Goal: Task Accomplishment & Management: Complete application form

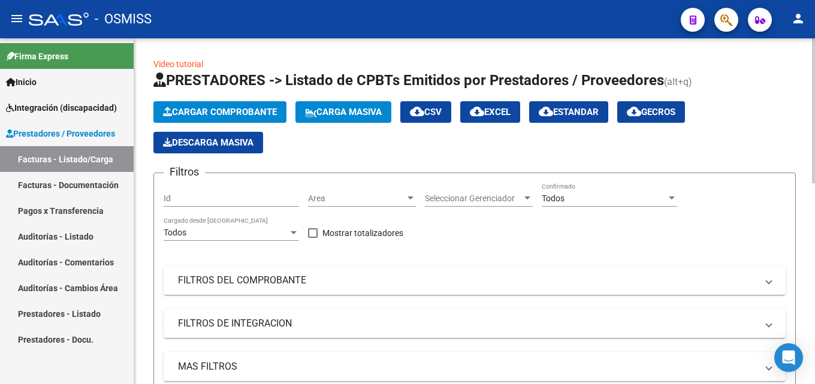
click at [216, 110] on span "Cargar Comprobante" at bounding box center [220, 112] width 114 height 11
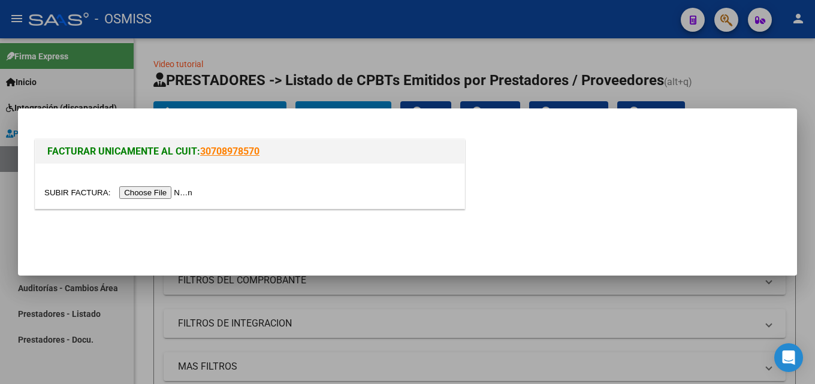
click at [152, 195] on input "file" at bounding box center [120, 192] width 152 height 13
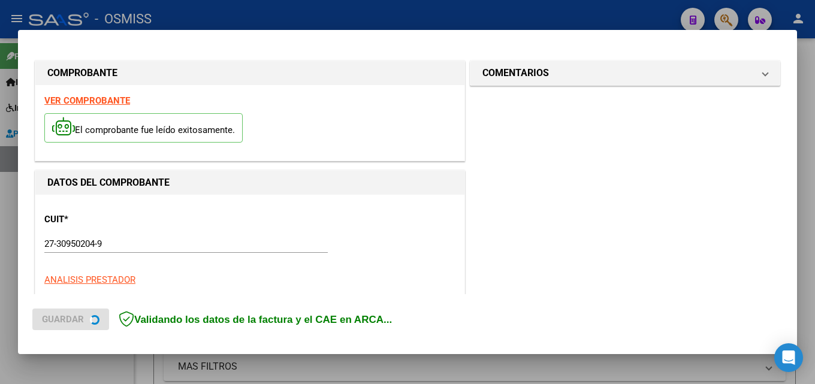
scroll to position [293, 0]
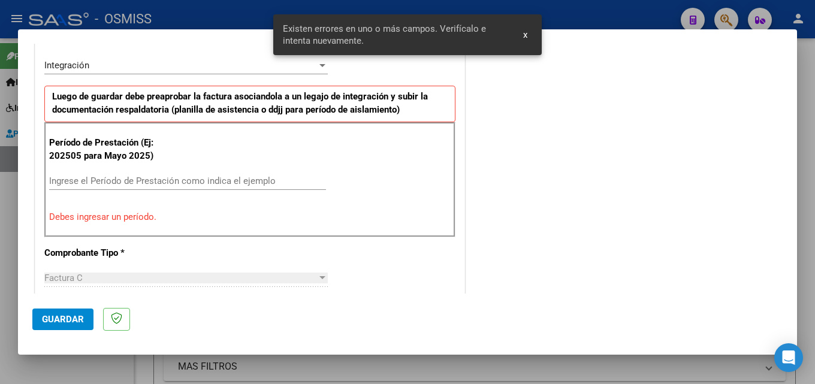
click at [110, 178] on input "Ingrese el Período de Prestación como indica el ejemplo" at bounding box center [187, 181] width 277 height 11
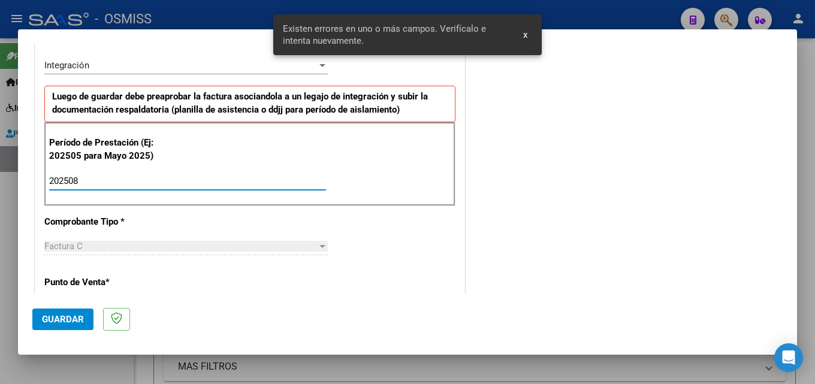
type input "202508"
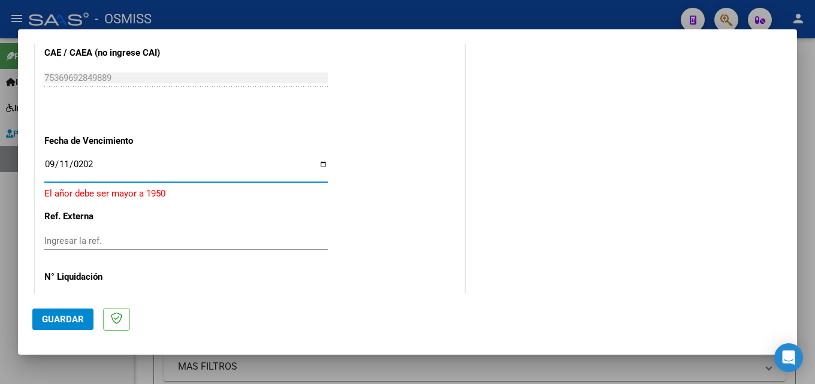
type input "[DATE]"
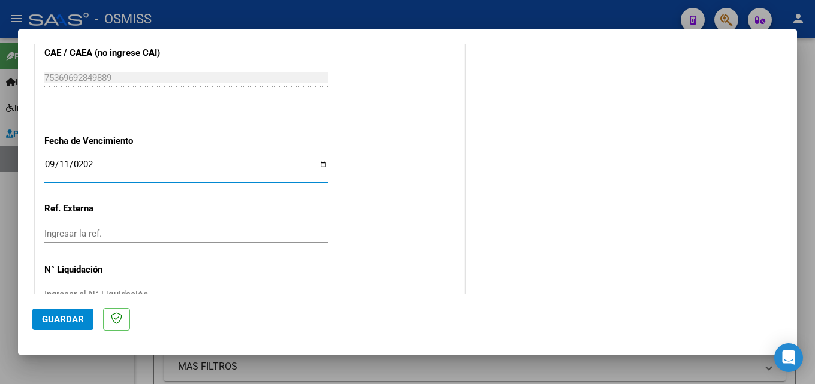
click at [62, 320] on span "Guardar" at bounding box center [63, 319] width 42 height 11
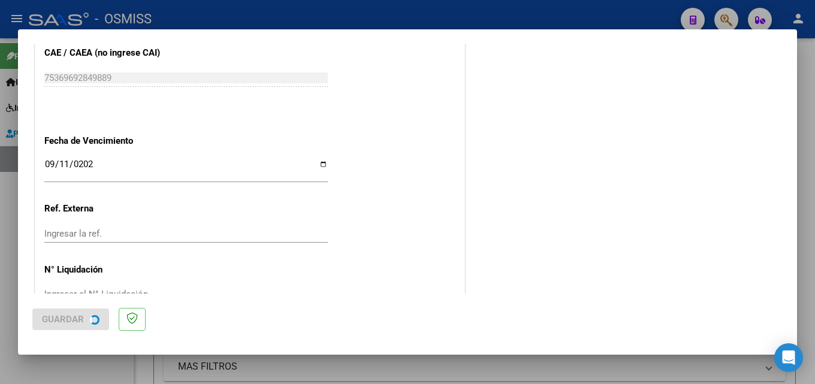
scroll to position [0, 0]
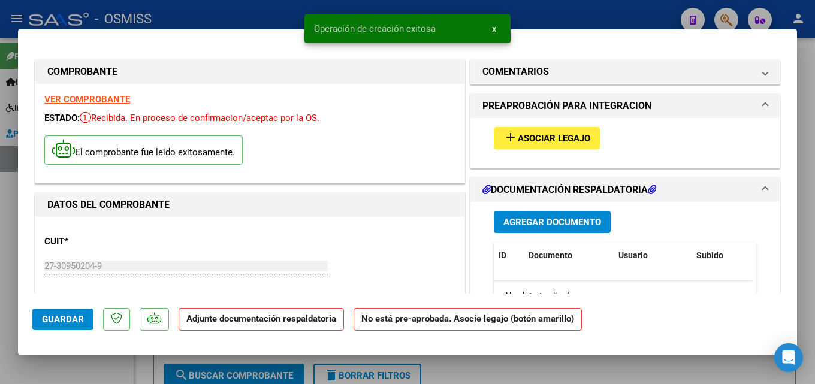
click at [539, 137] on span "Asociar Legajo" at bounding box center [554, 138] width 73 height 11
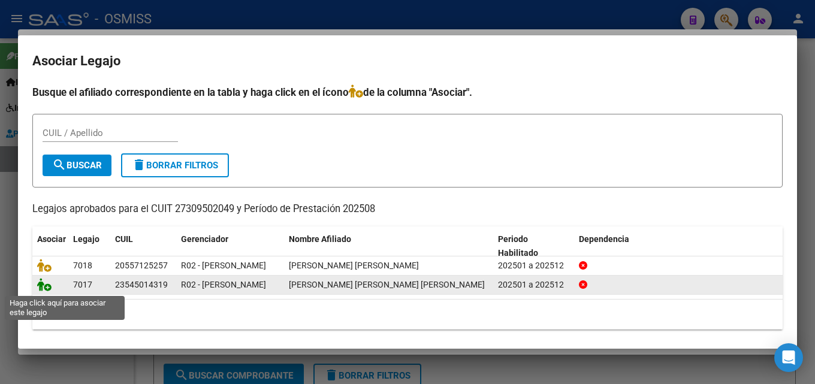
click at [45, 287] on icon at bounding box center [44, 284] width 14 height 13
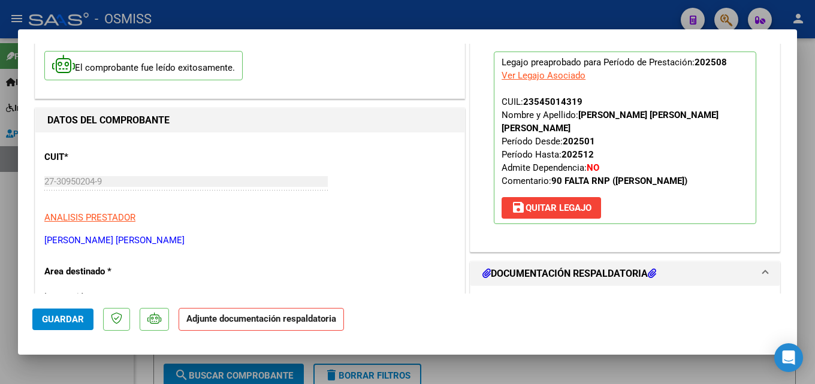
scroll to position [203, 0]
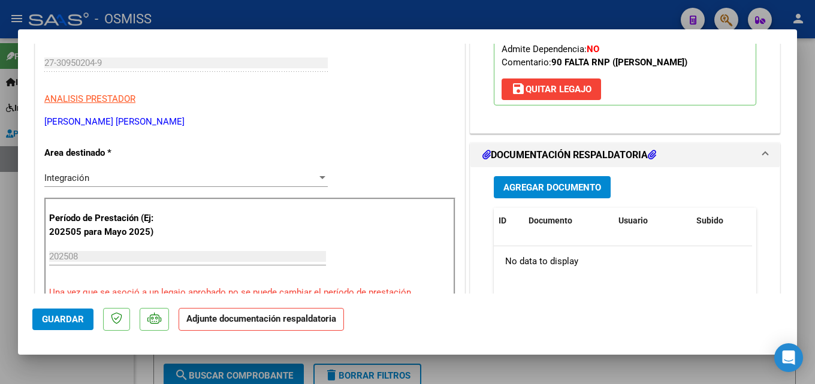
click at [565, 182] on span "Agregar Documento" at bounding box center [553, 187] width 98 height 11
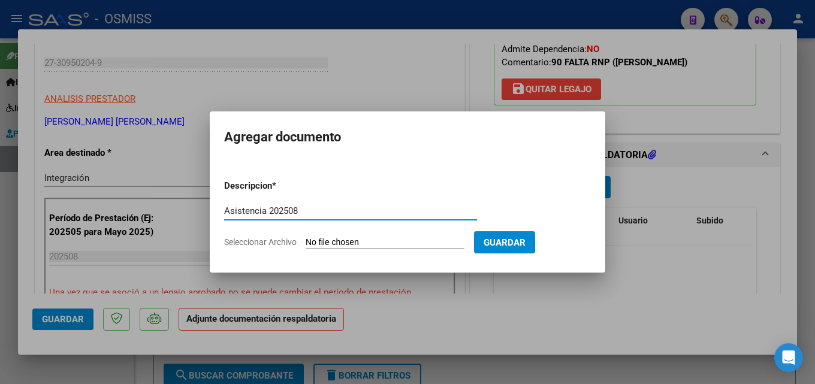
type input "Asistencia 202508"
click at [317, 240] on input "Seleccionar Archivo" at bounding box center [385, 242] width 159 height 11
type input "C:\fakepath\Facca. Asistencia 202508.pdf"
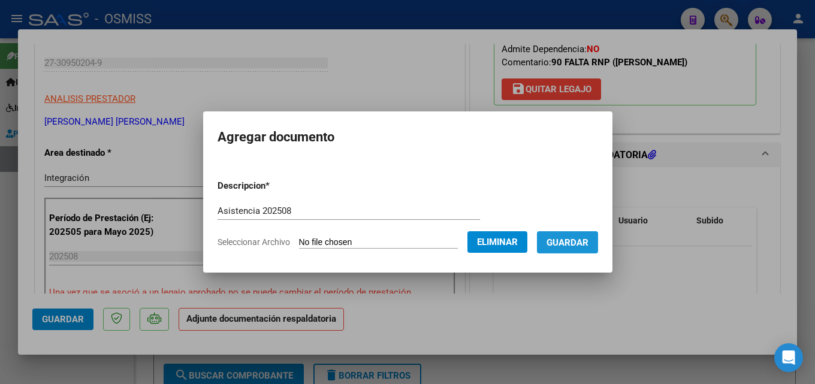
click at [579, 246] on span "Guardar" at bounding box center [568, 242] width 42 height 11
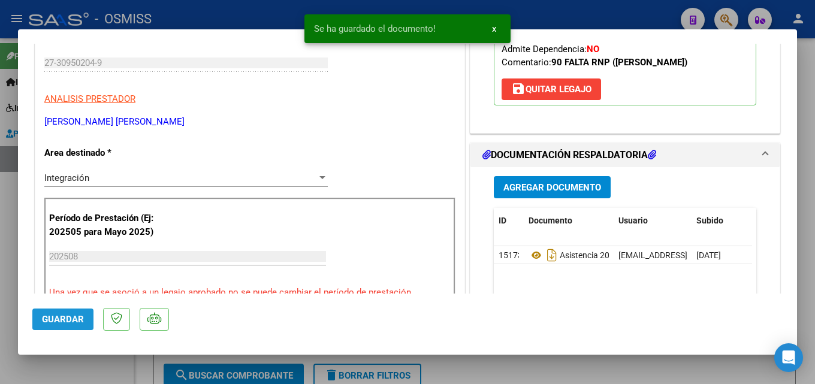
click at [74, 322] on span "Guardar" at bounding box center [63, 319] width 42 height 11
click at [0, 344] on div at bounding box center [407, 192] width 815 height 384
type input "$ 0,00"
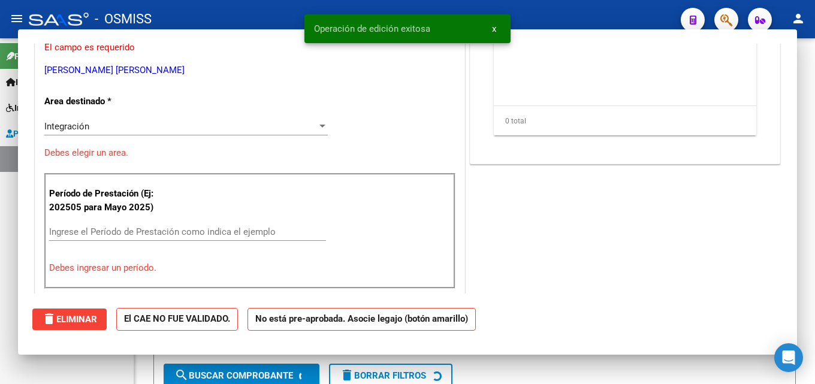
scroll to position [167, 0]
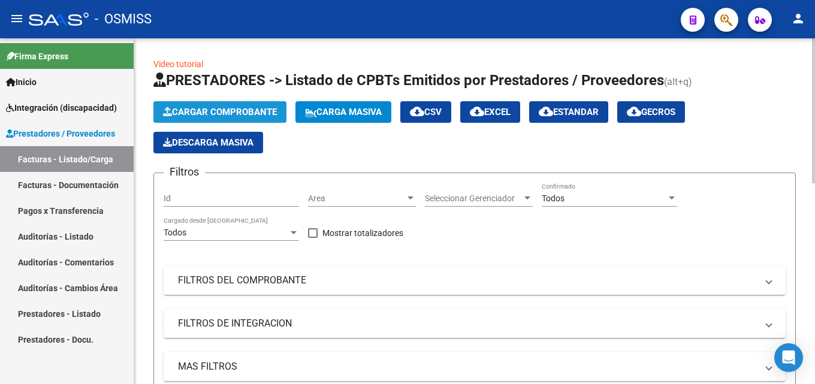
click at [223, 114] on span "Cargar Comprobante" at bounding box center [220, 112] width 114 height 11
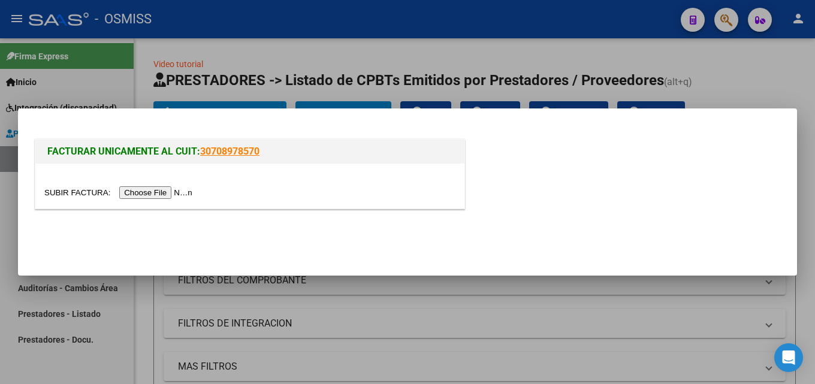
click at [169, 201] on div at bounding box center [249, 186] width 429 height 45
click at [171, 194] on input "file" at bounding box center [120, 192] width 152 height 13
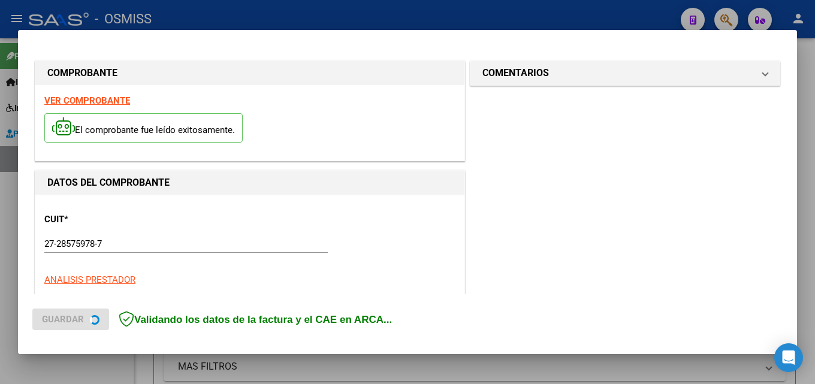
scroll to position [293, 0]
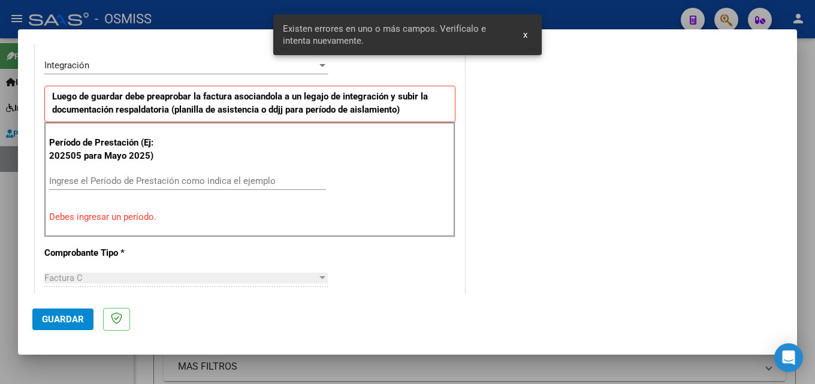
click at [122, 194] on div "Ingrese el Período de Prestación como indica el ejemplo" at bounding box center [187, 186] width 277 height 29
click at [135, 179] on input "Ingrese el Período de Prestación como indica el ejemplo" at bounding box center [187, 181] width 277 height 11
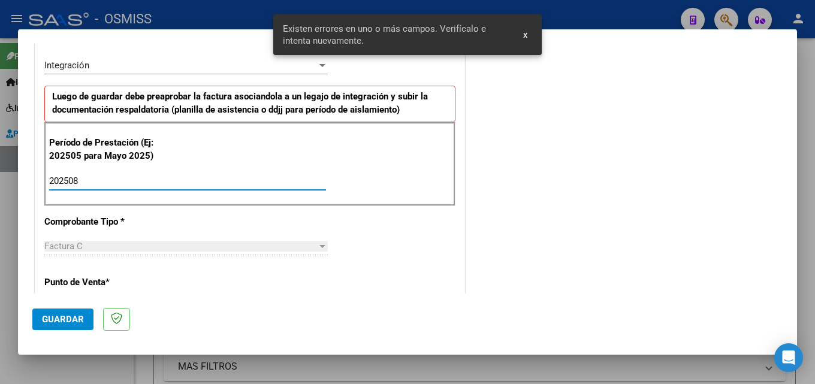
type input "202508"
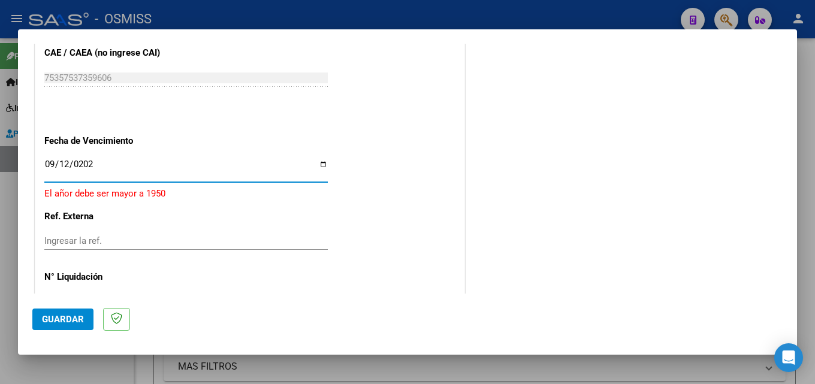
type input "[DATE]"
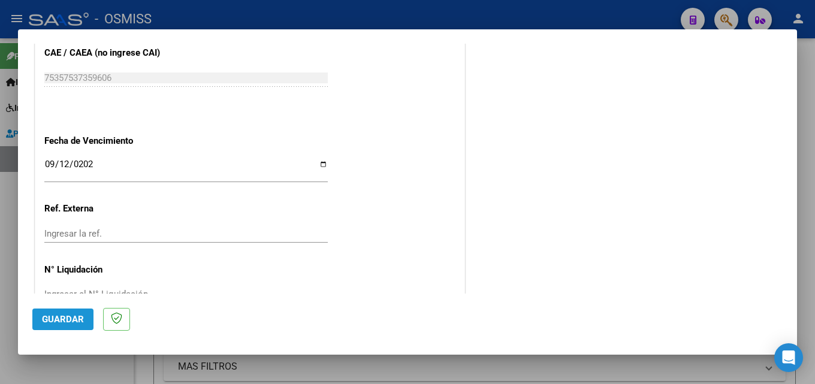
click at [71, 313] on button "Guardar" at bounding box center [62, 320] width 61 height 22
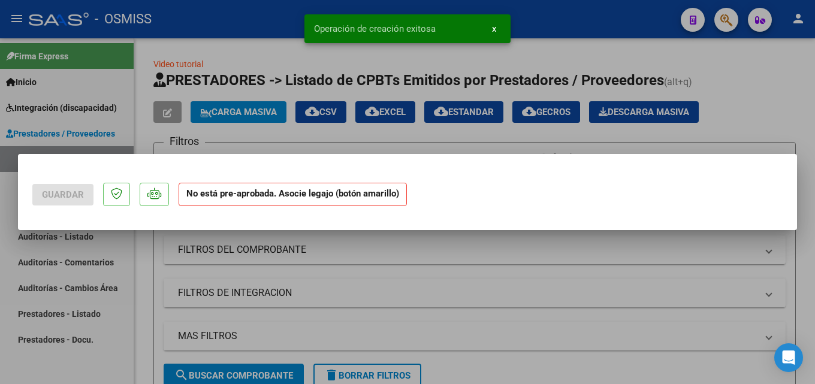
scroll to position [0, 0]
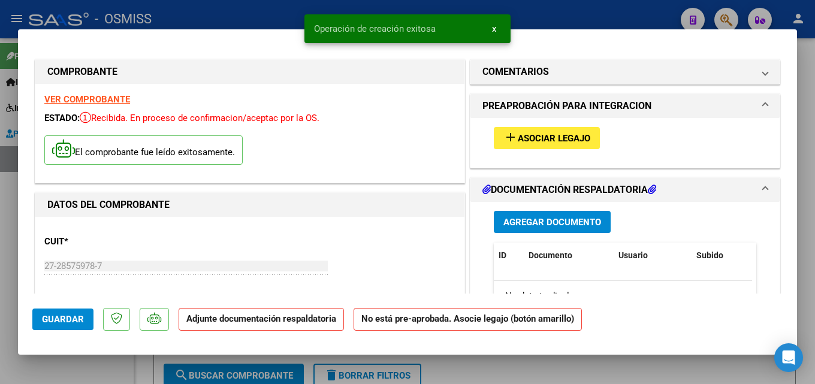
click at [546, 142] on span "Asociar Legajo" at bounding box center [554, 138] width 73 height 11
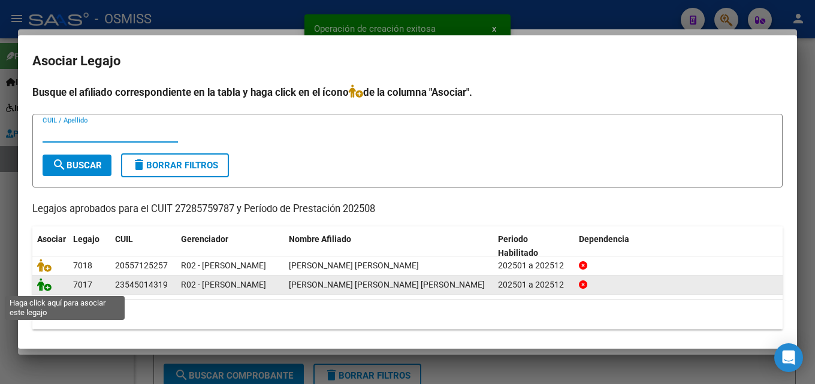
click at [40, 285] on icon at bounding box center [44, 284] width 14 height 13
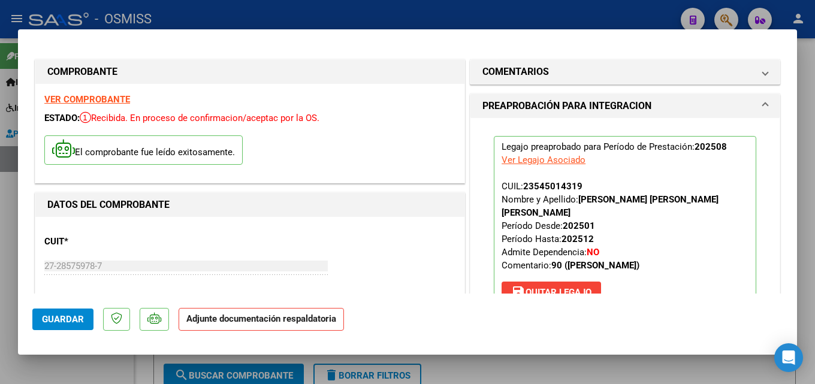
scroll to position [180, 0]
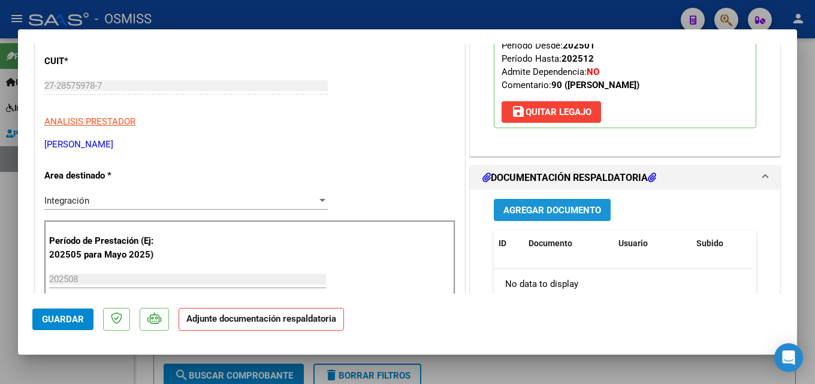
click at [535, 206] on button "Agregar Documento" at bounding box center [552, 210] width 117 height 22
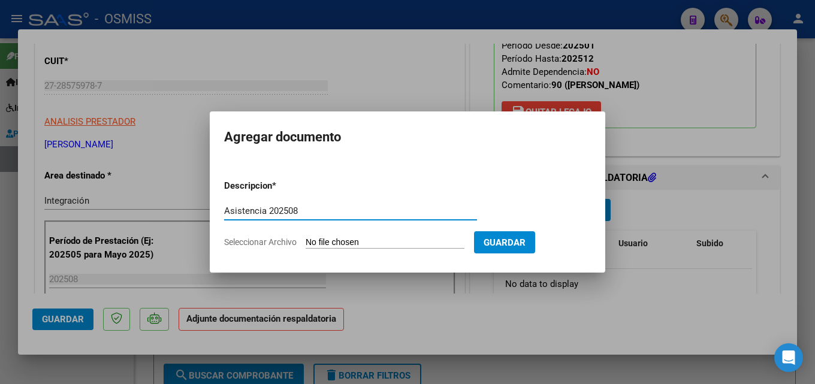
type input "Asistencia 202508"
click at [319, 237] on input "Seleccionar Archivo" at bounding box center [385, 242] width 159 height 11
type input "C:\fakepath\[PERSON_NAME]. Asistencia 202508.pdf"
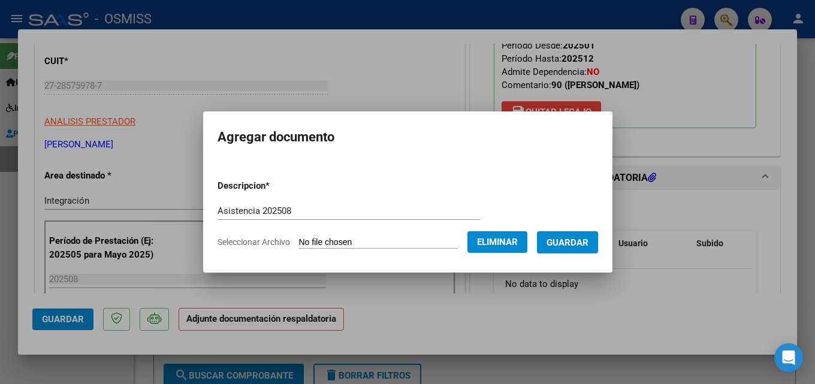
click at [586, 243] on span "Guardar" at bounding box center [568, 242] width 42 height 11
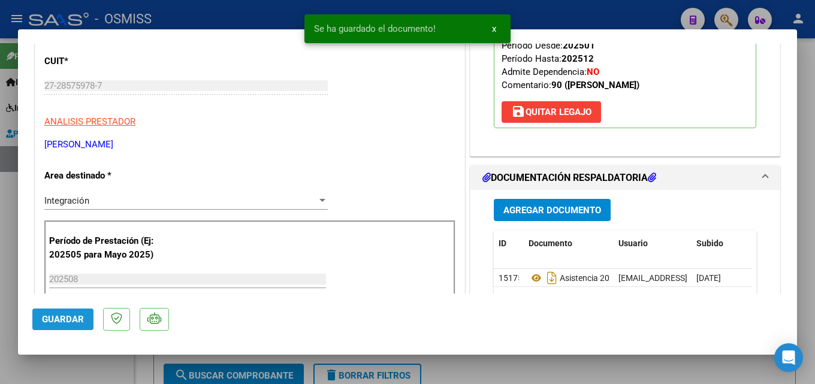
click at [67, 321] on span "Guardar" at bounding box center [63, 319] width 42 height 11
click at [578, 365] on div at bounding box center [407, 192] width 815 height 384
type input "$ 0,00"
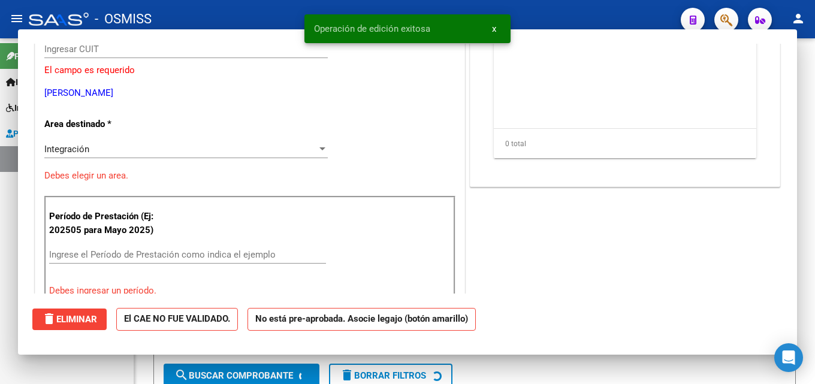
scroll to position [144, 0]
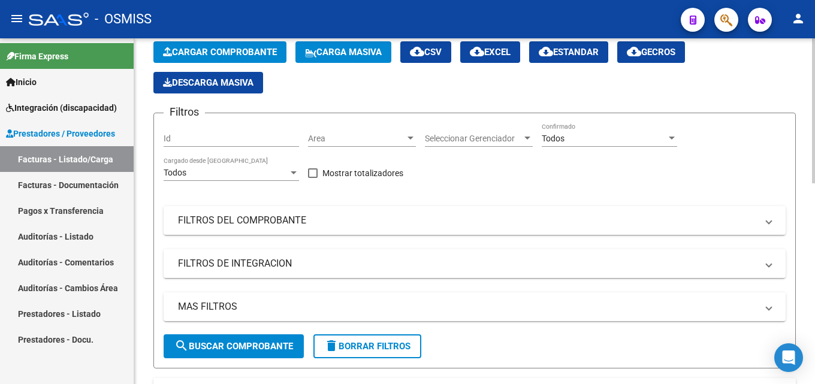
scroll to position [0, 0]
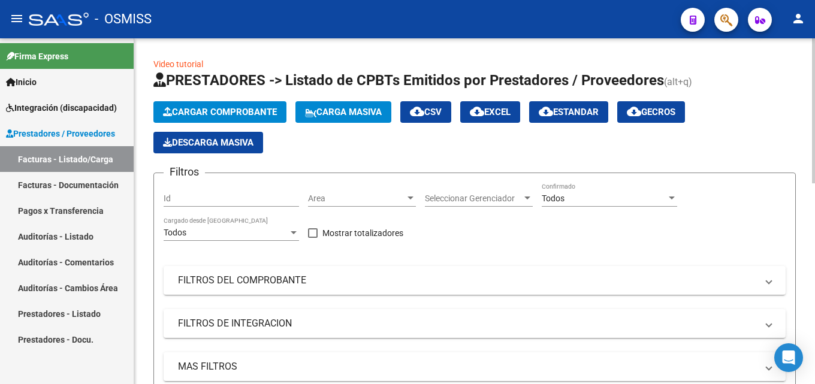
click at [245, 100] on app-list-header "PRESTADORES -> Listado de CPBTs Emitidos por Prestadores / Proveedores (alt+q) …" at bounding box center [474, 250] width 643 height 358
click at [202, 106] on button "Cargar Comprobante" at bounding box center [219, 112] width 133 height 22
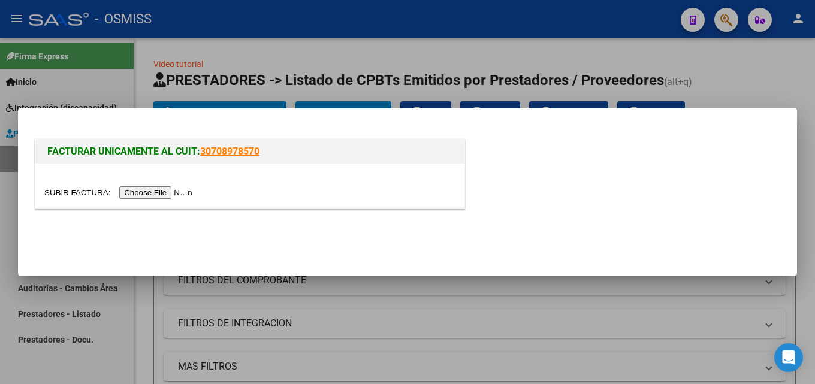
click at [147, 199] on input "file" at bounding box center [120, 192] width 152 height 13
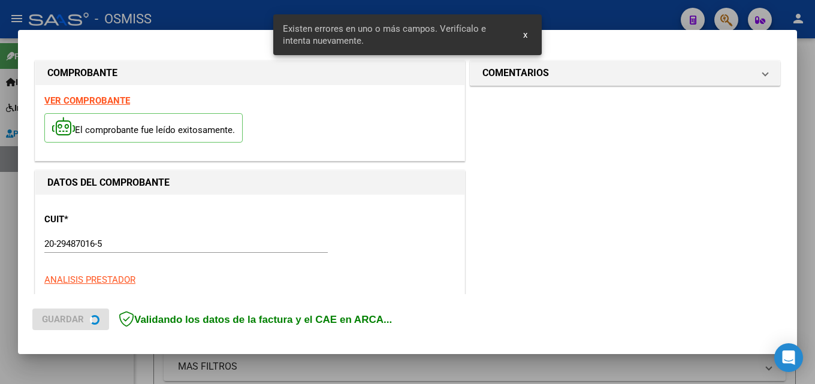
scroll to position [293, 0]
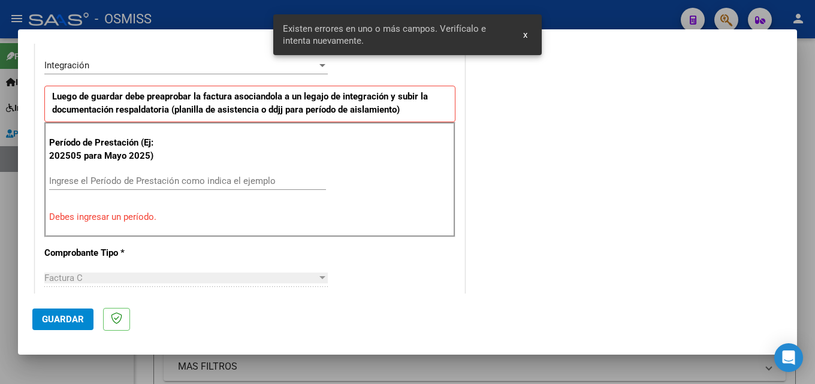
click at [84, 188] on div "Ingrese el Período de Prestación como indica el ejemplo" at bounding box center [187, 181] width 277 height 18
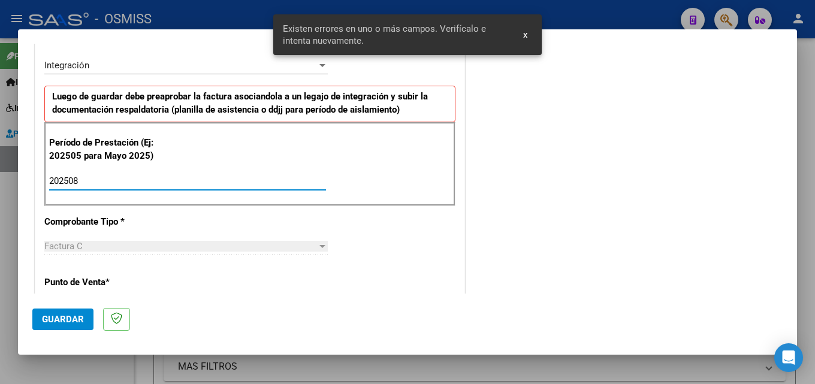
type input "202508"
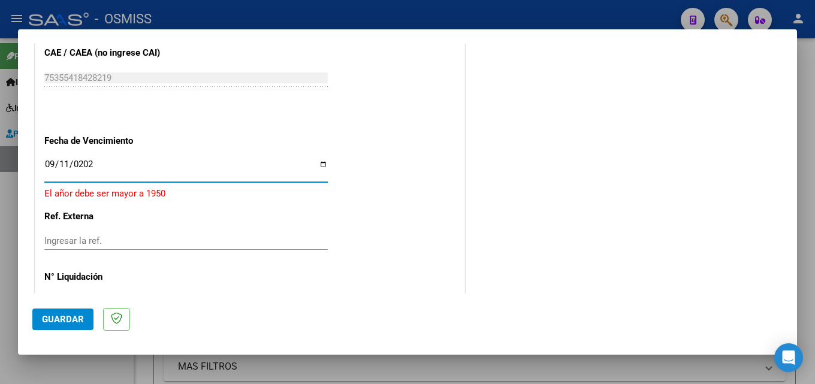
type input "[DATE]"
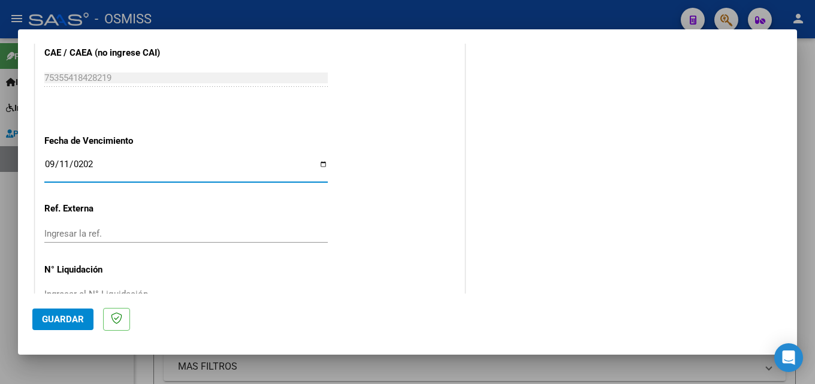
click at [72, 316] on span "Guardar" at bounding box center [63, 319] width 42 height 11
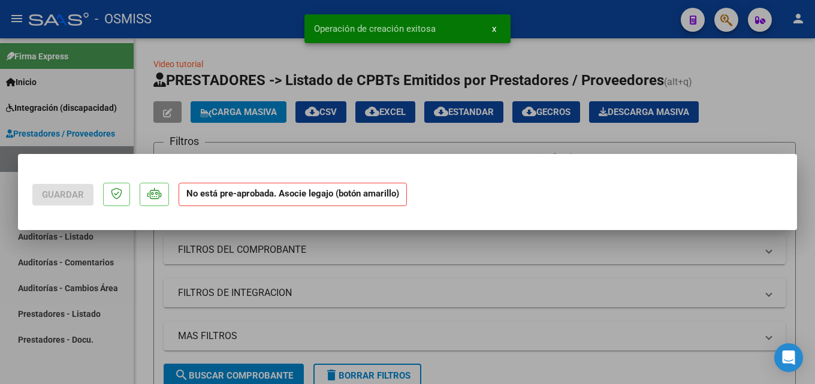
scroll to position [0, 0]
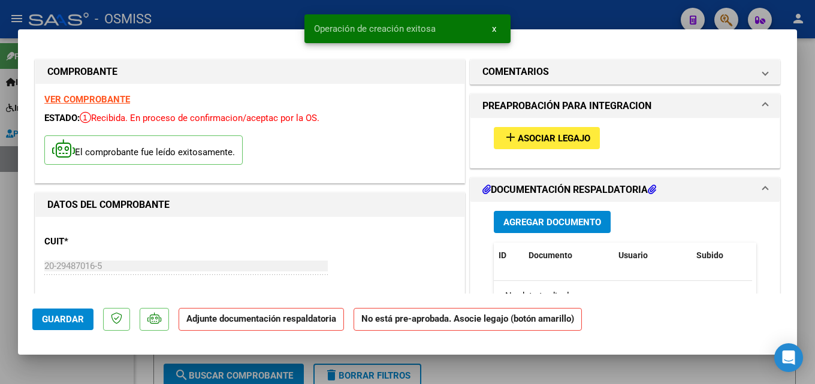
click at [528, 144] on button "add Asociar Legajo" at bounding box center [547, 138] width 106 height 22
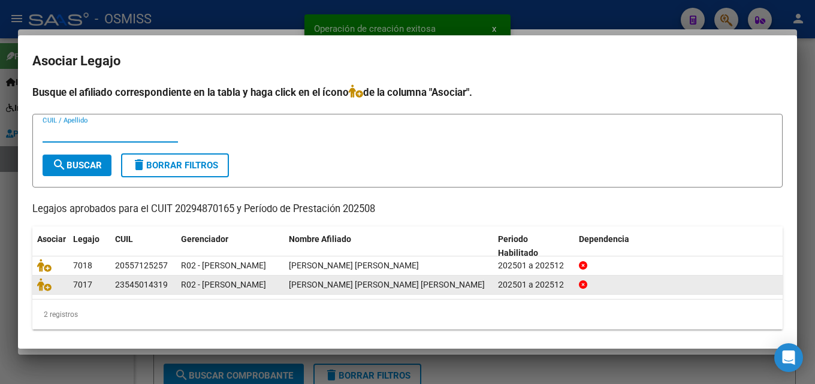
click at [36, 287] on datatable-body-cell at bounding box center [50, 285] width 36 height 19
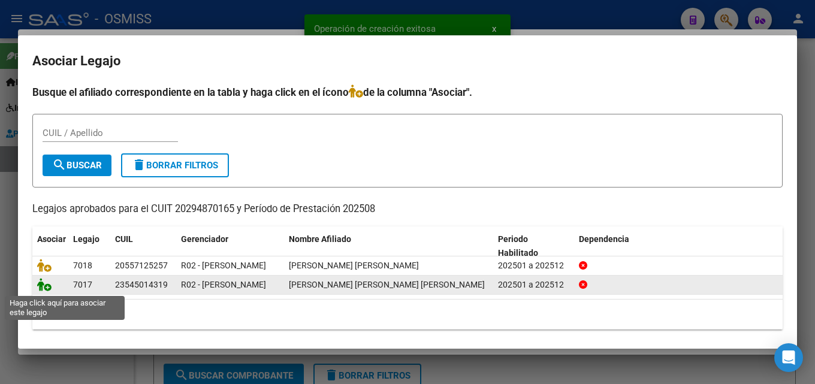
click at [43, 284] on icon at bounding box center [44, 284] width 14 height 13
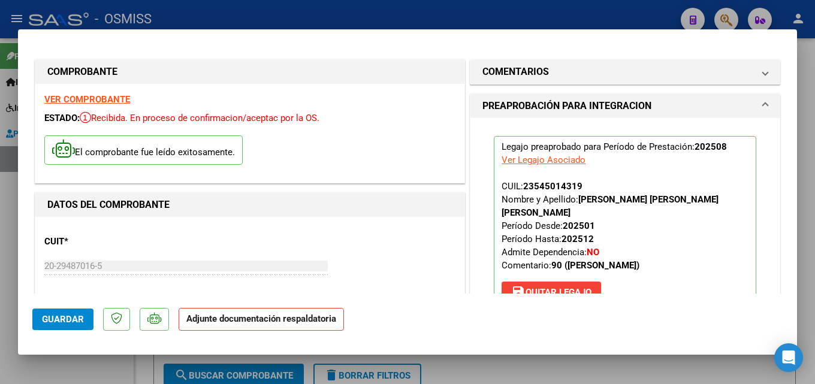
scroll to position [175, 0]
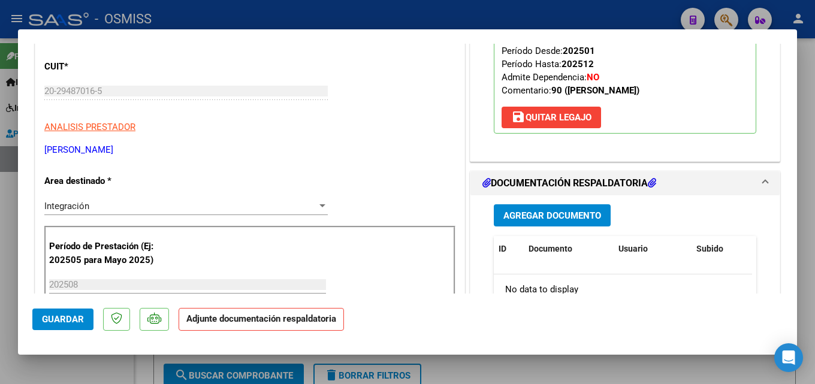
click at [562, 210] on span "Agregar Documento" at bounding box center [553, 215] width 98 height 11
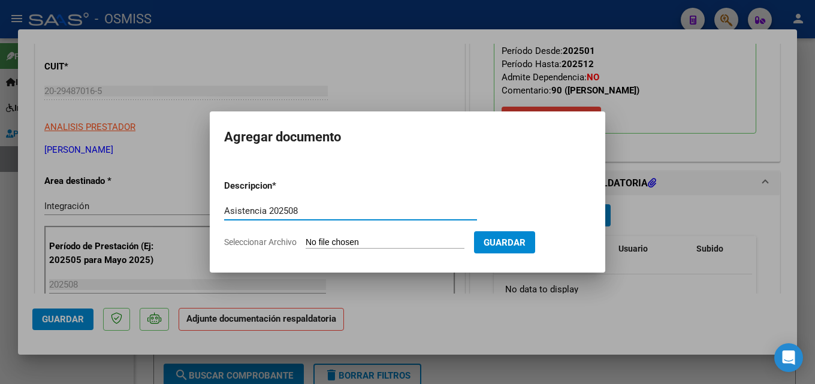
type input "Asistencia 202508"
click at [364, 245] on input "Seleccionar Archivo" at bounding box center [385, 242] width 159 height 11
type input "C:\fakepath\[PERSON_NAME]. Asistencia 202508.pdf"
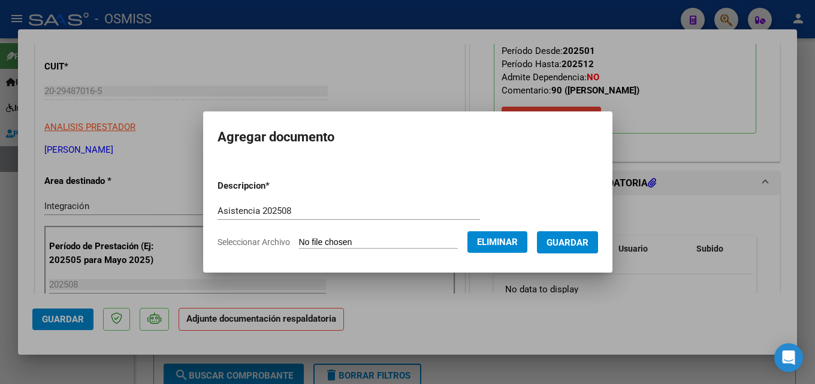
click at [573, 245] on span "Guardar" at bounding box center [568, 242] width 42 height 11
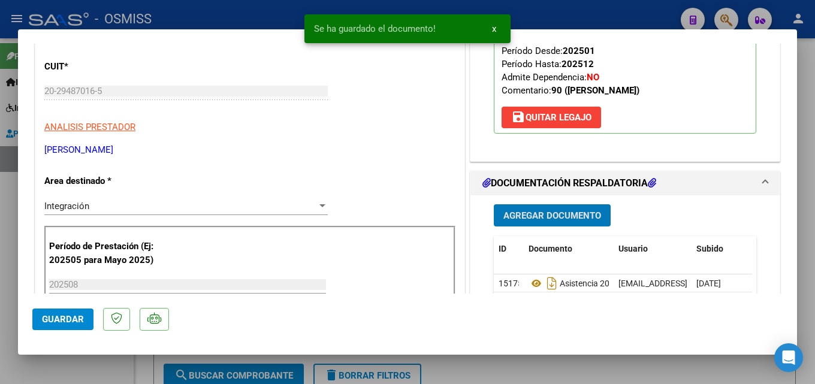
click at [84, 326] on button "Guardar" at bounding box center [62, 320] width 61 height 22
click at [1, 335] on div at bounding box center [407, 192] width 815 height 384
type input "$ 0,00"
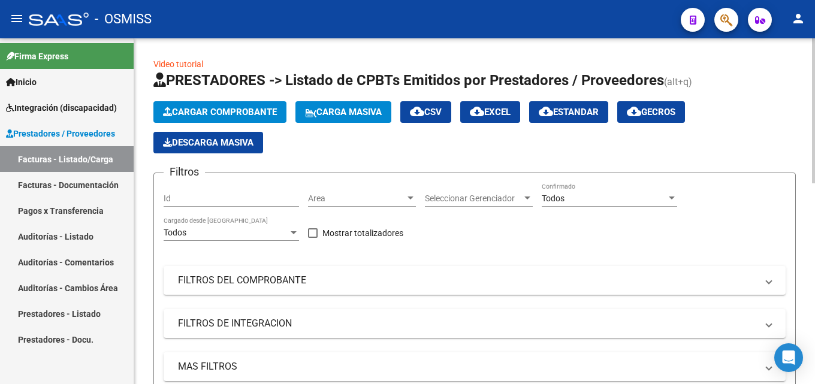
click at [215, 112] on span "Cargar Comprobante" at bounding box center [220, 112] width 114 height 11
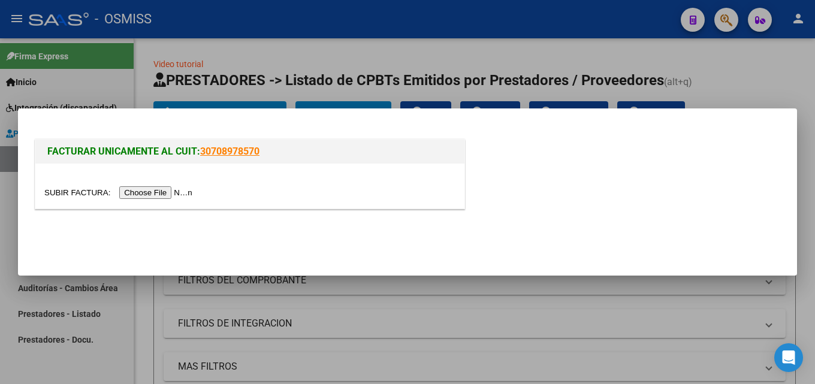
click at [175, 195] on input "file" at bounding box center [120, 192] width 152 height 13
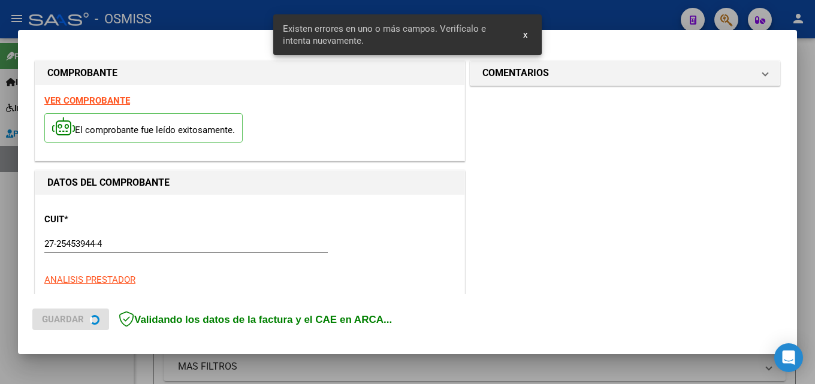
scroll to position [293, 0]
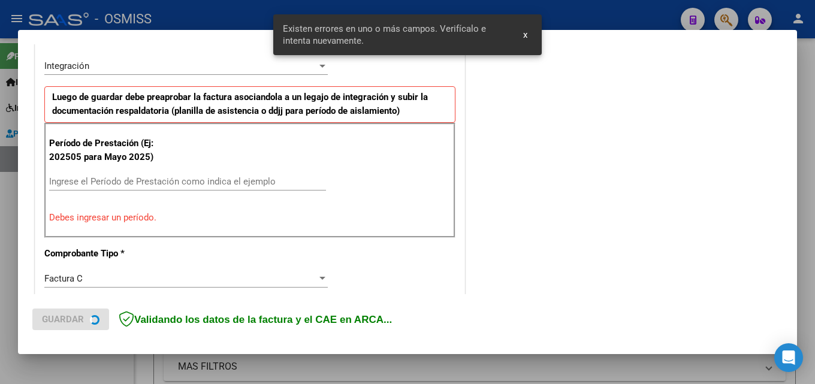
click at [158, 182] on input "Ingrese el Período de Prestación como indica el ejemplo" at bounding box center [187, 181] width 277 height 11
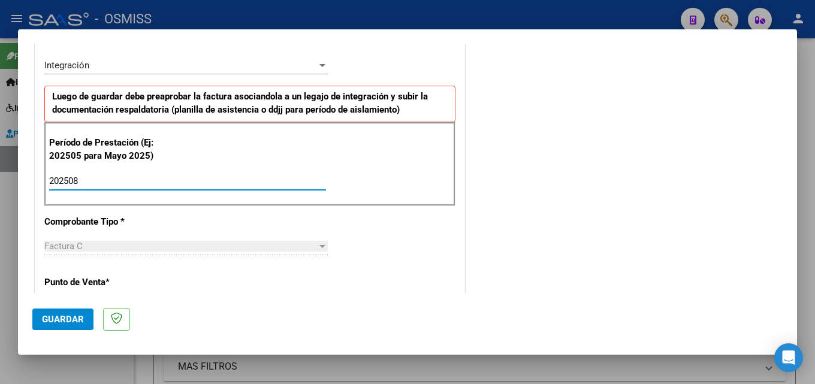
type input "202508"
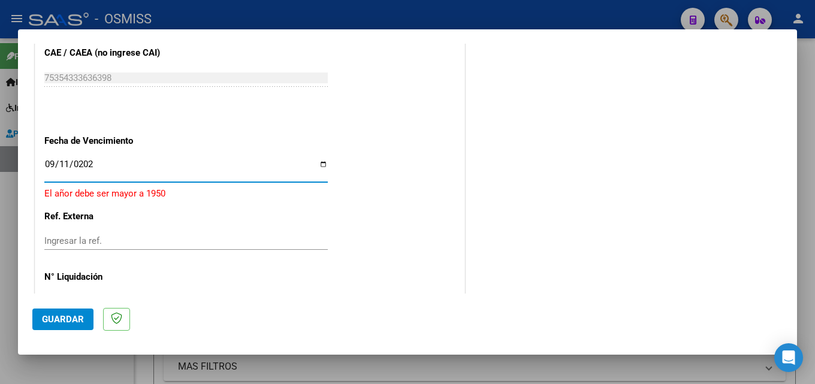
type input "[DATE]"
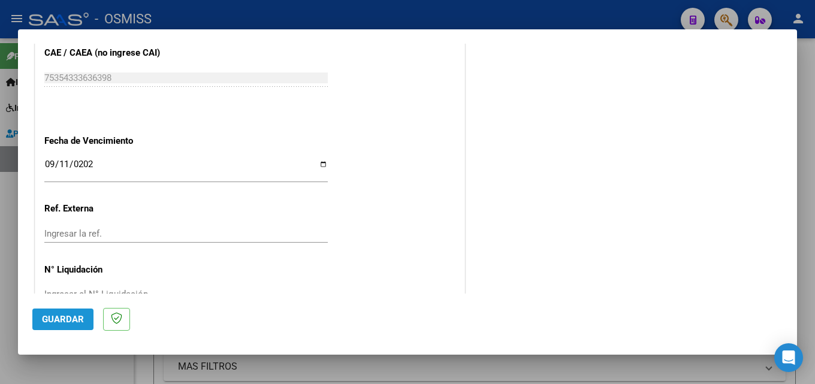
click at [55, 316] on span "Guardar" at bounding box center [63, 319] width 42 height 11
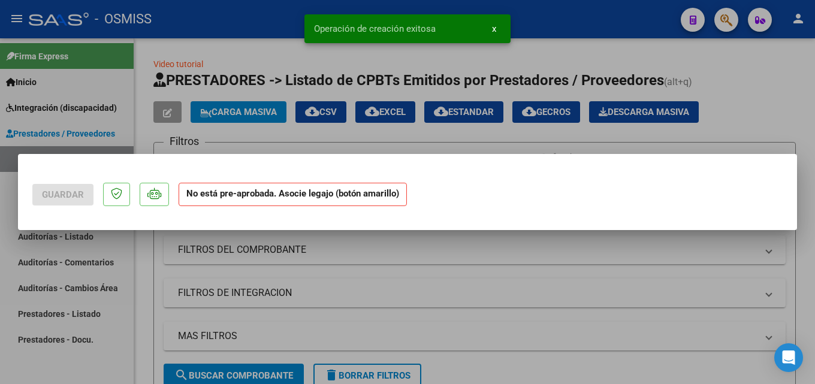
scroll to position [0, 0]
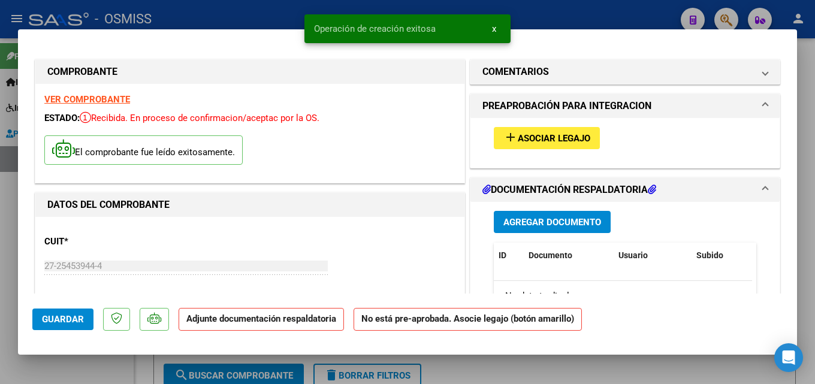
click at [552, 147] on button "add Asociar Legajo" at bounding box center [547, 138] width 106 height 22
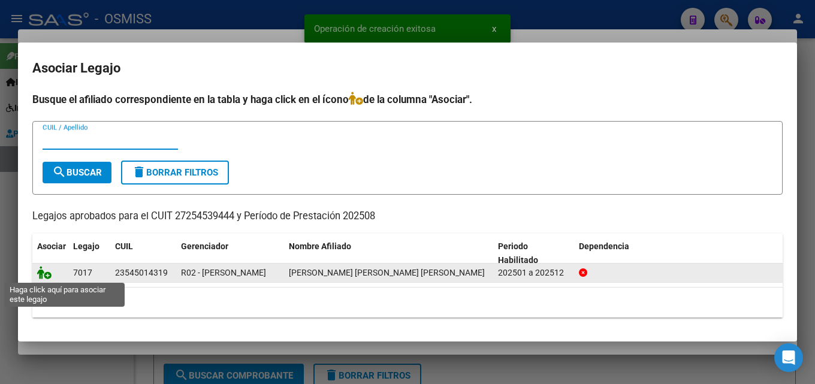
click at [42, 272] on icon at bounding box center [44, 272] width 14 height 13
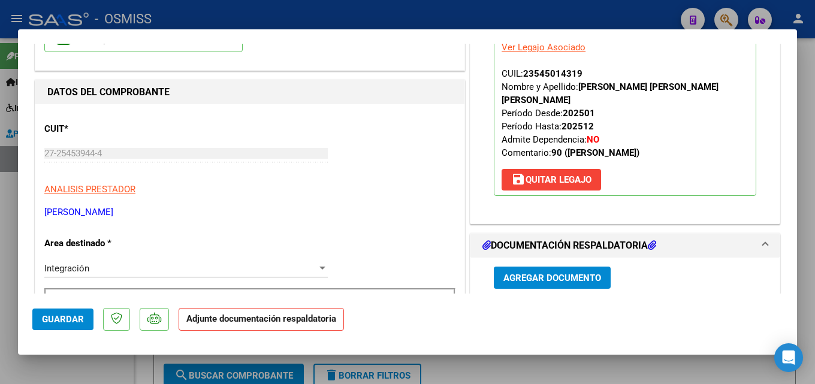
scroll to position [225, 0]
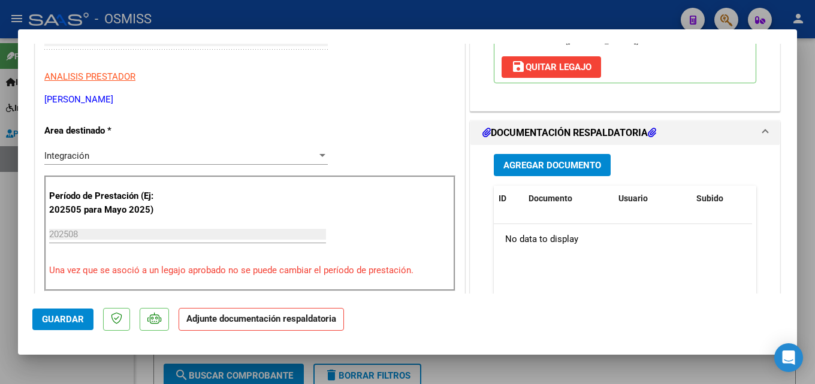
click at [603, 154] on button "Agregar Documento" at bounding box center [552, 165] width 117 height 22
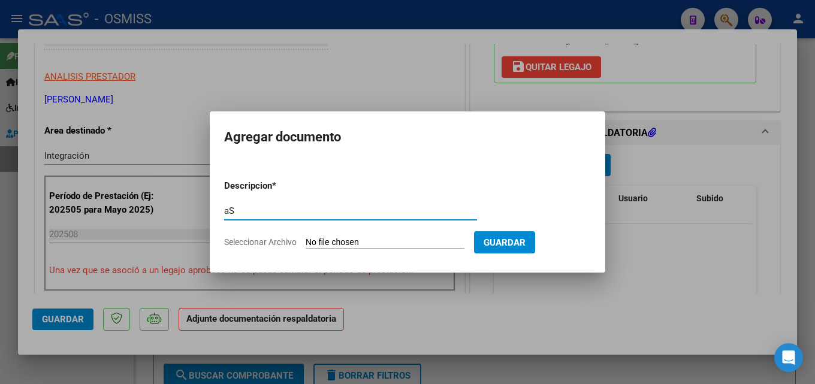
type input "a"
type input "Asistencia 202508"
click at [351, 248] on input "Seleccionar Archivo" at bounding box center [385, 242] width 159 height 11
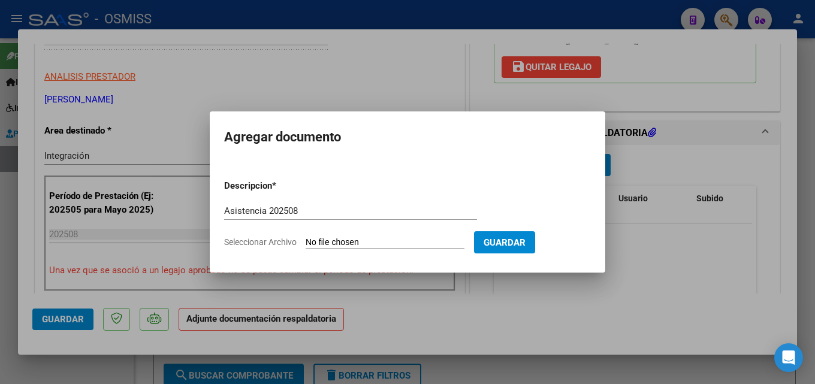
type input "C:\fakepath\Catera. Asistencia 202508.pdf"
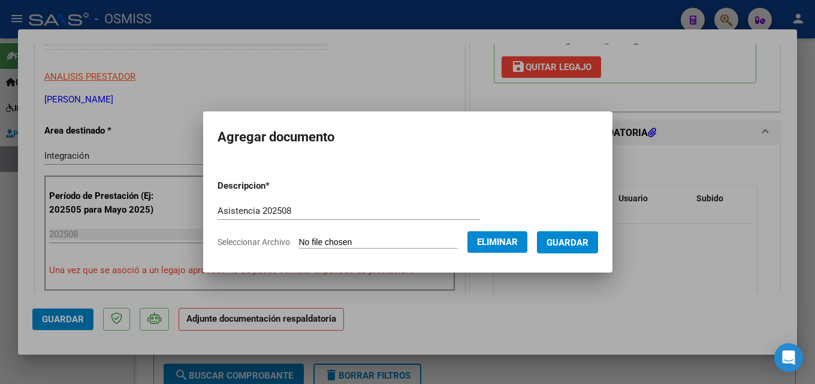
click at [576, 250] on button "Guardar" at bounding box center [567, 242] width 61 height 22
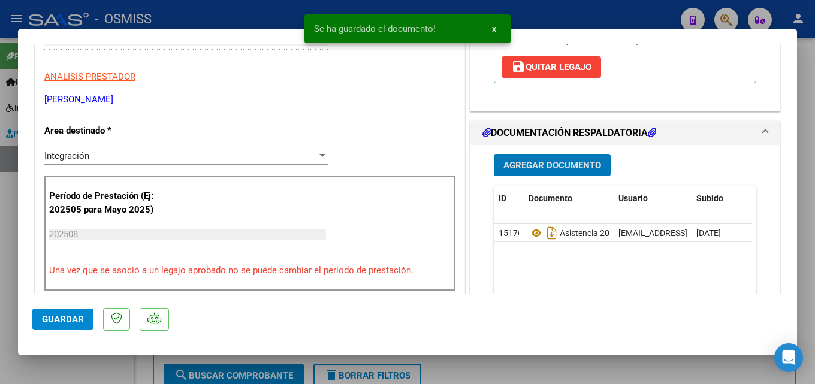
click at [65, 312] on button "Guardar" at bounding box center [62, 320] width 61 height 22
click at [0, 315] on div at bounding box center [407, 192] width 815 height 384
type input "$ 0,00"
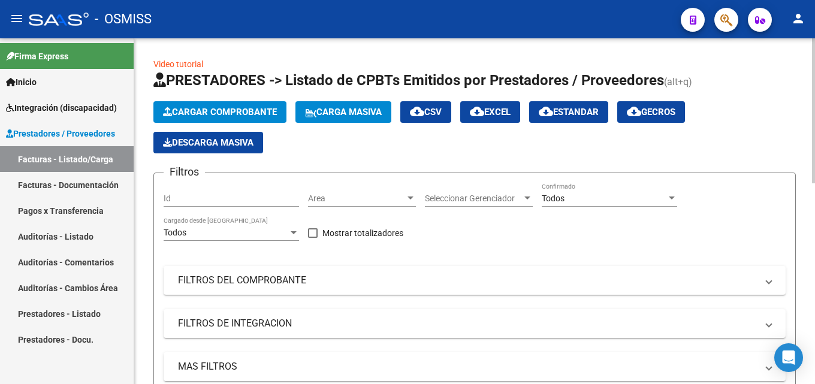
click at [252, 106] on button "Cargar Comprobante" at bounding box center [219, 112] width 133 height 22
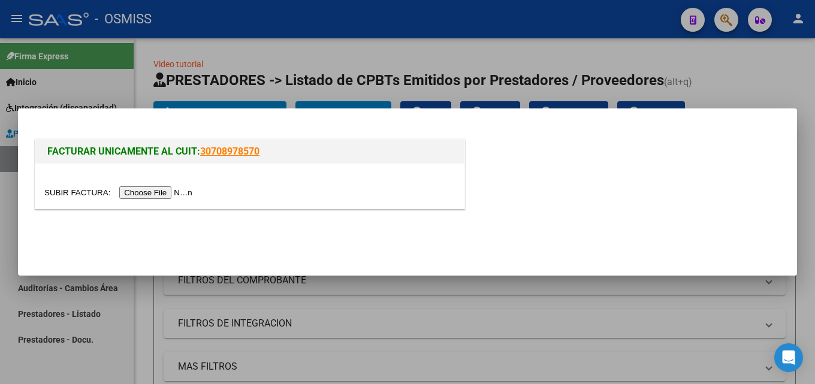
click at [194, 195] on input "file" at bounding box center [120, 192] width 152 height 13
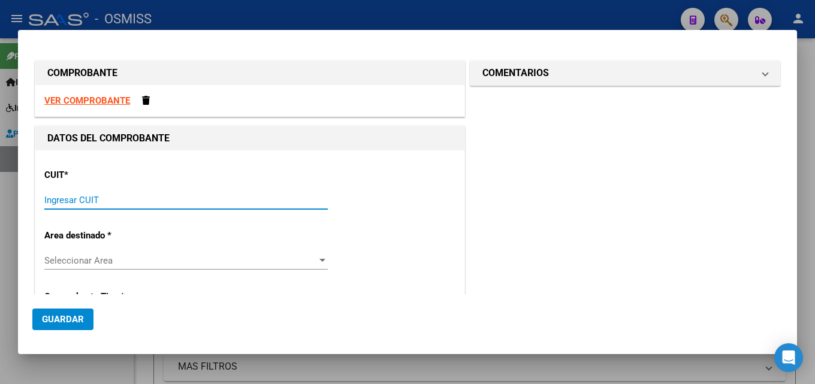
click at [161, 195] on input "Ingresar CUIT" at bounding box center [186, 200] width 284 height 11
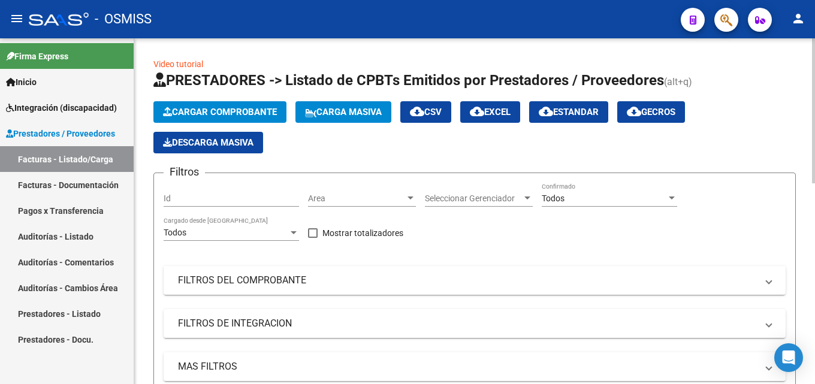
click at [227, 104] on button "Cargar Comprobante" at bounding box center [219, 112] width 133 height 22
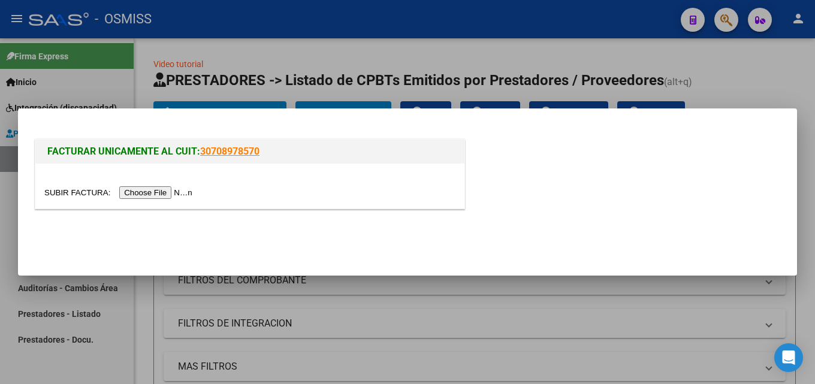
click at [154, 193] on input "file" at bounding box center [120, 192] width 152 height 13
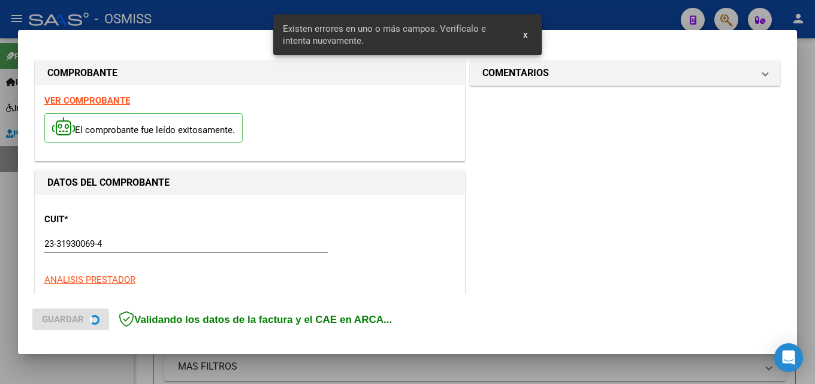
scroll to position [293, 0]
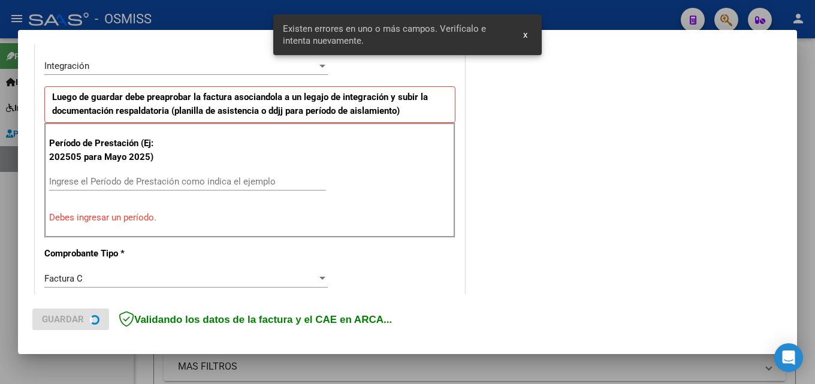
click at [156, 175] on div "Ingrese el Período de Prestación como indica el ejemplo" at bounding box center [187, 182] width 277 height 18
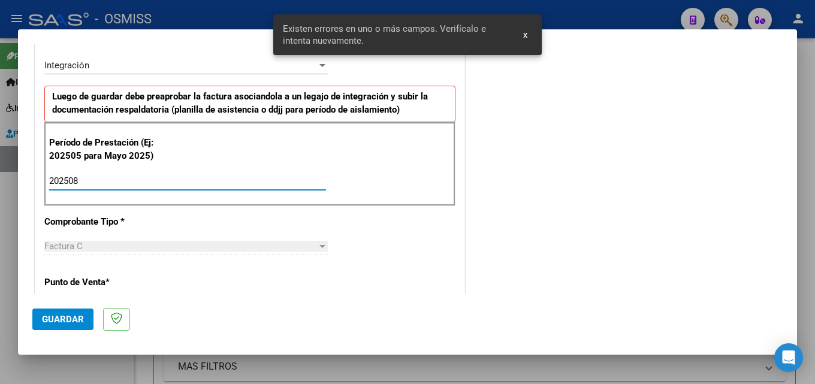
type input "202508"
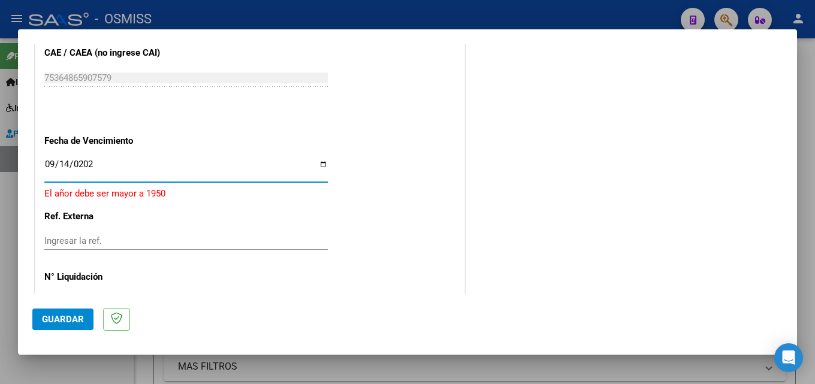
type input "[DATE]"
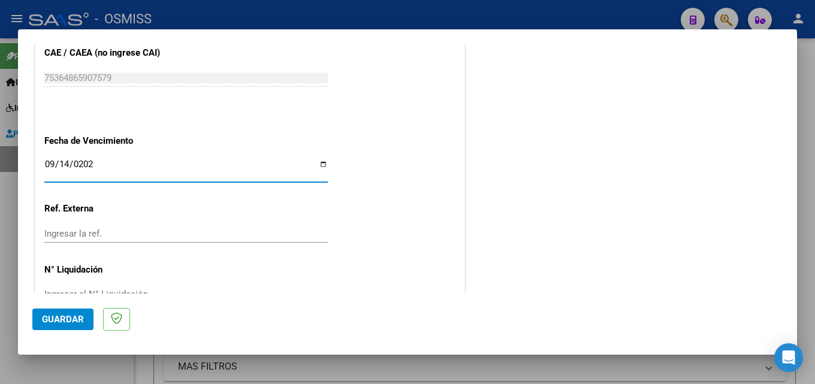
click at [65, 310] on button "Guardar" at bounding box center [62, 320] width 61 height 22
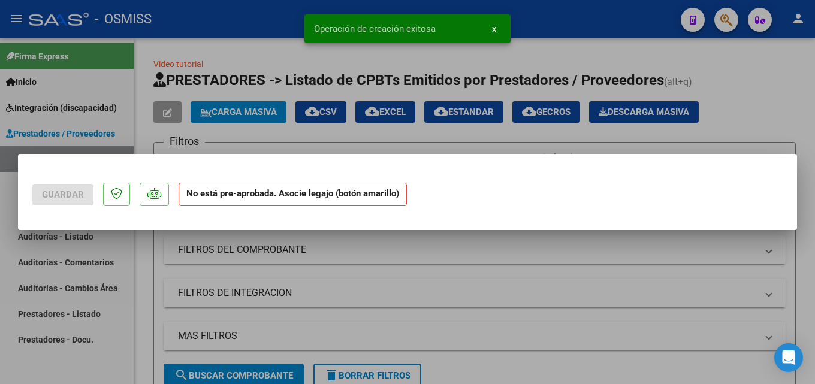
scroll to position [0, 0]
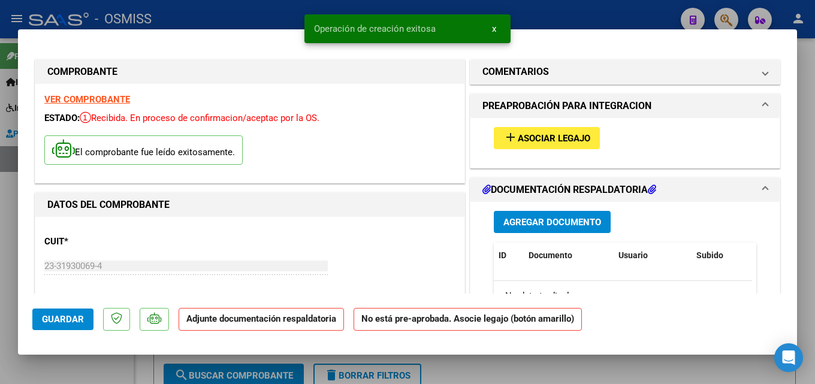
click at [546, 142] on span "Asociar Legajo" at bounding box center [554, 138] width 73 height 11
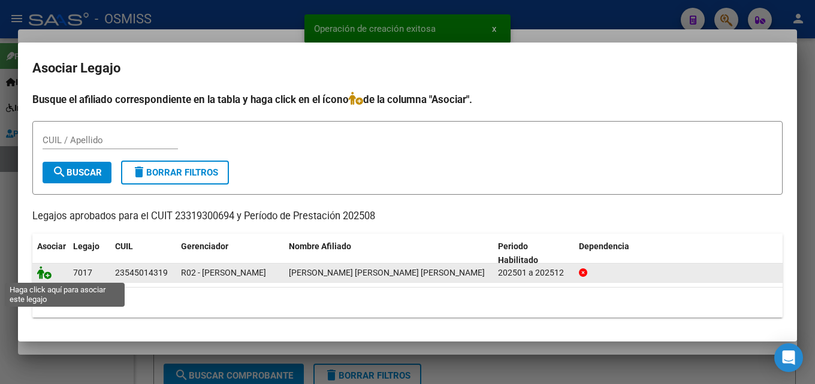
drag, startPoint x: 41, startPoint y: 267, endPoint x: 80, endPoint y: 281, distance: 41.0
click at [41, 267] on icon at bounding box center [44, 272] width 14 height 13
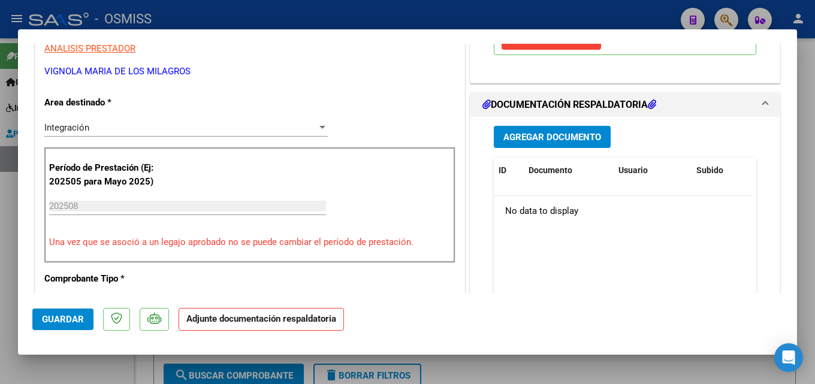
scroll to position [282, 0]
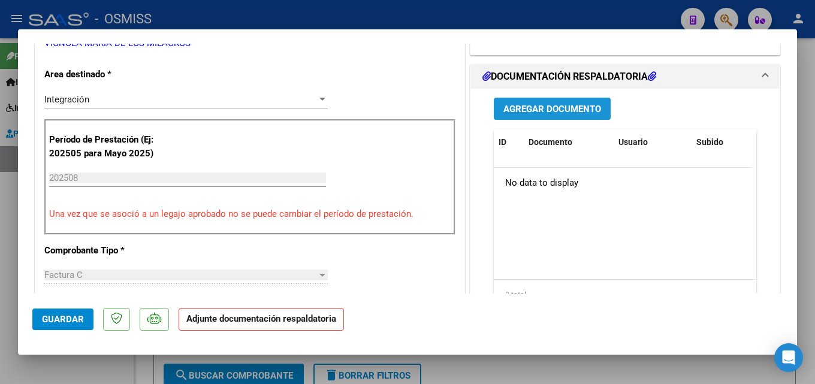
click at [577, 104] on span "Agregar Documento" at bounding box center [553, 109] width 98 height 11
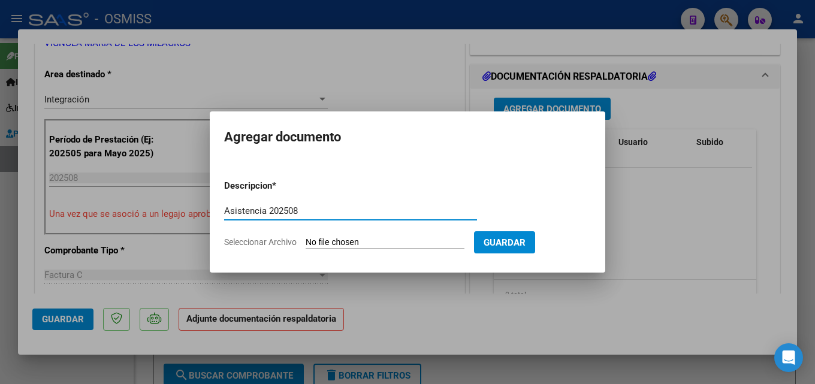
type input "Asistencia 202508"
click at [396, 244] on input "Seleccionar Archivo" at bounding box center [385, 242] width 159 height 11
type input "C:\fakepath\[PERSON_NAME]. Asistencia 202508.pdf"
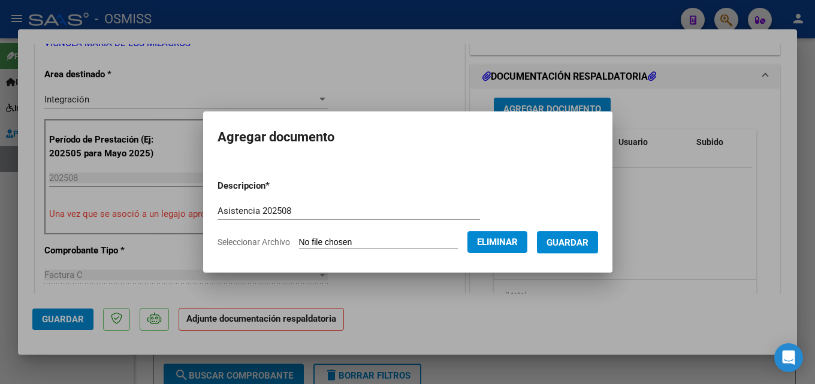
click at [579, 246] on span "Guardar" at bounding box center [568, 242] width 42 height 11
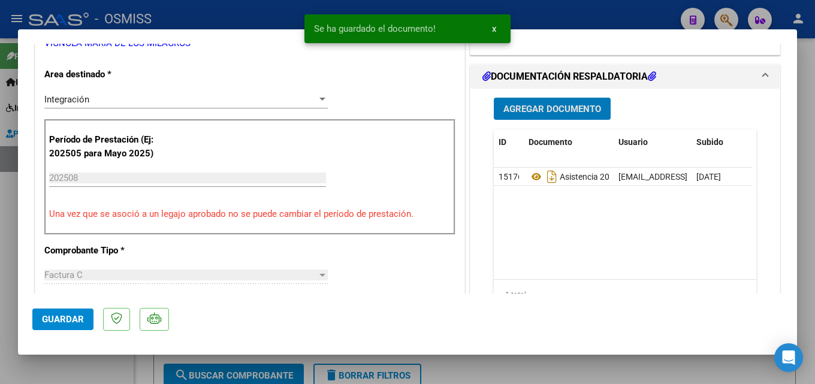
click at [43, 318] on span "Guardar" at bounding box center [63, 319] width 42 height 11
click at [585, 371] on div at bounding box center [407, 192] width 815 height 384
type input "$ 0,00"
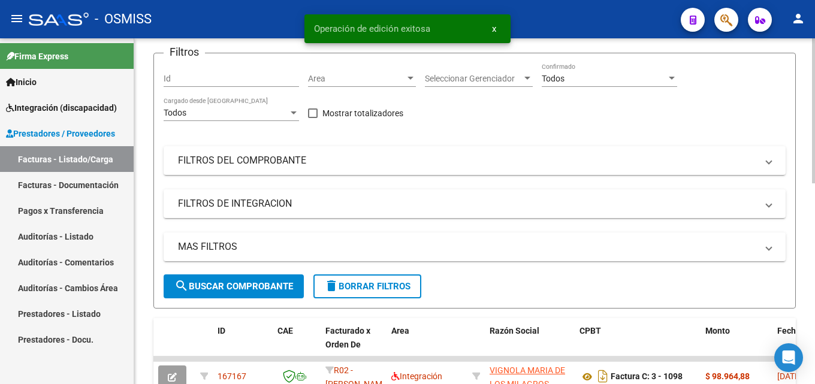
scroll to position [180, 0]
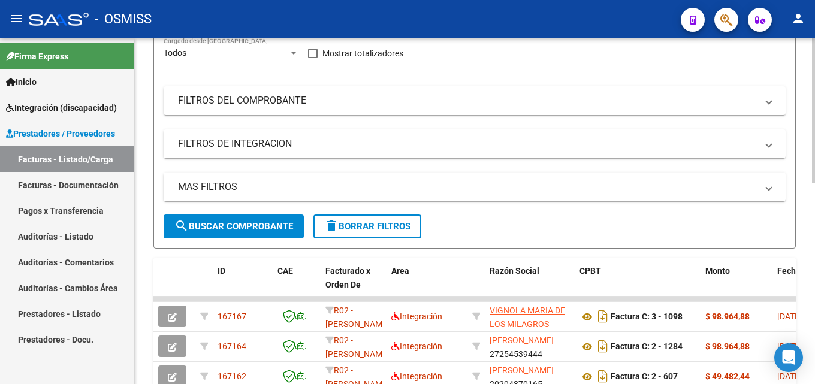
click at [150, 153] on div "Video tutorial PRESTADORES -> Listado de CPBTs Emitidos por Prestadores / Prove…" at bounding box center [474, 267] width 681 height 816
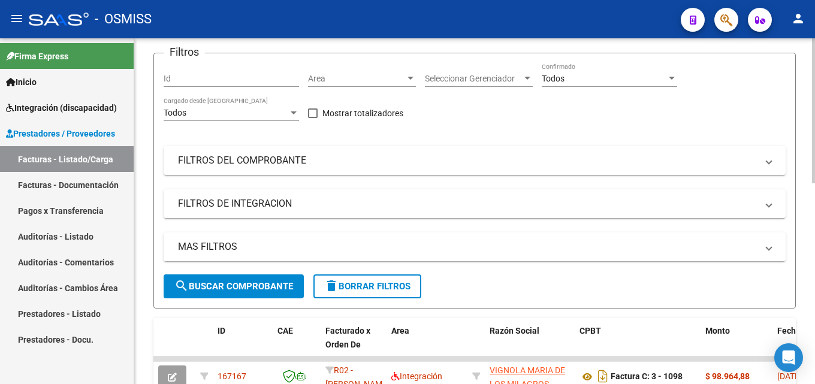
scroll to position [60, 0]
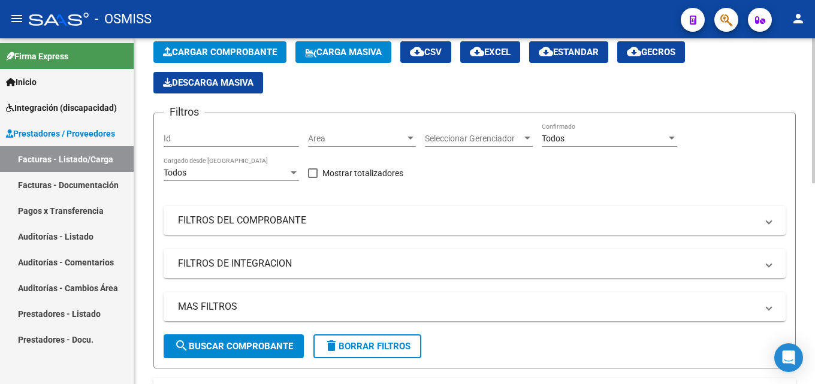
click at [195, 49] on span "Cargar Comprobante" at bounding box center [220, 52] width 114 height 11
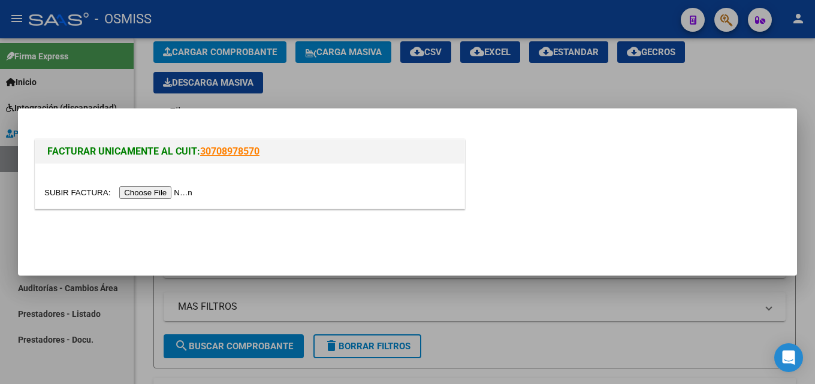
click at [162, 189] on input "file" at bounding box center [120, 192] width 152 height 13
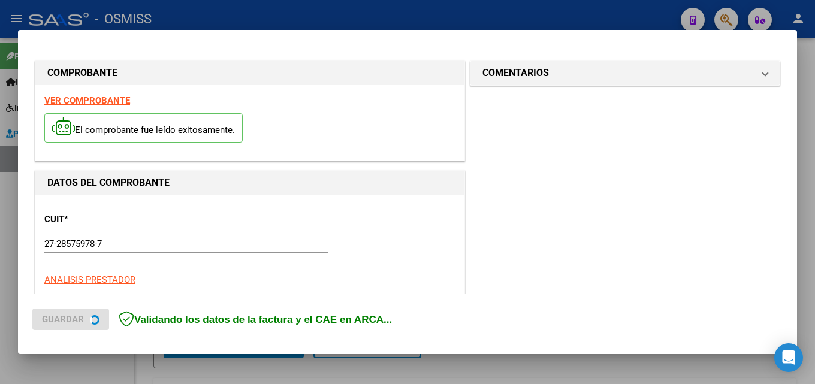
scroll to position [293, 0]
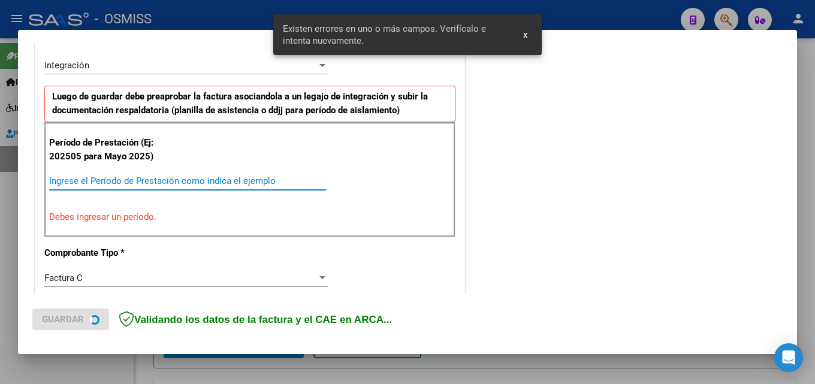
click at [109, 179] on input "Ingrese el Período de Prestación como indica el ejemplo" at bounding box center [187, 181] width 277 height 11
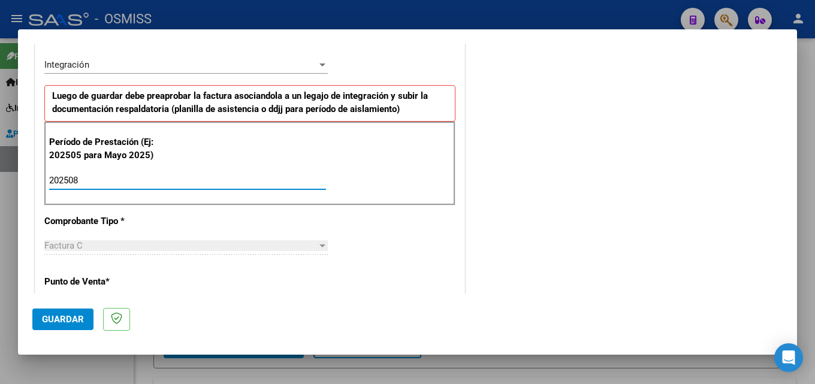
type input "202508"
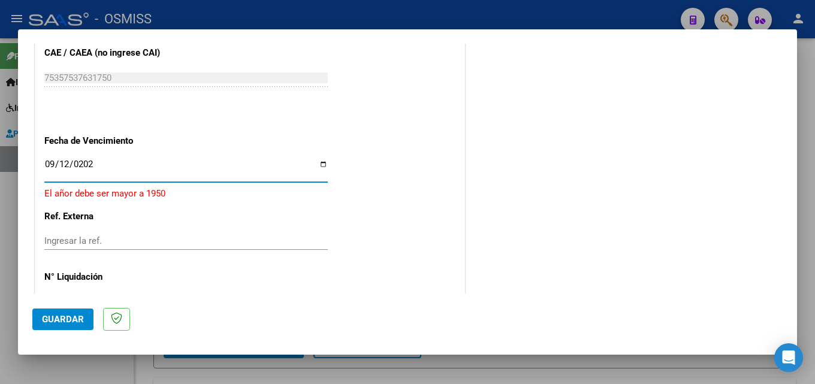
type input "[DATE]"
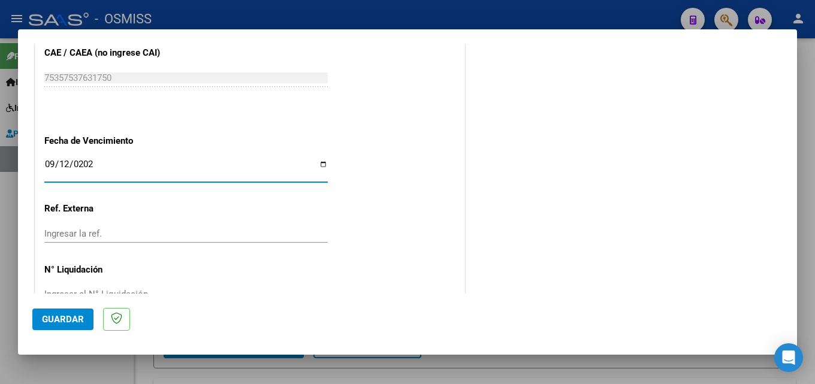
click at [74, 311] on button "Guardar" at bounding box center [62, 320] width 61 height 22
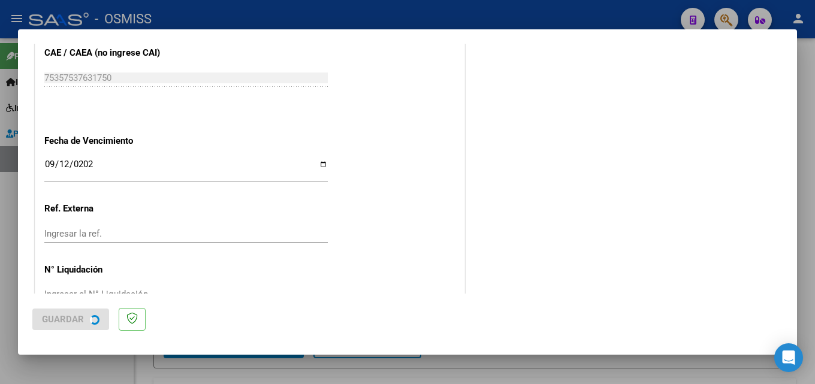
scroll to position [0, 0]
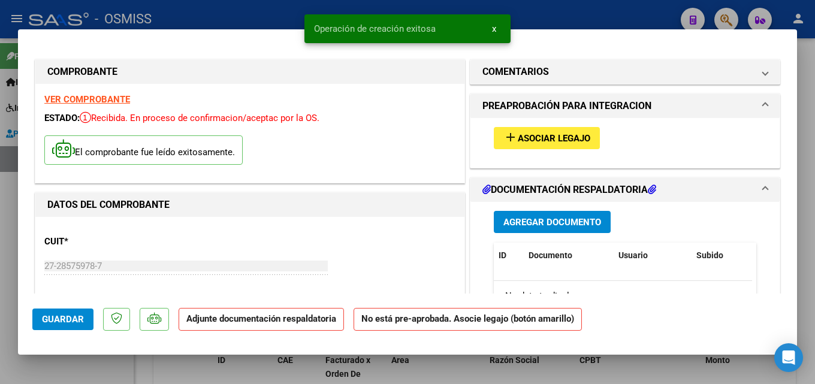
click at [514, 150] on div "add Asociar Legajo" at bounding box center [625, 138] width 281 height 40
click at [518, 140] on span "Asociar Legajo" at bounding box center [554, 138] width 73 height 11
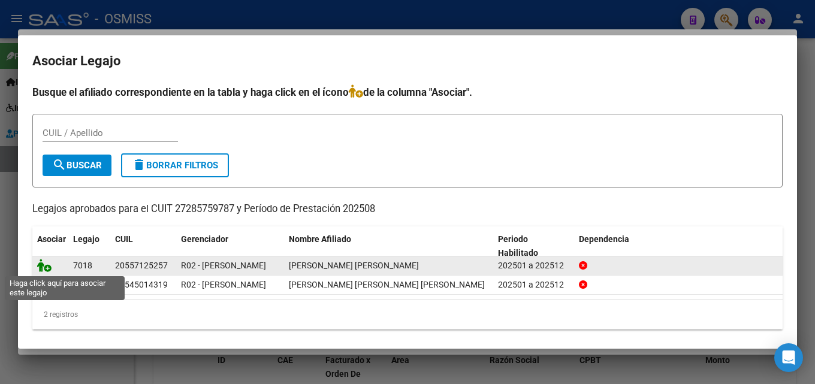
click at [40, 267] on icon at bounding box center [44, 265] width 14 height 13
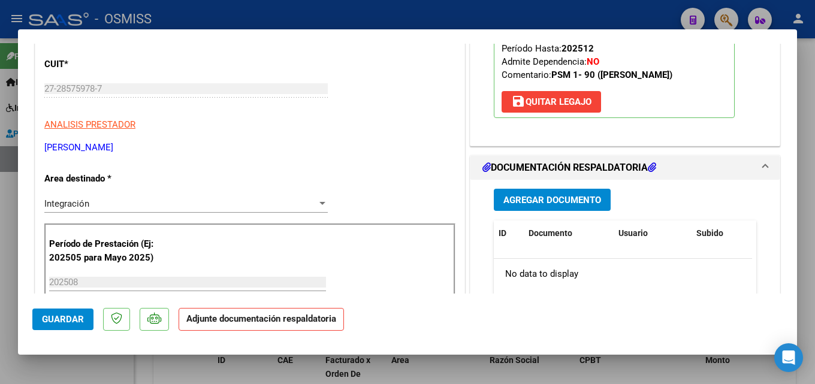
scroll to position [200, 0]
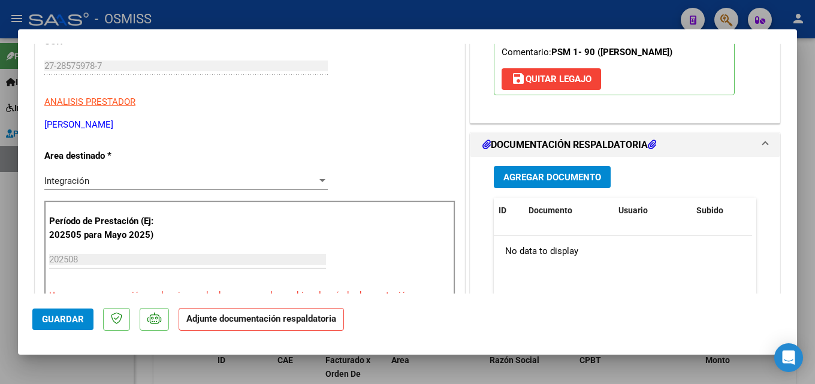
click at [571, 177] on span "Agregar Documento" at bounding box center [553, 177] width 98 height 11
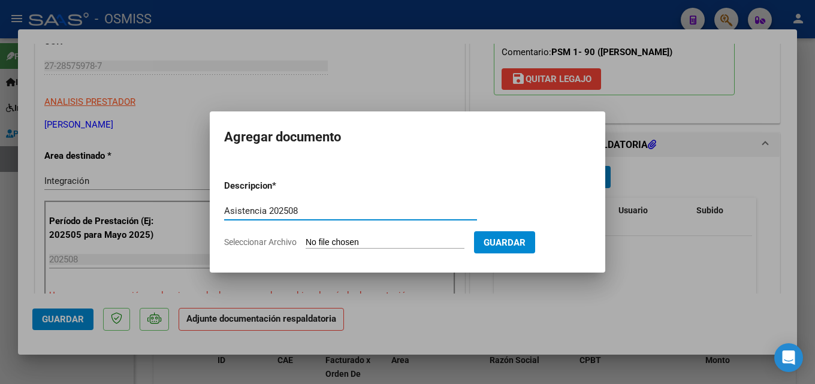
type input "Asistencia 202508"
click at [348, 248] on input "Seleccionar Archivo" at bounding box center [385, 242] width 159 height 11
type input "C:\fakepath\[PERSON_NAME]. Asistencia 202508.pdf"
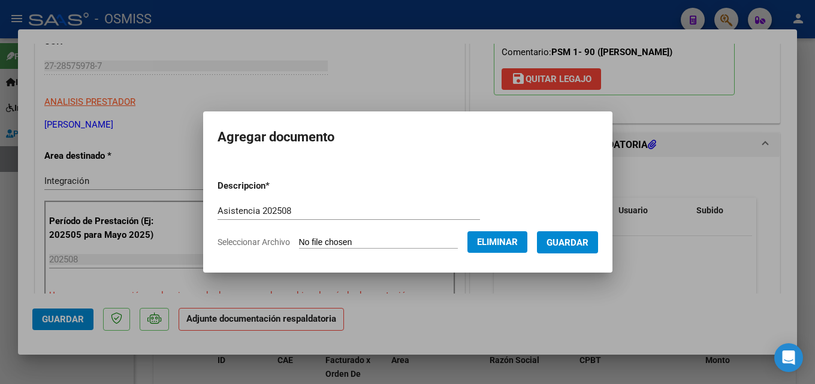
click at [589, 243] on span "Guardar" at bounding box center [568, 242] width 42 height 11
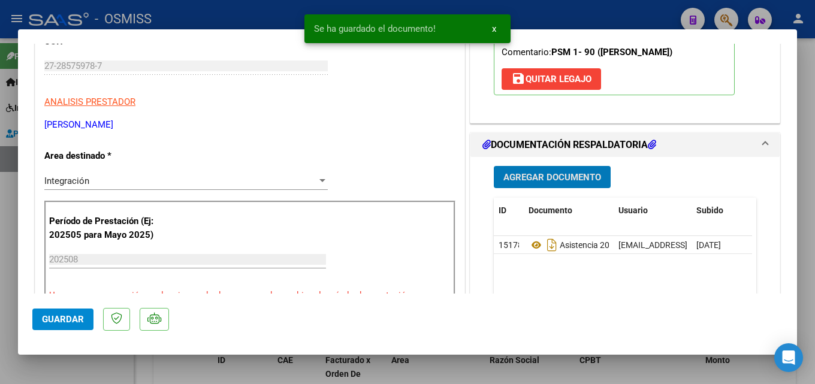
click at [56, 330] on button "Guardar" at bounding box center [62, 320] width 61 height 22
click at [5, 330] on div at bounding box center [407, 192] width 815 height 384
type input "$ 0,00"
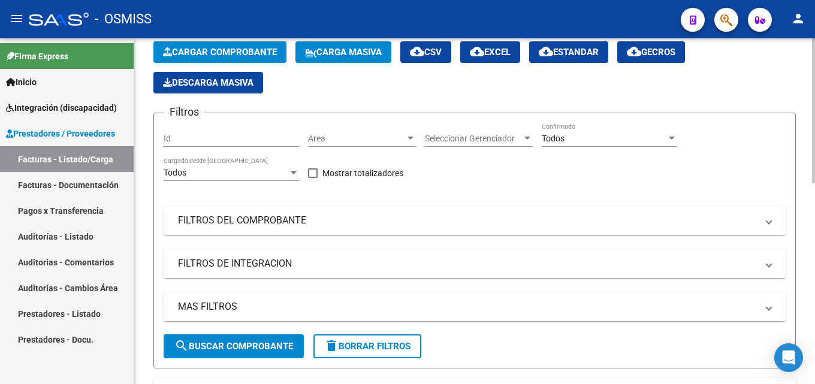
click at [225, 56] on span "Cargar Comprobante" at bounding box center [220, 52] width 114 height 11
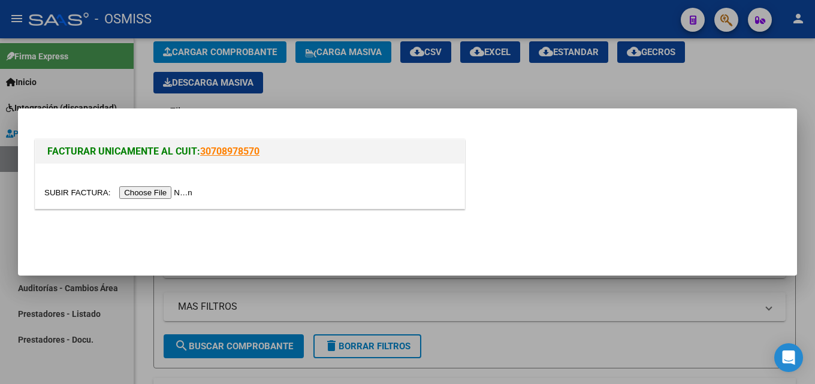
click at [161, 190] on input "file" at bounding box center [120, 192] width 152 height 13
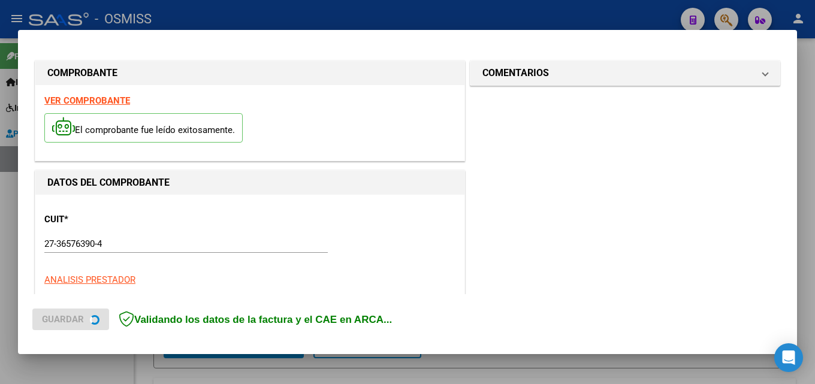
scroll to position [293, 0]
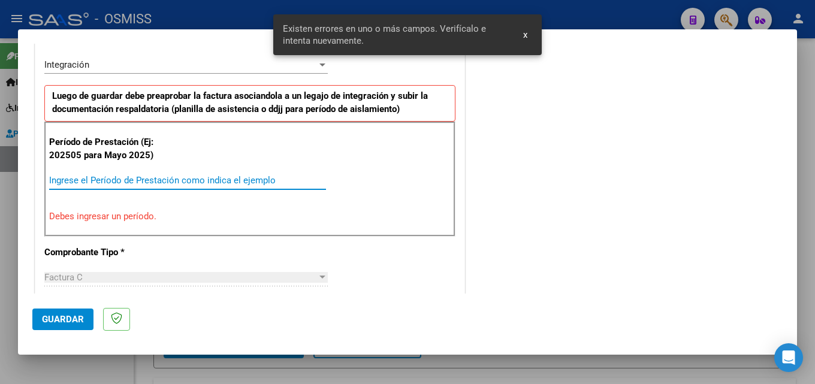
click at [194, 177] on input "Ingrese el Período de Prestación como indica el ejemplo" at bounding box center [187, 180] width 277 height 11
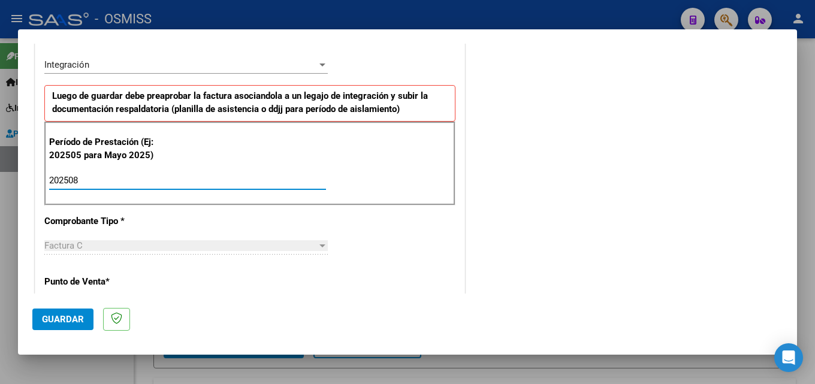
type input "202508"
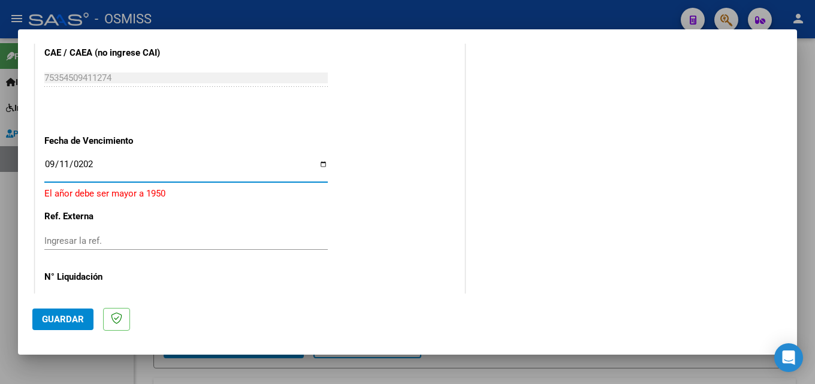
type input "[DATE]"
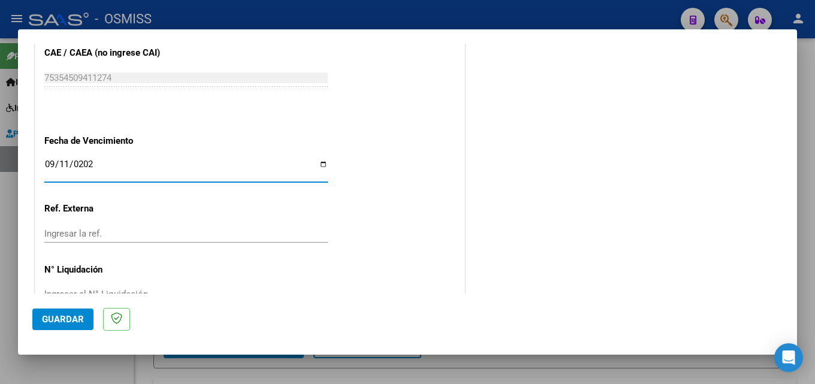
click at [65, 320] on span "Guardar" at bounding box center [63, 319] width 42 height 11
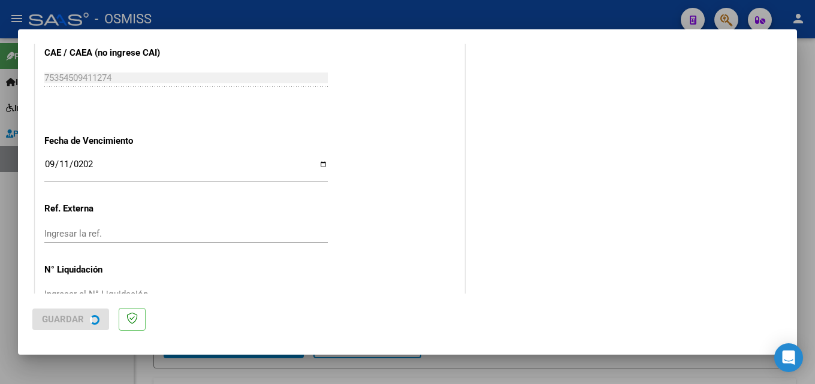
scroll to position [0, 0]
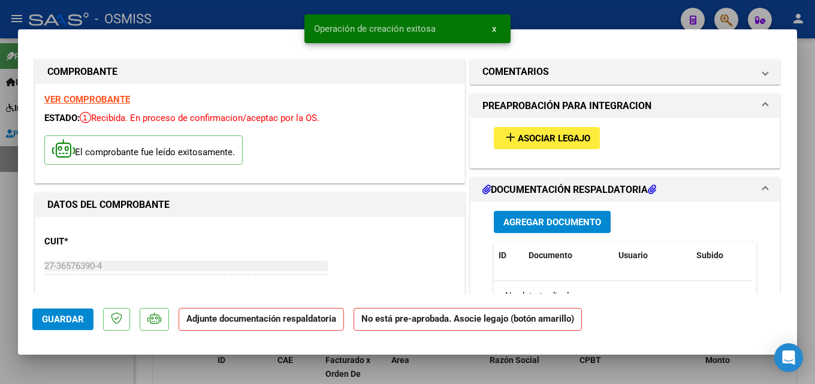
click at [564, 141] on span "Asociar Legajo" at bounding box center [554, 138] width 73 height 11
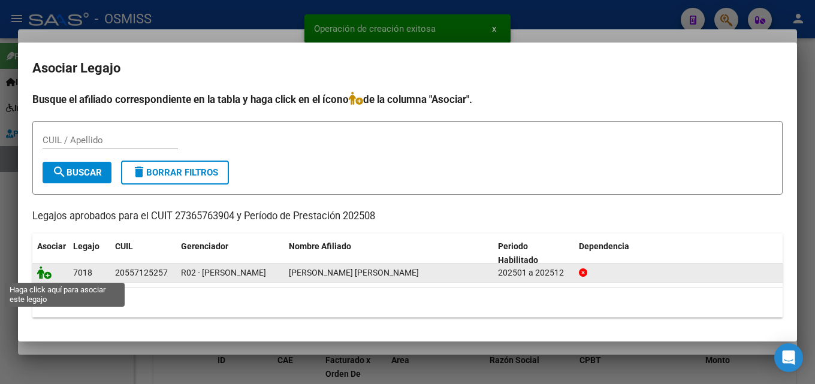
click at [39, 276] on icon at bounding box center [44, 272] width 14 height 13
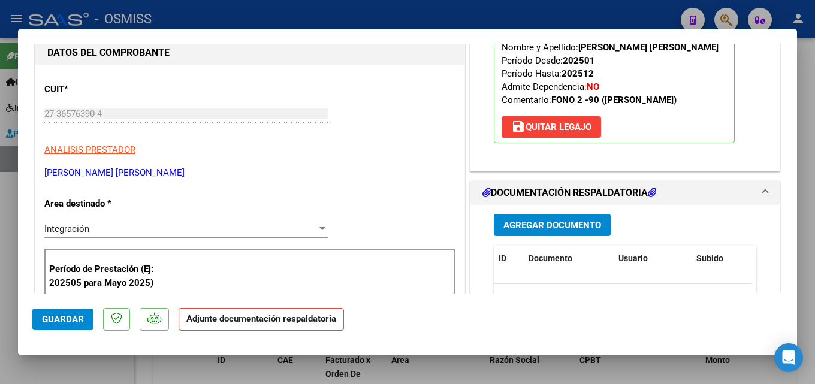
scroll to position [200, 0]
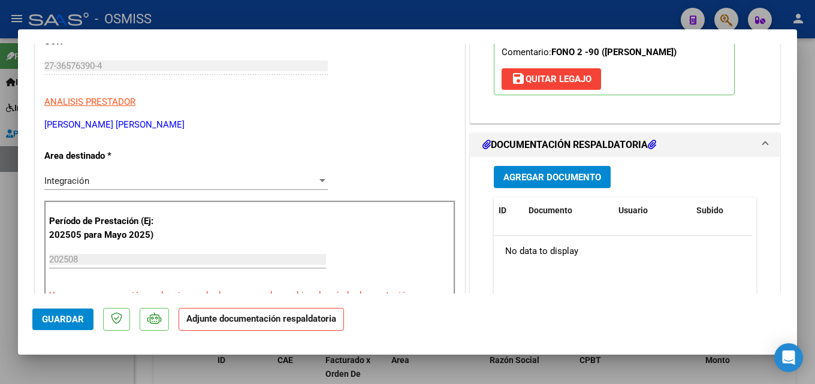
click at [536, 191] on div "Agregar Documento ID Documento Usuario Subido Acción No data to display 0 total…" at bounding box center [625, 276] width 281 height 239
click at [532, 182] on span "Agregar Documento" at bounding box center [553, 177] width 98 height 11
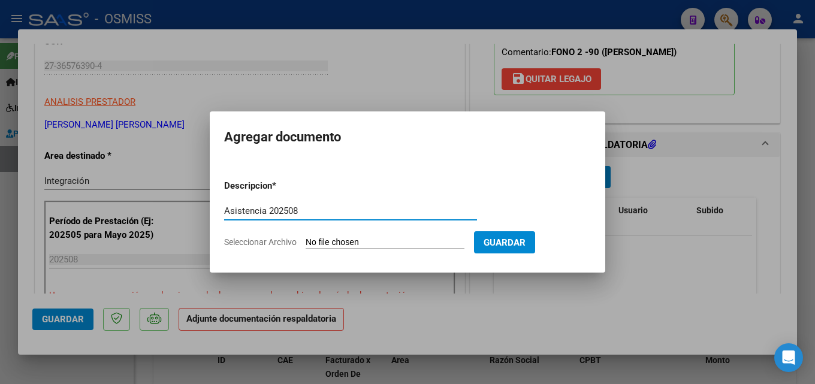
type input "Asistencia 202508"
click at [312, 242] on input "Seleccionar Archivo" at bounding box center [385, 242] width 159 height 11
type input "C:\fakepath\[PERSON_NAME]. Asistencia 202508.pdf"
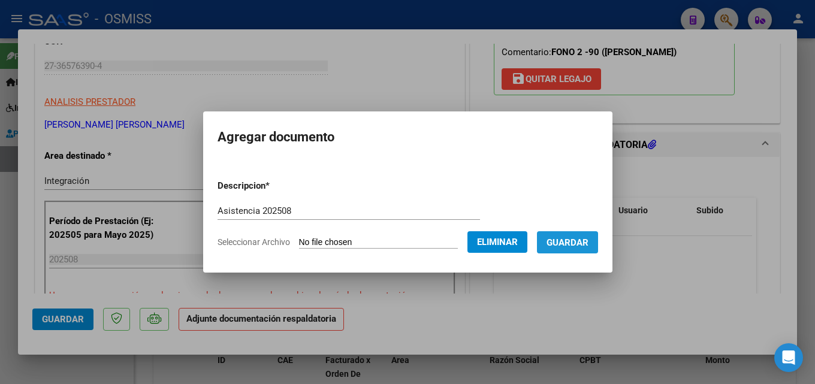
drag, startPoint x: 578, startPoint y: 246, endPoint x: 521, endPoint y: 230, distance: 59.2
click at [577, 246] on span "Guardar" at bounding box center [568, 242] width 42 height 11
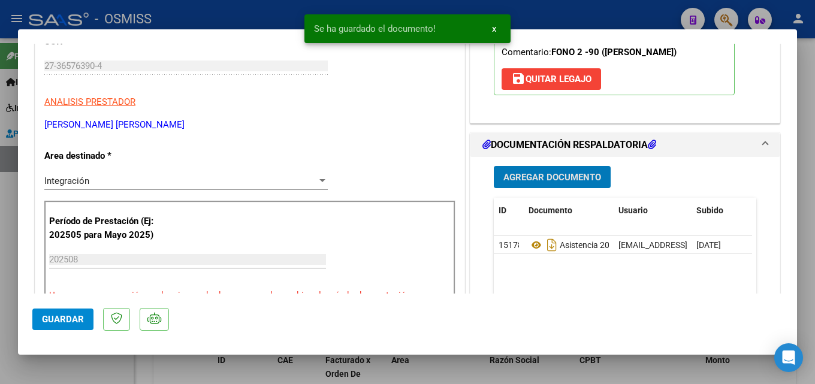
click at [91, 321] on button "Guardar" at bounding box center [62, 320] width 61 height 22
click at [8, 325] on div at bounding box center [407, 192] width 815 height 384
type input "$ 0,00"
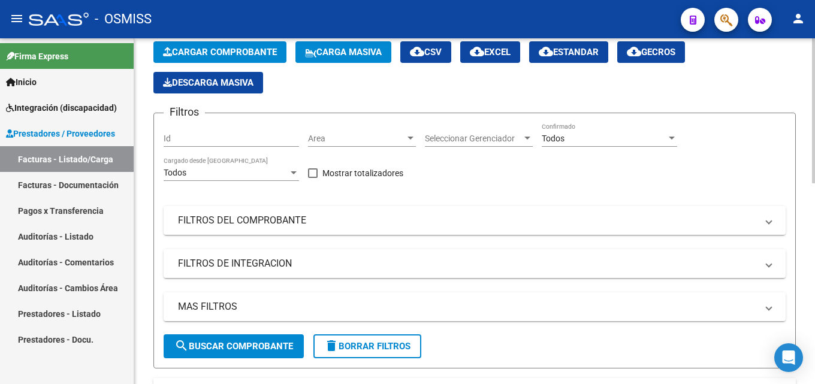
click at [141, 197] on div "Video tutorial PRESTADORES -> Listado de CPBTs Emitidos por Prestadores / Prove…" at bounding box center [474, 386] width 681 height 816
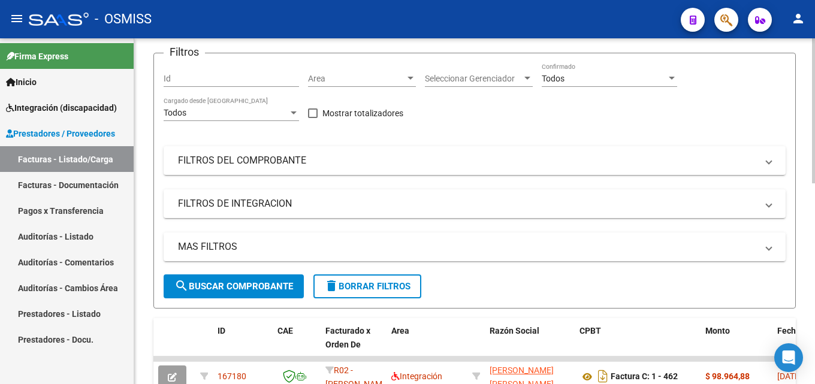
scroll to position [180, 0]
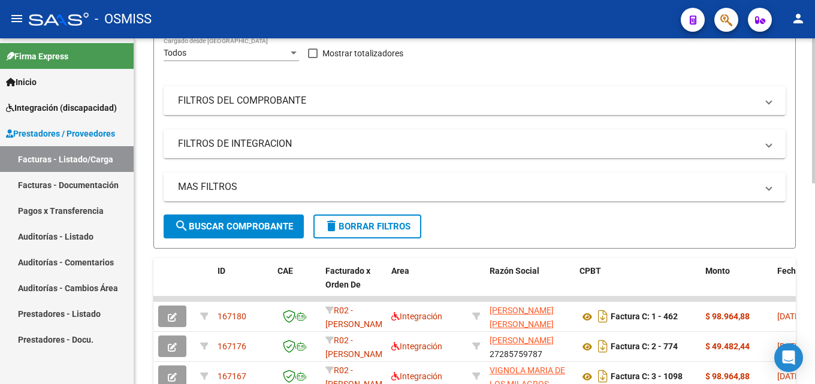
click at [148, 128] on div "Video tutorial PRESTADORES -> Listado de CPBTs Emitidos por Prestadores / Prove…" at bounding box center [474, 267] width 681 height 816
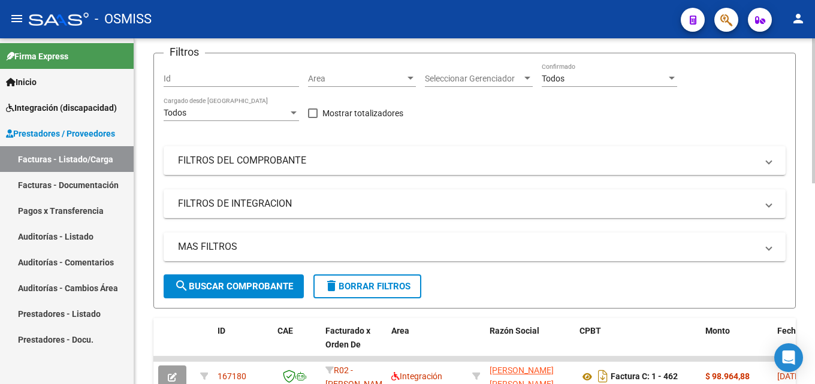
scroll to position [60, 0]
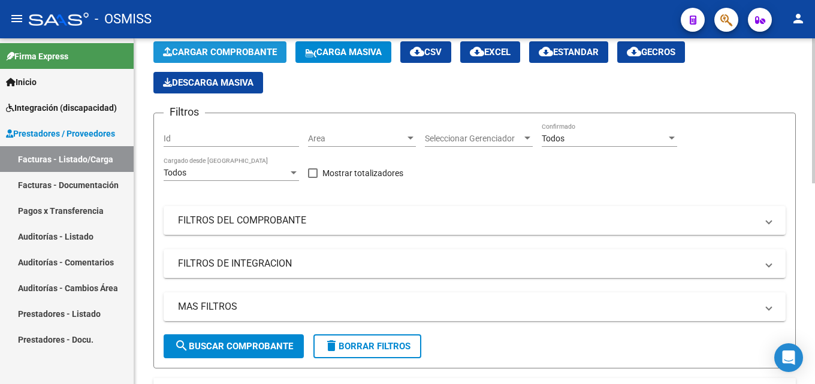
click at [215, 52] on span "Cargar Comprobante" at bounding box center [220, 52] width 114 height 11
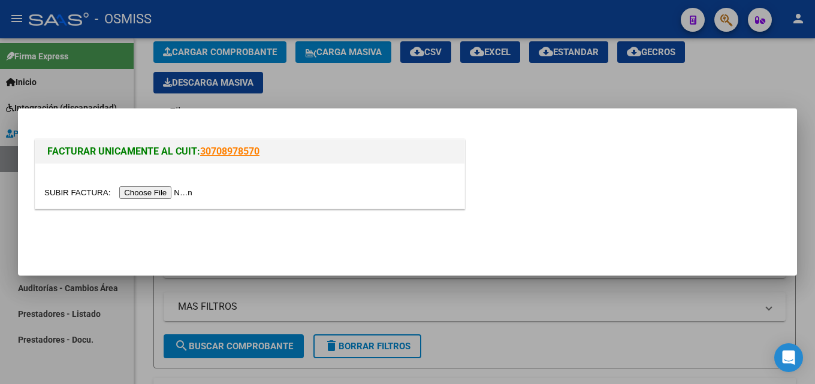
click at [167, 194] on input "file" at bounding box center [120, 192] width 152 height 13
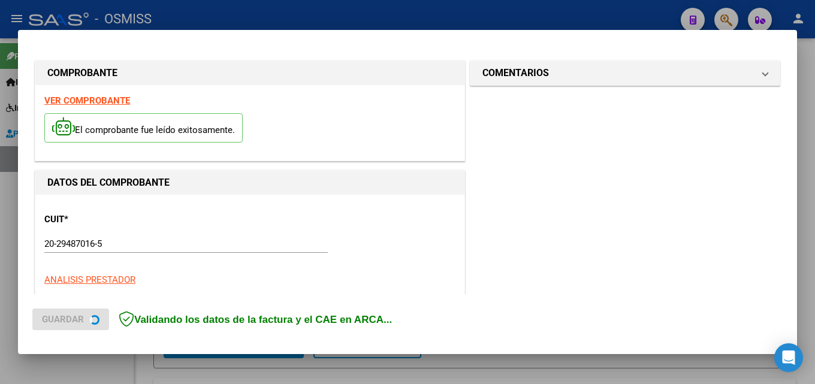
scroll to position [293, 0]
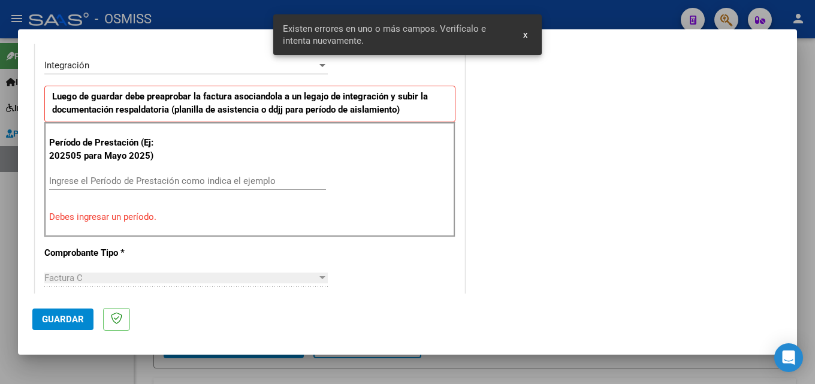
click at [122, 176] on input "Ingrese el Período de Prestación como indica el ejemplo" at bounding box center [187, 181] width 277 height 11
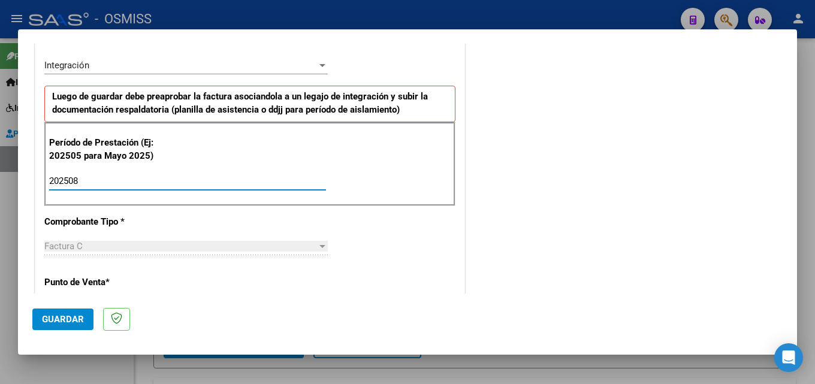
type input "202508"
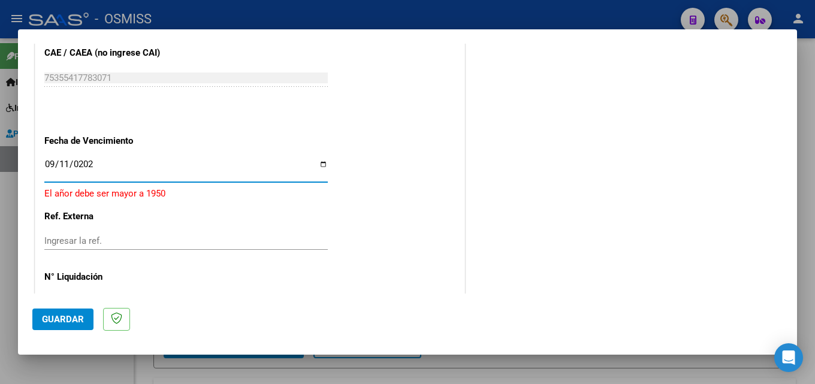
type input "[DATE]"
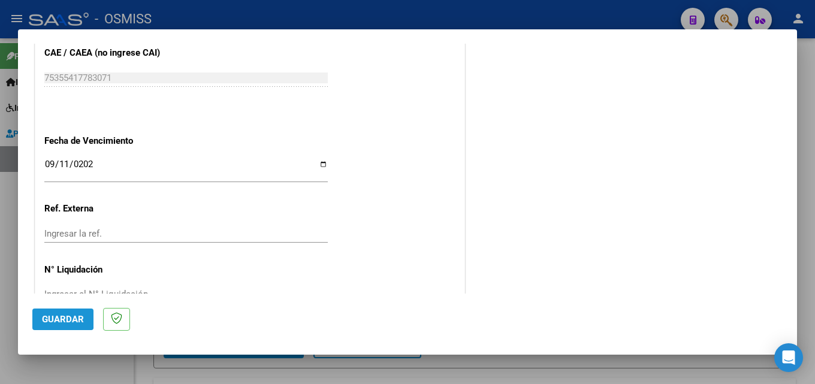
click at [56, 318] on span "Guardar" at bounding box center [63, 319] width 42 height 11
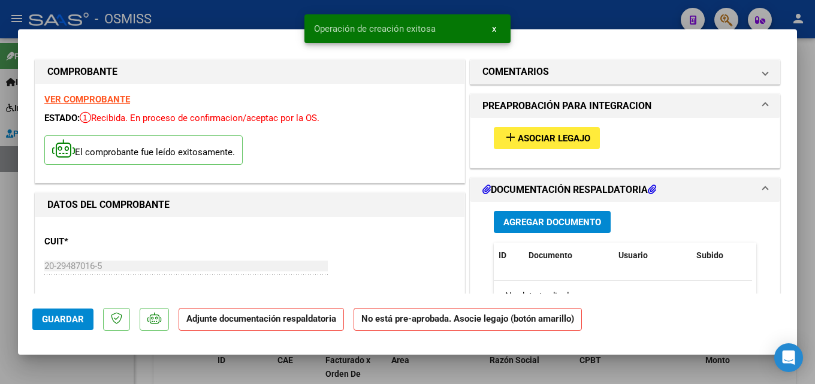
click at [540, 131] on button "add Asociar Legajo" at bounding box center [547, 138] width 106 height 22
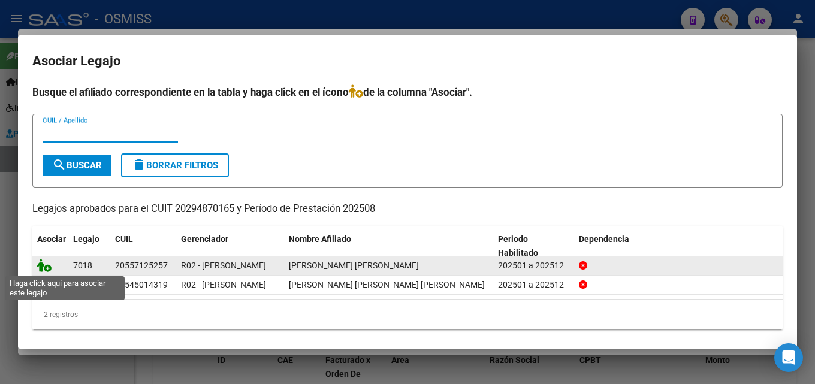
click at [44, 264] on icon at bounding box center [44, 265] width 14 height 13
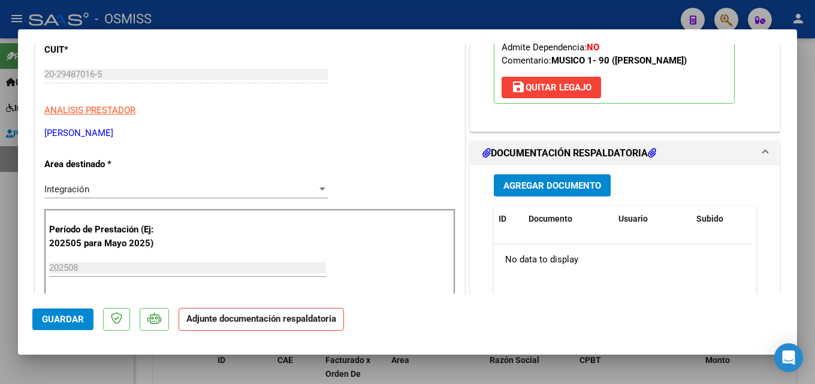
scroll to position [209, 0]
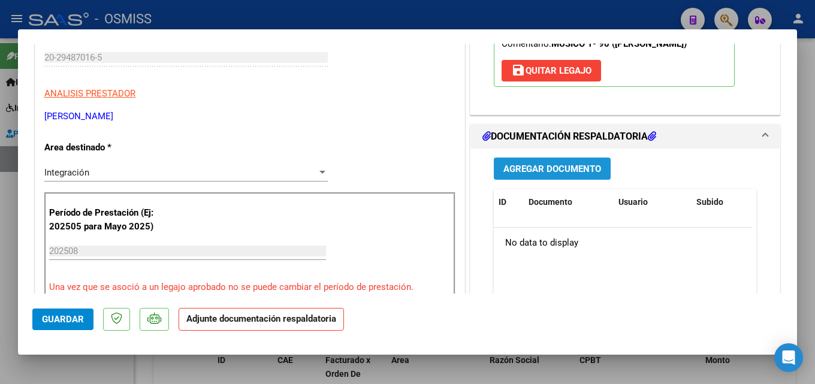
click at [594, 159] on button "Agregar Documento" at bounding box center [552, 169] width 117 height 22
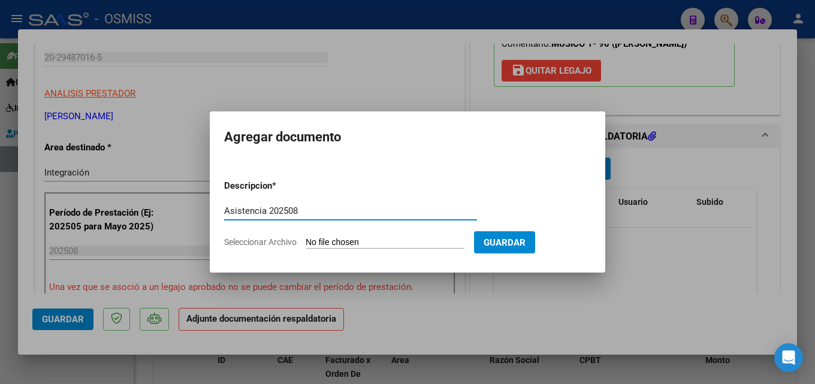
type input "Asistencia 202508"
click at [317, 240] on input "Seleccionar Archivo" at bounding box center [385, 242] width 159 height 11
type input "C:\fakepath\[PERSON_NAME]. Asistencia 202508.pdf"
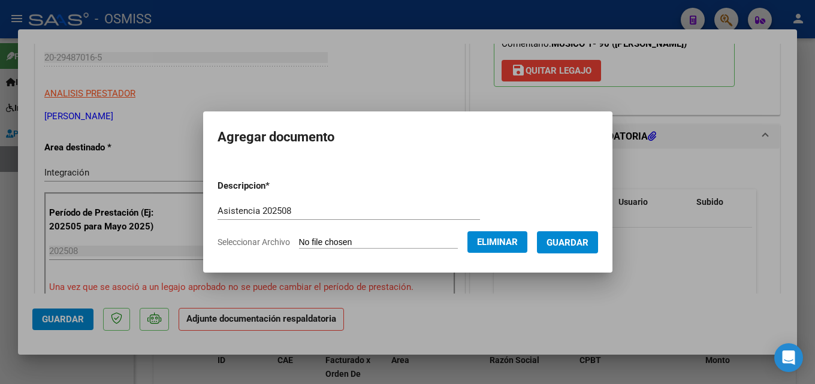
click at [585, 248] on span "Guardar" at bounding box center [568, 242] width 42 height 11
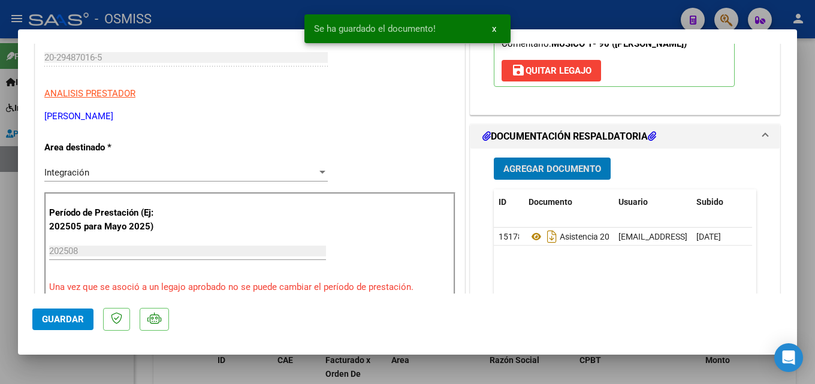
click at [58, 311] on button "Guardar" at bounding box center [62, 320] width 61 height 22
click at [0, 324] on div at bounding box center [407, 192] width 815 height 384
type input "$ 0,00"
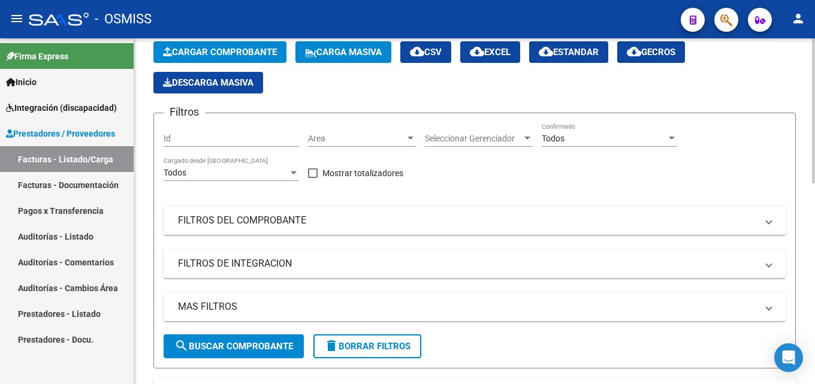
click at [144, 192] on div "Video tutorial PRESTADORES -> Listado de CPBTs Emitidos por Prestadores / Prove…" at bounding box center [474, 386] width 681 height 816
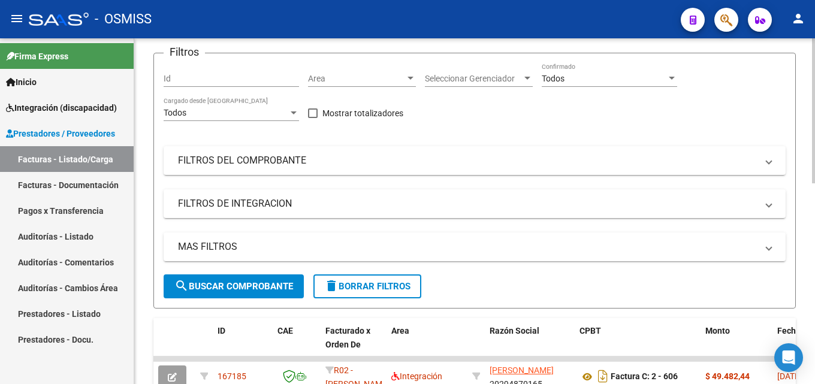
scroll to position [180, 0]
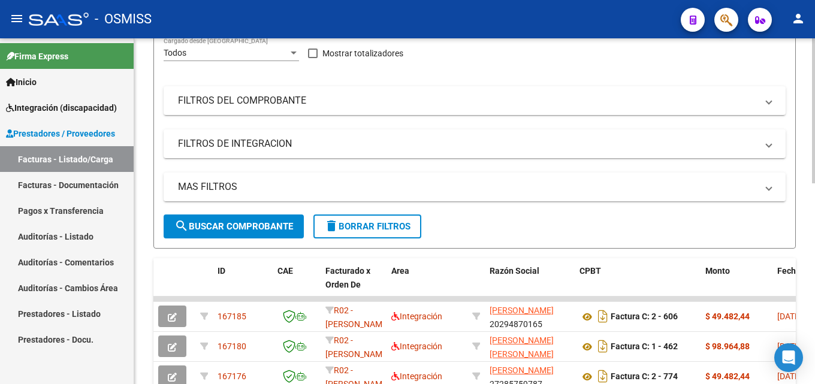
click at [143, 135] on div "Video tutorial PRESTADORES -> Listado de CPBTs Emitidos por Prestadores / Prove…" at bounding box center [474, 267] width 681 height 816
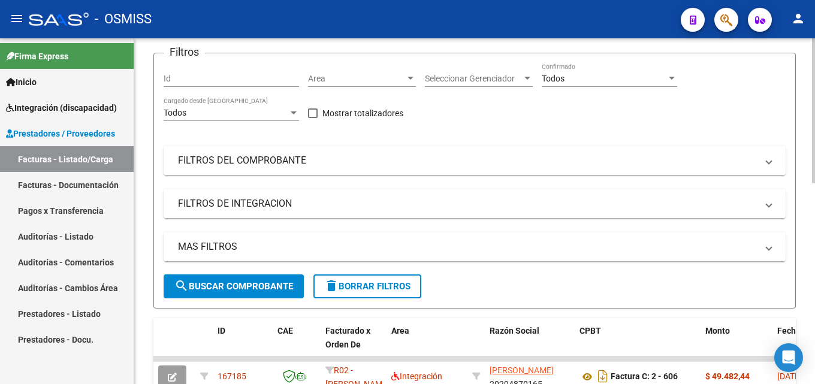
scroll to position [0, 0]
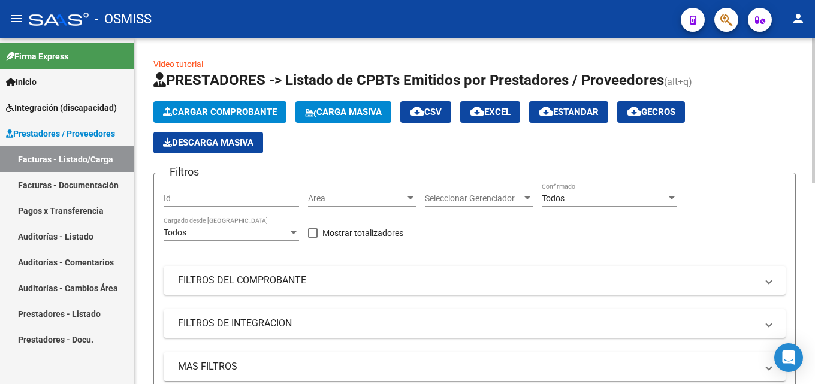
click at [181, 107] on span "Cargar Comprobante" at bounding box center [220, 112] width 114 height 11
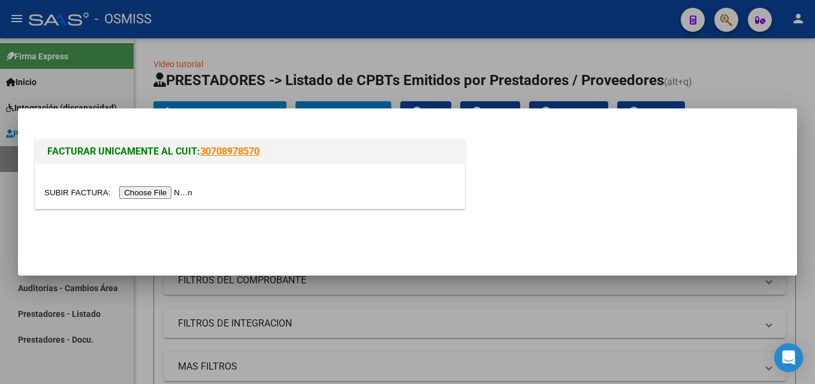
click at [182, 200] on div at bounding box center [249, 186] width 429 height 45
click at [181, 196] on input "file" at bounding box center [120, 192] width 152 height 13
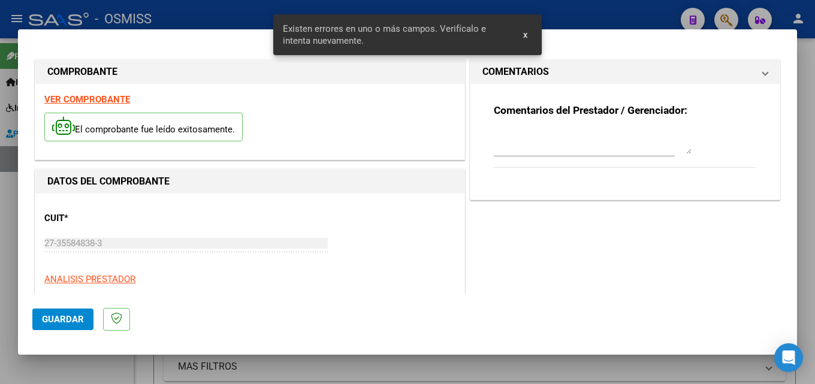
scroll to position [293, 0]
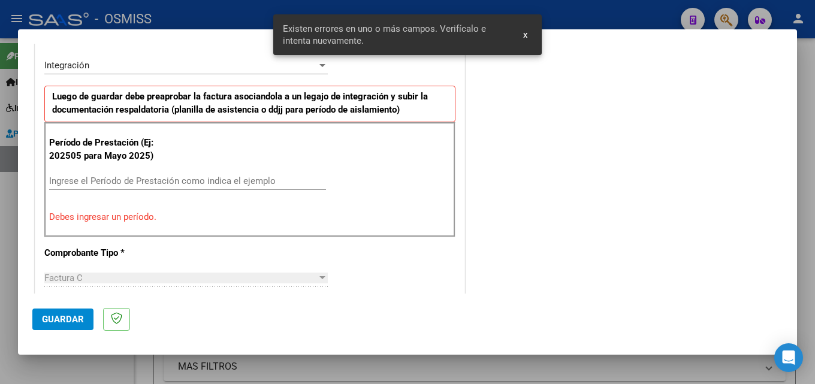
click at [173, 184] on input "Ingrese el Período de Prestación como indica el ejemplo" at bounding box center [187, 181] width 277 height 11
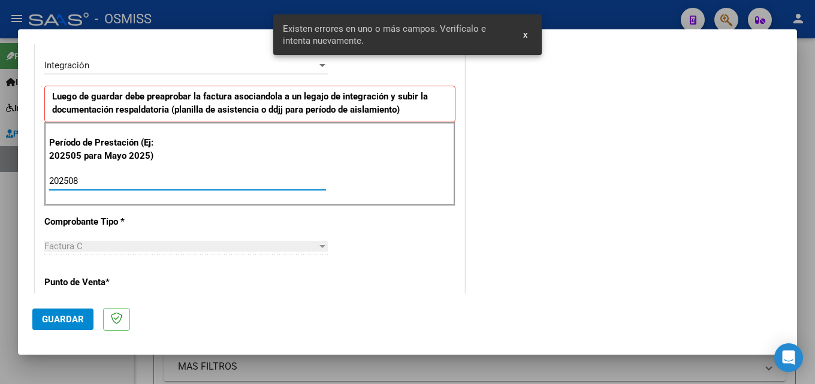
type input "202508"
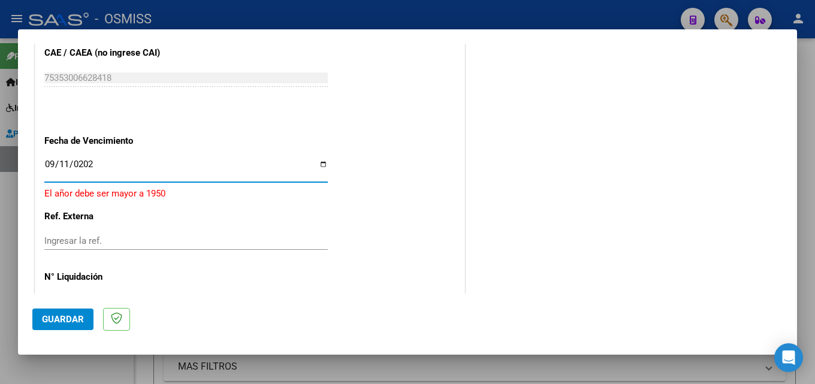
type input "[DATE]"
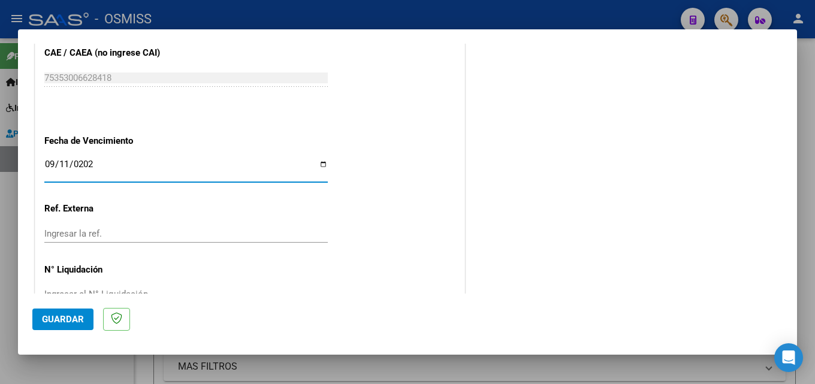
click at [71, 316] on span "Guardar" at bounding box center [63, 319] width 42 height 11
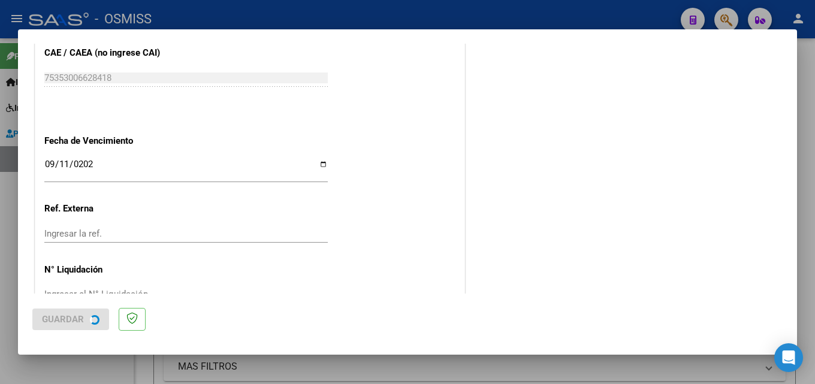
scroll to position [0, 0]
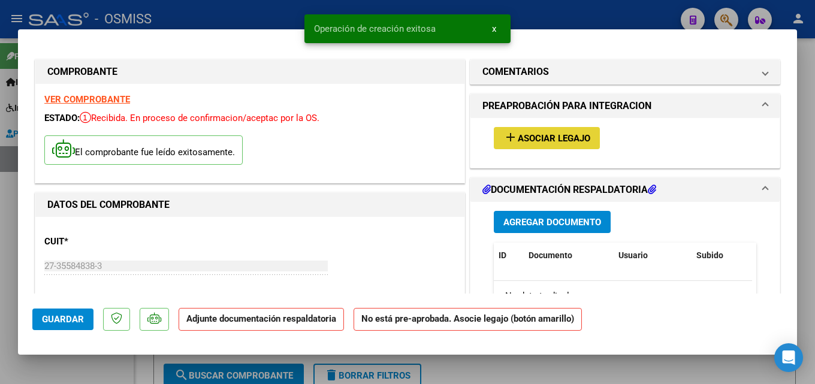
click at [526, 143] on span "Asociar Legajo" at bounding box center [554, 138] width 73 height 11
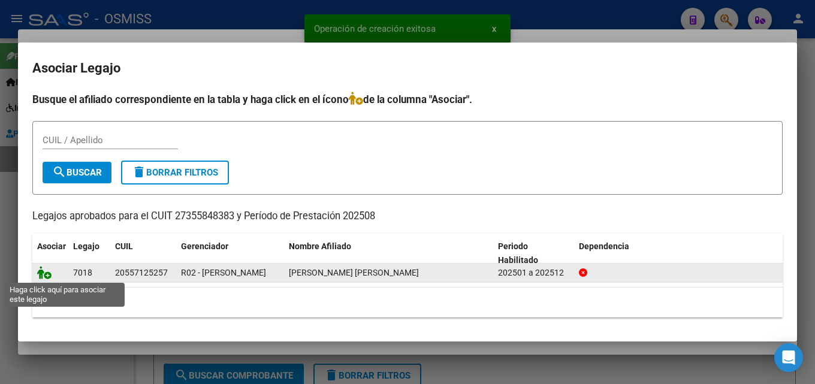
click at [47, 273] on icon at bounding box center [44, 272] width 14 height 13
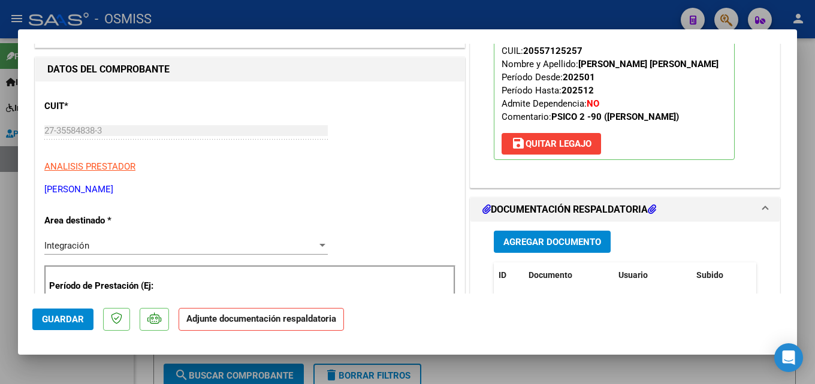
scroll to position [141, 0]
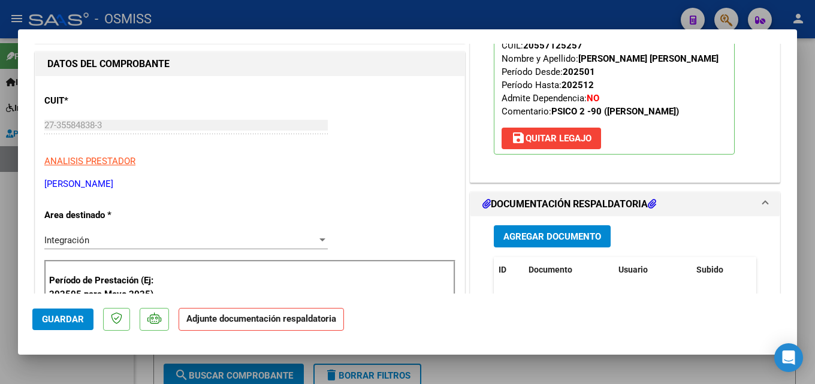
click at [533, 234] on span "Agregar Documento" at bounding box center [553, 236] width 98 height 11
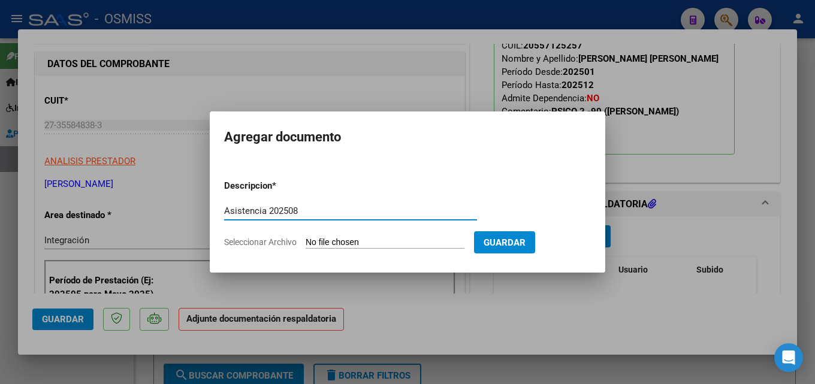
type input "Asistencia 202508"
click at [336, 242] on input "Seleccionar Archivo" at bounding box center [385, 242] width 159 height 11
type input "C:\fakepath\[PERSON_NAME]. Asistencia 202508.pdf"
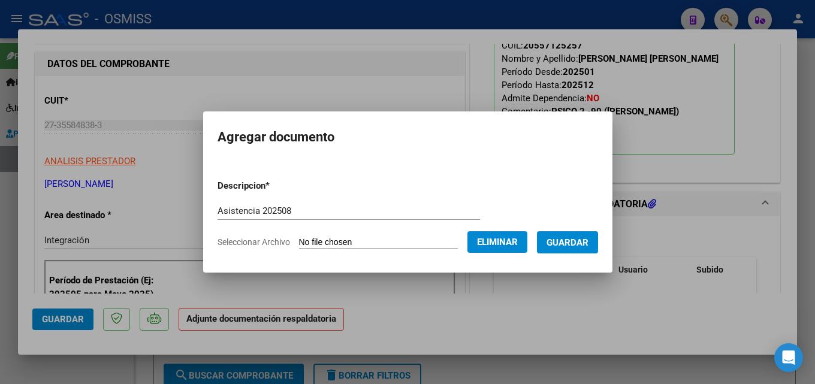
click at [588, 246] on span "Guardar" at bounding box center [568, 242] width 42 height 11
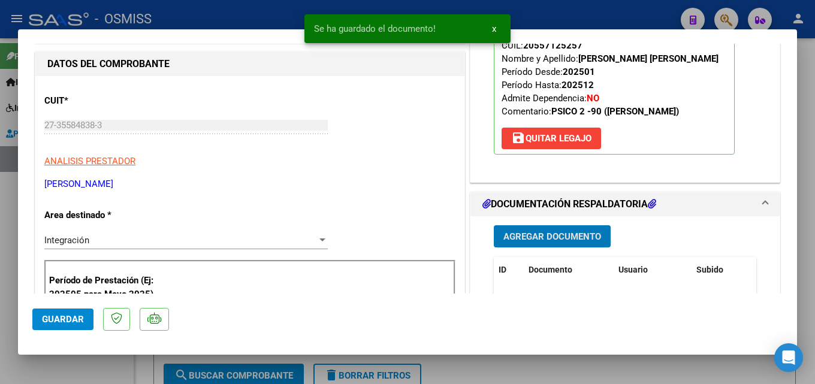
click at [46, 302] on mat-dialog-actions "Guardar" at bounding box center [407, 317] width 751 height 47
click at [42, 311] on button "Guardar" at bounding box center [62, 320] width 61 height 22
click at [1, 328] on div at bounding box center [407, 192] width 815 height 384
type input "$ 0,00"
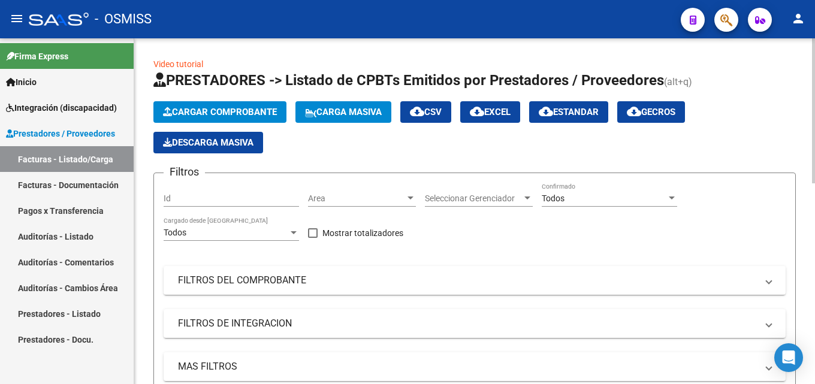
click at [197, 126] on div "Cargar Comprobante Carga Masiva cloud_download CSV cloud_download EXCEL cloud_d…" at bounding box center [474, 127] width 643 height 52
click at [200, 115] on span "Cargar Comprobante" at bounding box center [220, 112] width 114 height 11
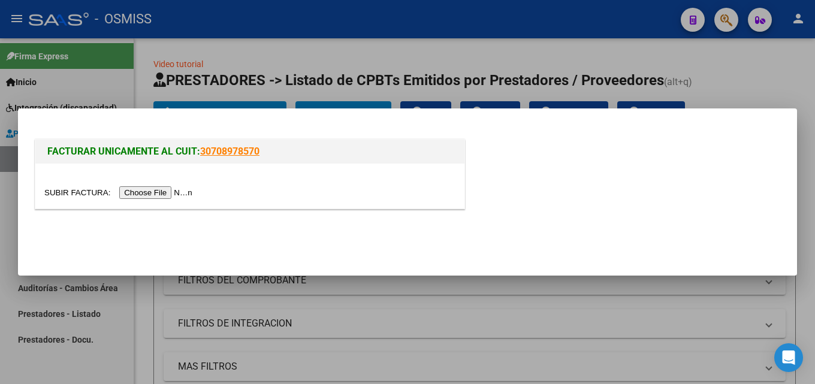
click at [156, 183] on div at bounding box center [249, 186] width 429 height 45
click at [155, 188] on input "file" at bounding box center [120, 192] width 152 height 13
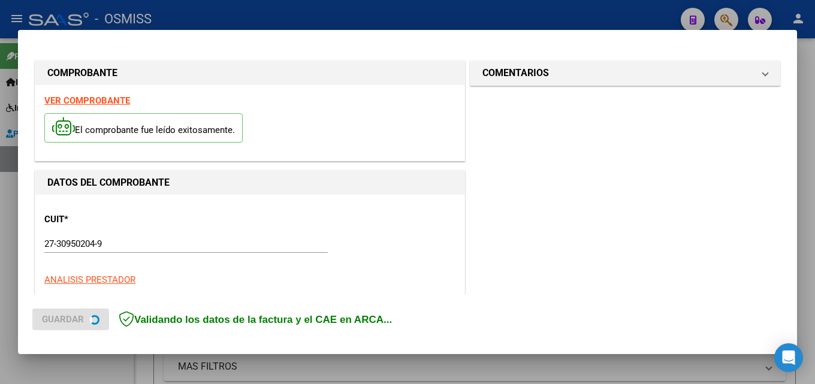
scroll to position [293, 0]
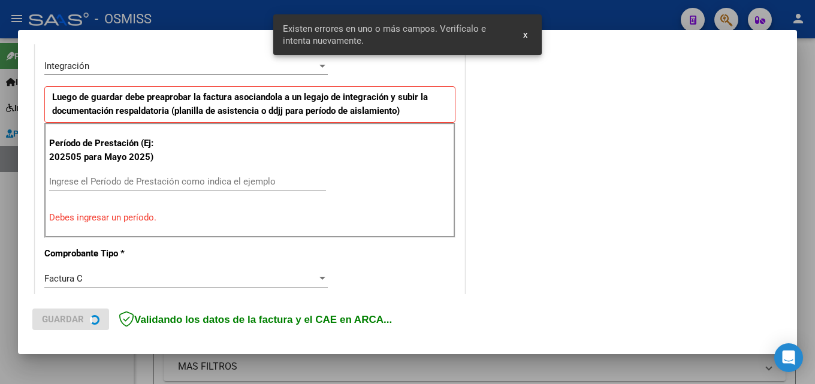
click at [69, 180] on input "Ingrese el Período de Prestación como indica el ejemplo" at bounding box center [187, 181] width 277 height 11
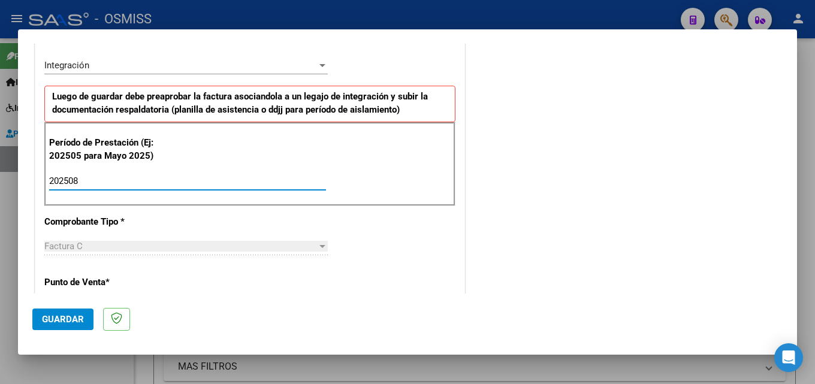
type input "202508"
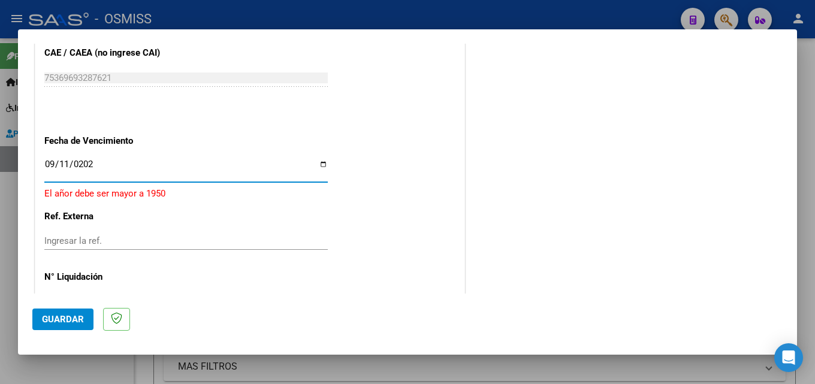
type input "[DATE]"
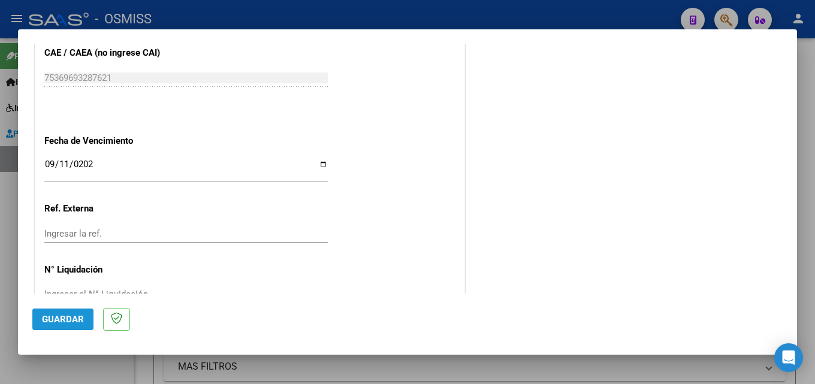
click at [59, 314] on span "Guardar" at bounding box center [63, 319] width 42 height 11
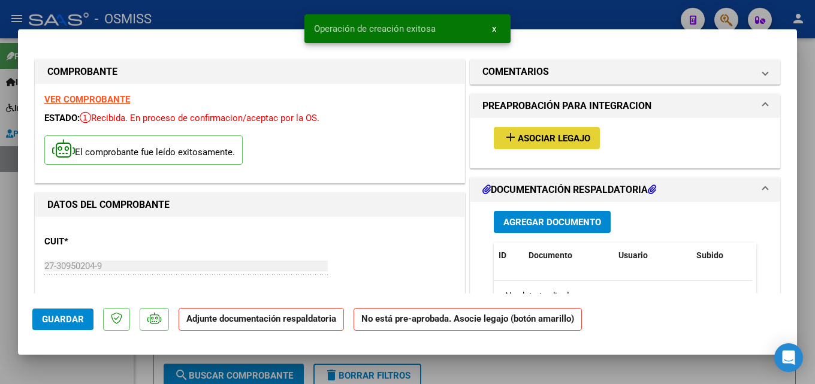
click at [504, 143] on mat-icon "add" at bounding box center [511, 137] width 14 height 14
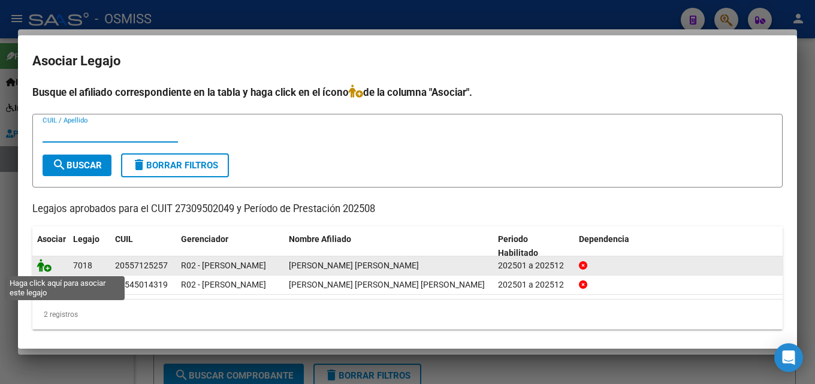
click at [46, 269] on icon at bounding box center [44, 265] width 14 height 13
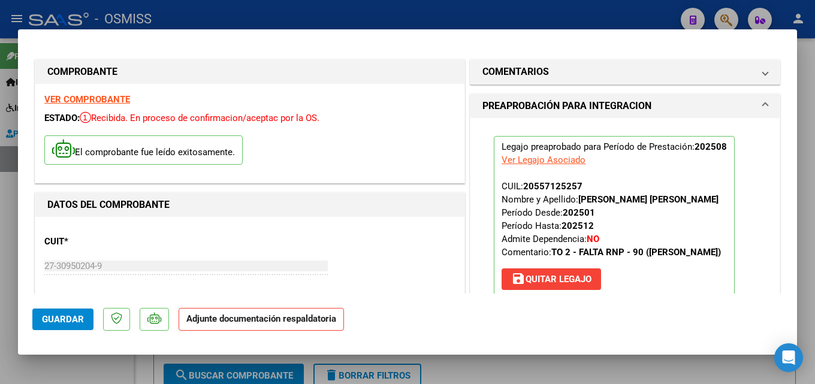
scroll to position [218, 0]
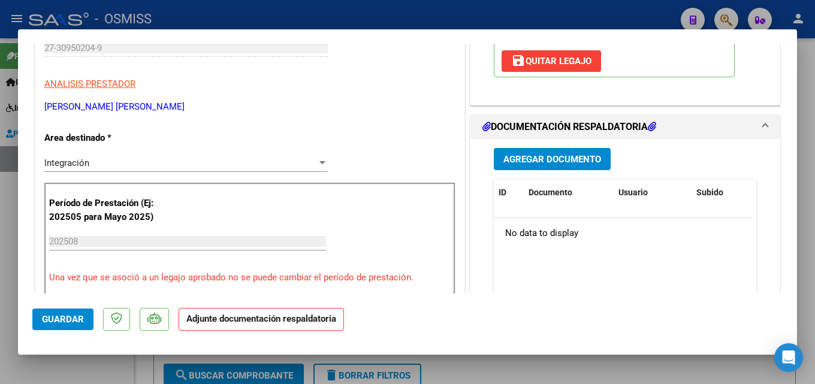
click at [545, 168] on button "Agregar Documento" at bounding box center [552, 159] width 117 height 22
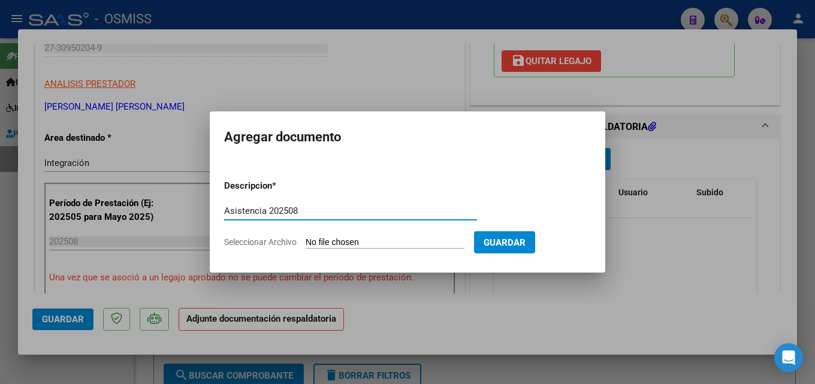
type input "Asistencia 202508"
click at [363, 243] on input "Seleccionar Archivo" at bounding box center [385, 242] width 159 height 11
type input "C:\fakepath\Facca. Asistencia 202508.pdf"
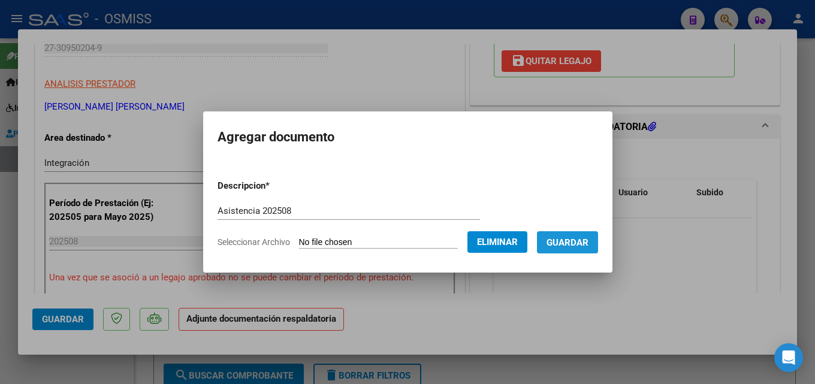
click at [588, 248] on button "Guardar" at bounding box center [567, 242] width 61 height 22
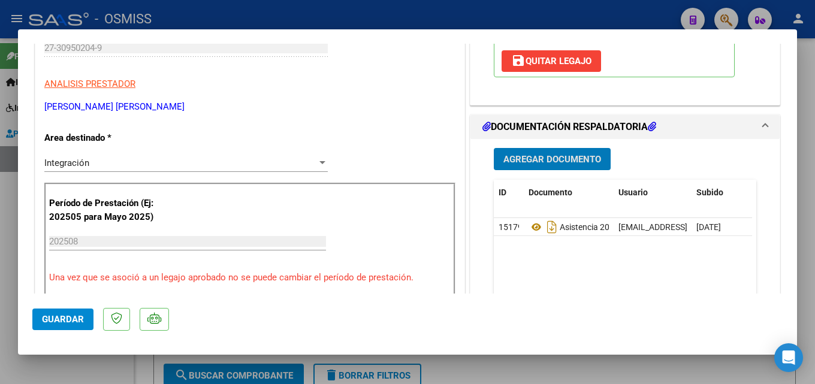
click at [38, 314] on button "Guardar" at bounding box center [62, 320] width 61 height 22
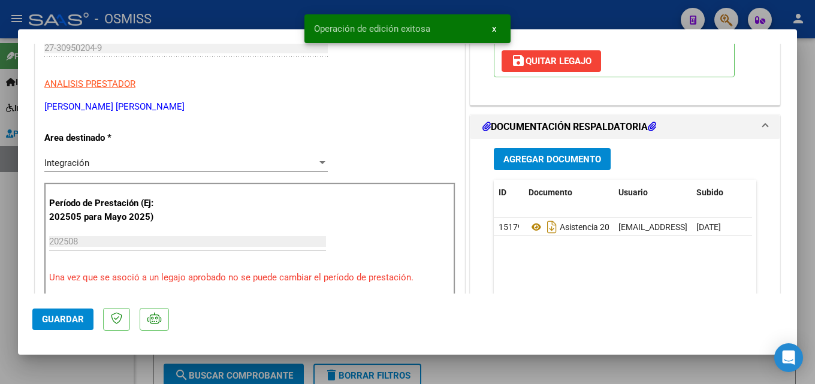
click at [19, 324] on mat-dialog-container "COMPROBANTE VER COMPROBANTE ESTADO: Recibida. En proceso de confirmacion/acepta…" at bounding box center [407, 192] width 779 height 326
click at [9, 330] on div at bounding box center [407, 192] width 815 height 384
type input "$ 0,00"
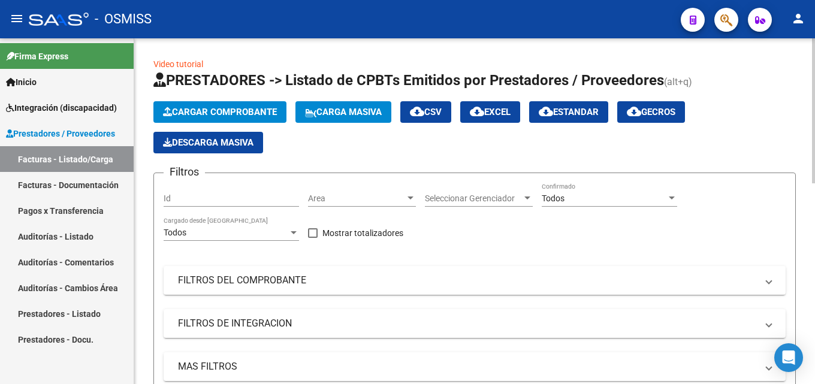
click at [210, 115] on span "Cargar Comprobante" at bounding box center [220, 112] width 114 height 11
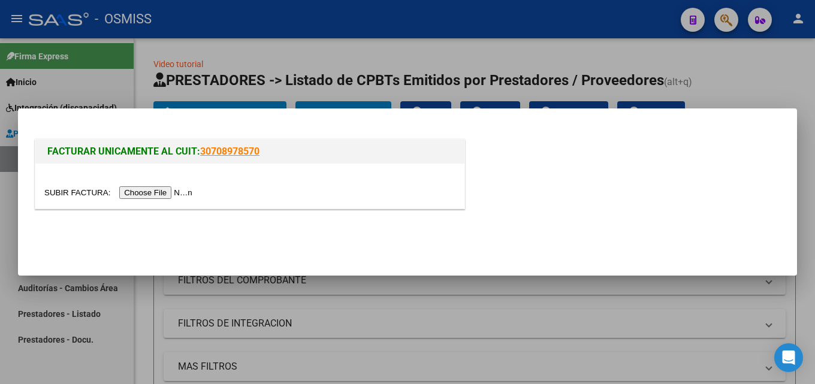
click at [169, 189] on input "file" at bounding box center [120, 192] width 152 height 13
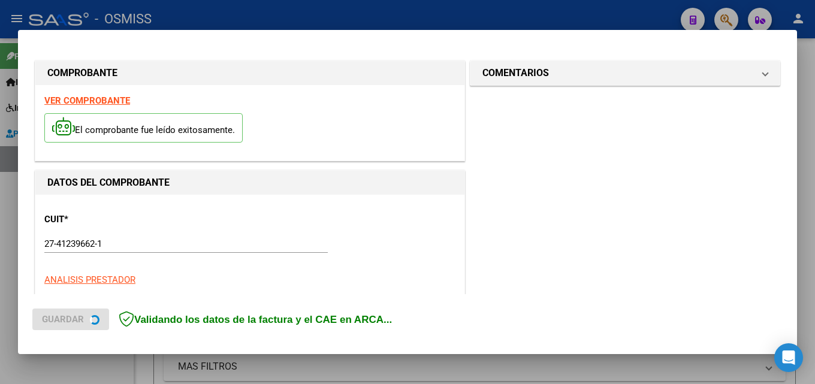
scroll to position [293, 0]
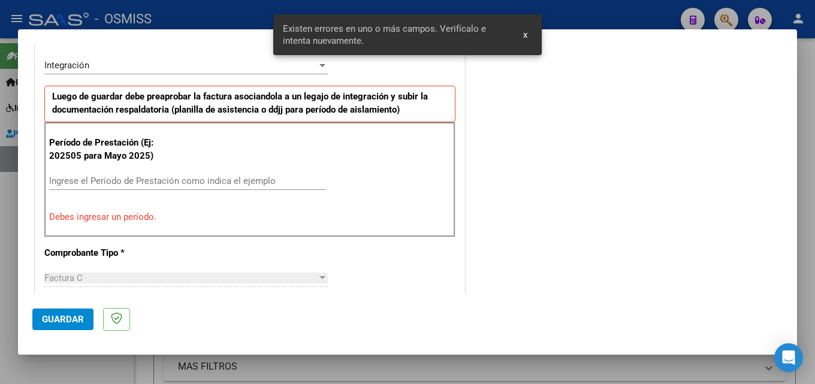
click at [86, 184] on input "Ingrese el Período de Prestación como indica el ejemplo" at bounding box center [187, 181] width 277 height 11
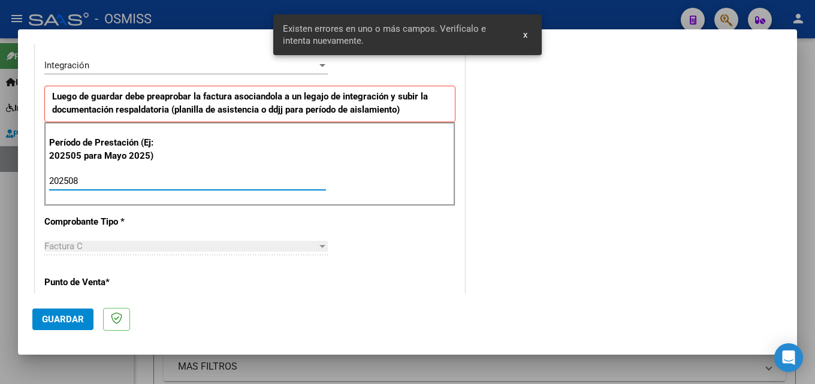
type input "202508"
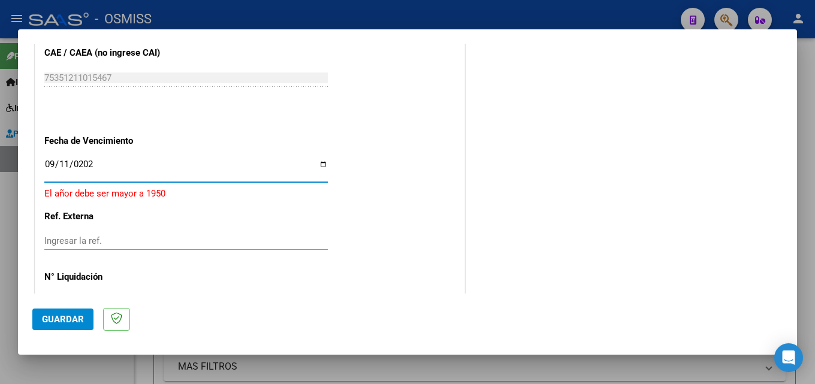
type input "[DATE]"
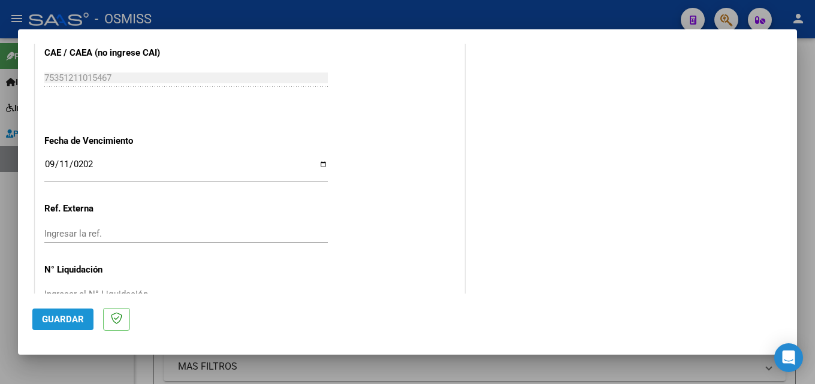
click at [62, 324] on span "Guardar" at bounding box center [63, 319] width 42 height 11
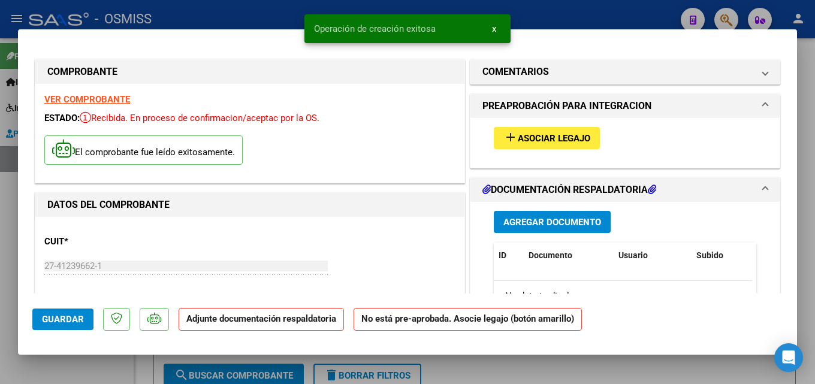
click at [547, 129] on button "add Asociar Legajo" at bounding box center [547, 138] width 106 height 22
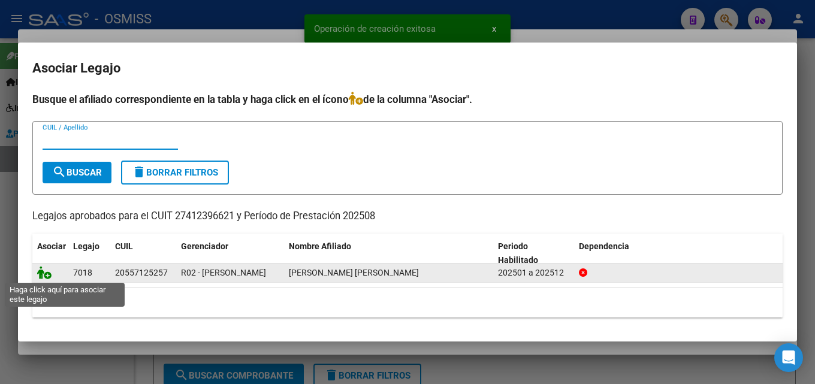
click at [40, 273] on icon at bounding box center [44, 272] width 14 height 13
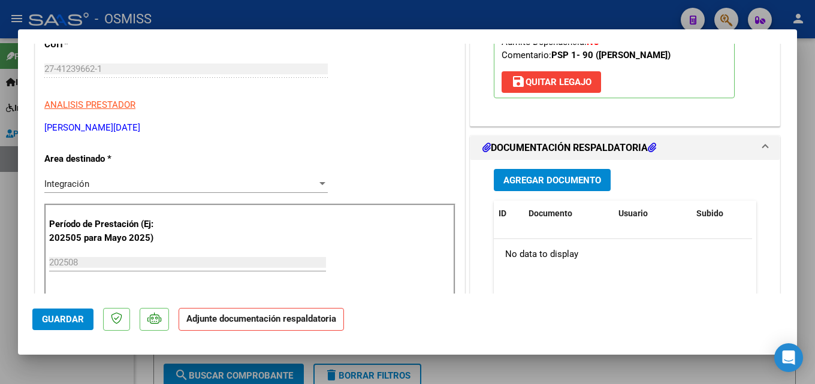
scroll to position [206, 0]
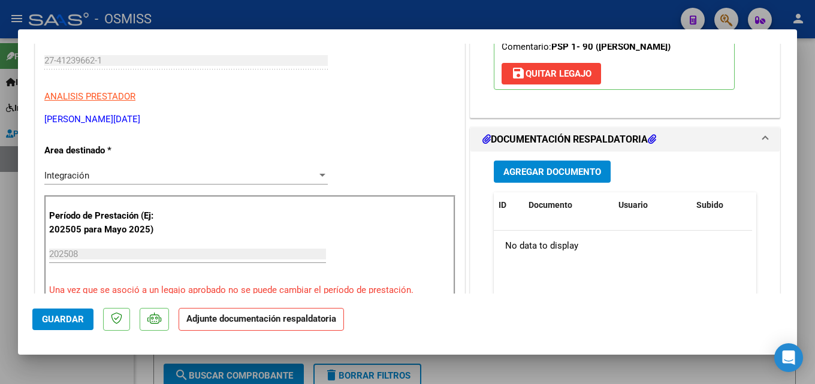
click at [531, 178] on button "Agregar Documento" at bounding box center [552, 172] width 117 height 22
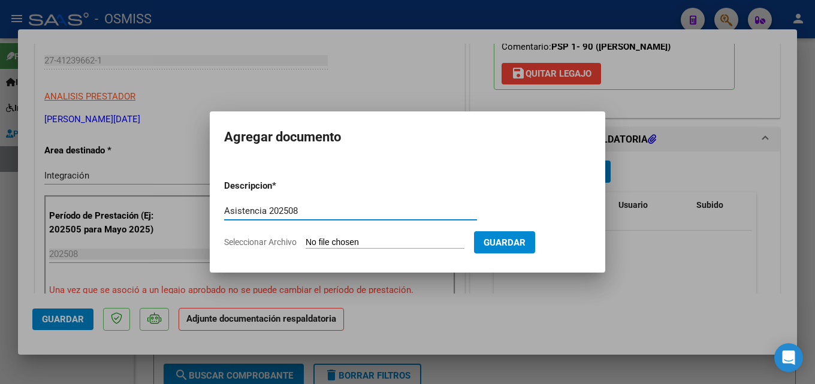
type input "Asistencia 202508"
click at [320, 239] on input "Seleccionar Archivo" at bounding box center [385, 242] width 159 height 11
type input "C:\fakepath\[PERSON_NAME]. Asistencia 202508.pdf"
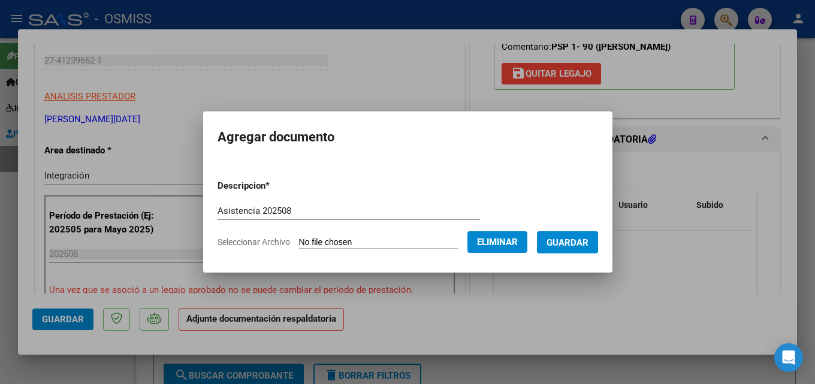
click at [586, 244] on span "Guardar" at bounding box center [568, 242] width 42 height 11
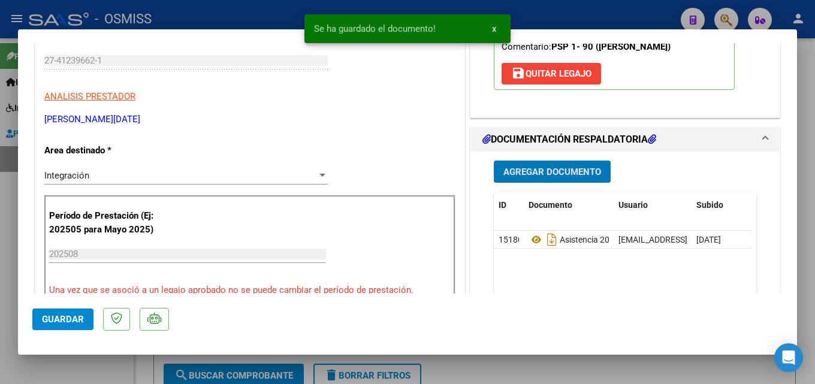
click at [59, 324] on span "Guardar" at bounding box center [63, 319] width 42 height 11
click at [0, 326] on div at bounding box center [407, 192] width 815 height 384
type input "$ 0,00"
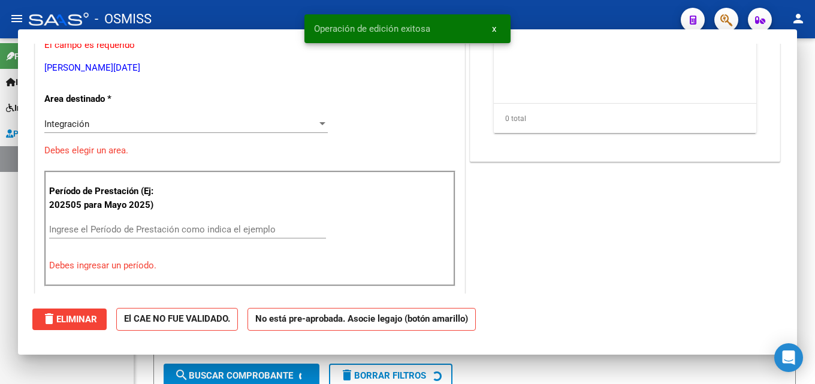
scroll to position [0, 0]
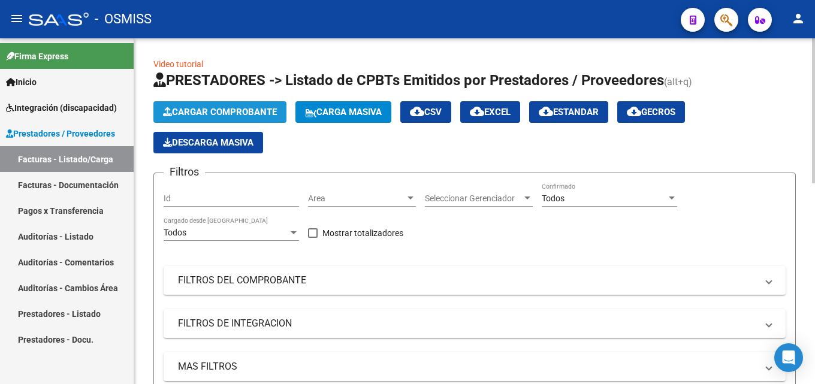
click at [239, 116] on span "Cargar Comprobante" at bounding box center [220, 112] width 114 height 11
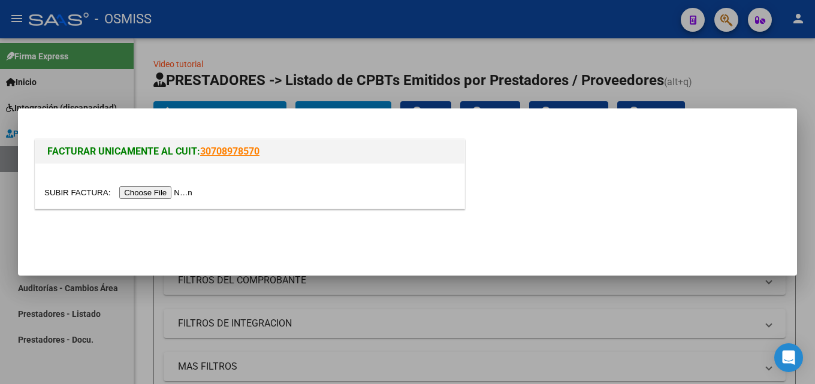
click at [171, 197] on input "file" at bounding box center [120, 192] width 152 height 13
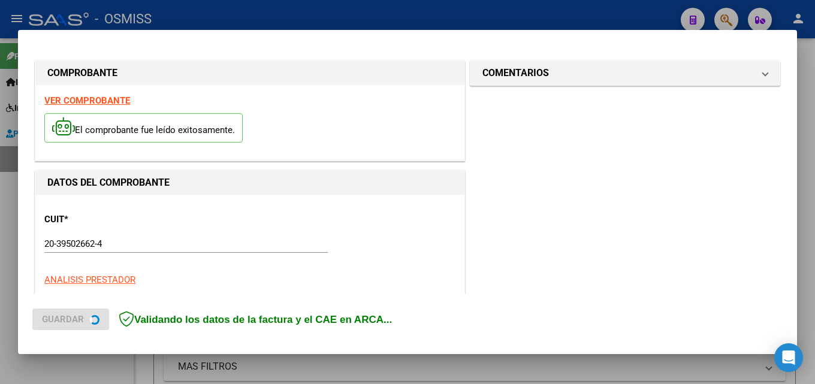
scroll to position [293, 0]
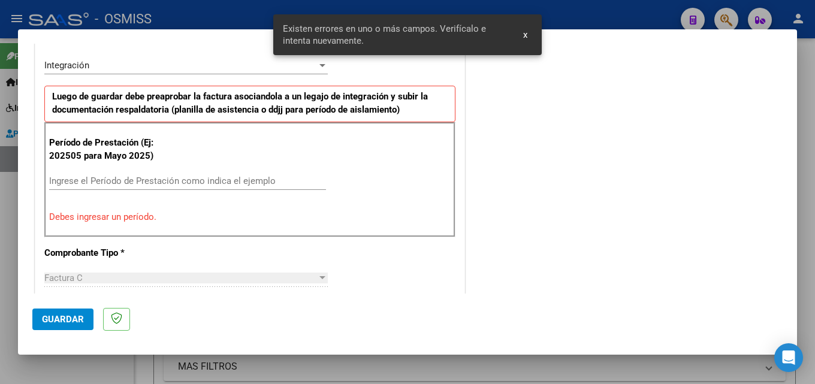
click at [215, 181] on input "Ingrese el Período de Prestación como indica el ejemplo" at bounding box center [187, 181] width 277 height 11
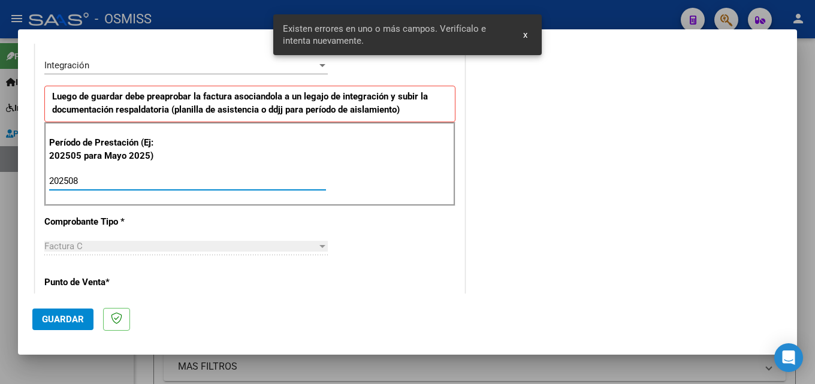
type input "202508"
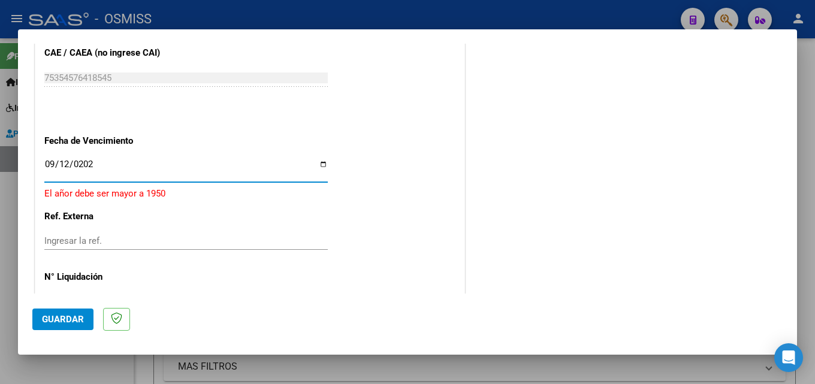
type input "[DATE]"
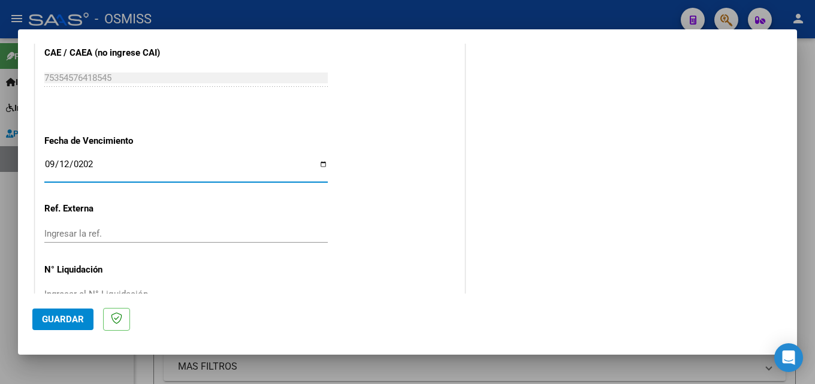
click at [52, 318] on span "Guardar" at bounding box center [63, 319] width 42 height 11
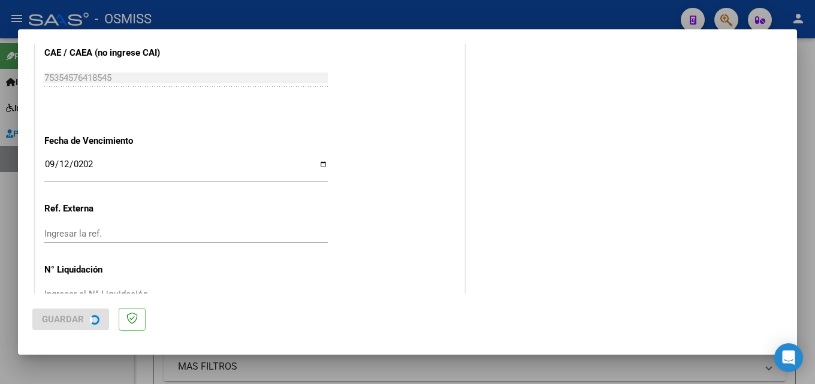
scroll to position [0, 0]
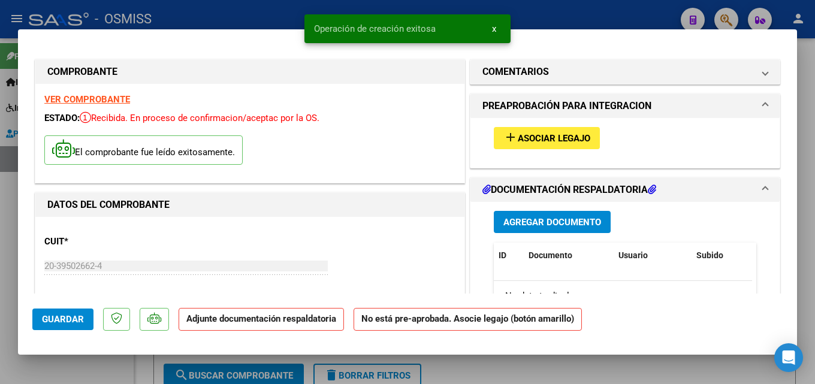
click at [518, 141] on span "Asociar Legajo" at bounding box center [554, 138] width 73 height 11
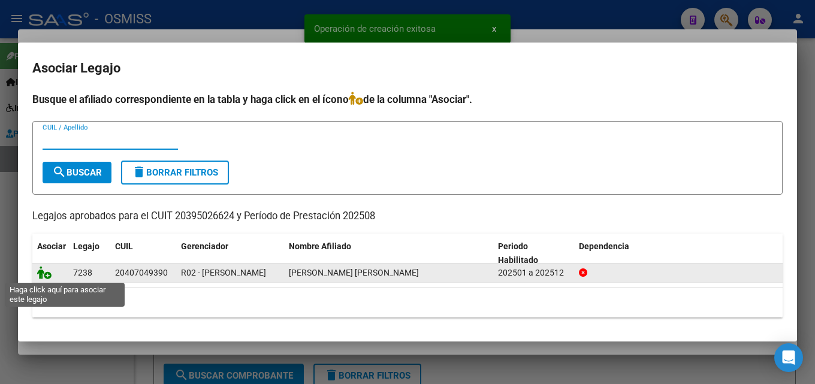
click at [43, 272] on icon at bounding box center [44, 272] width 14 height 13
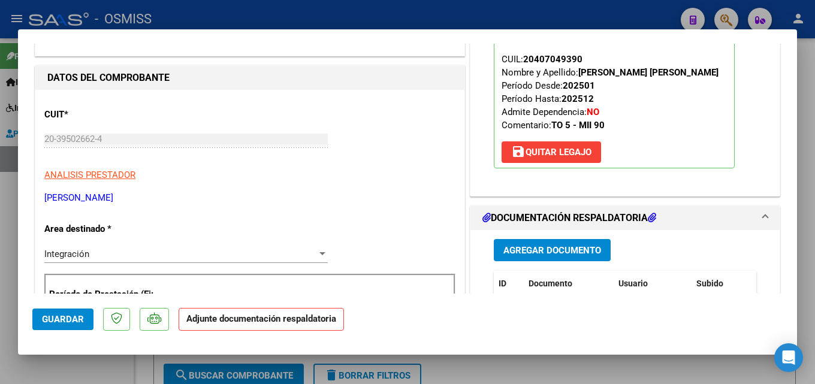
scroll to position [155, 0]
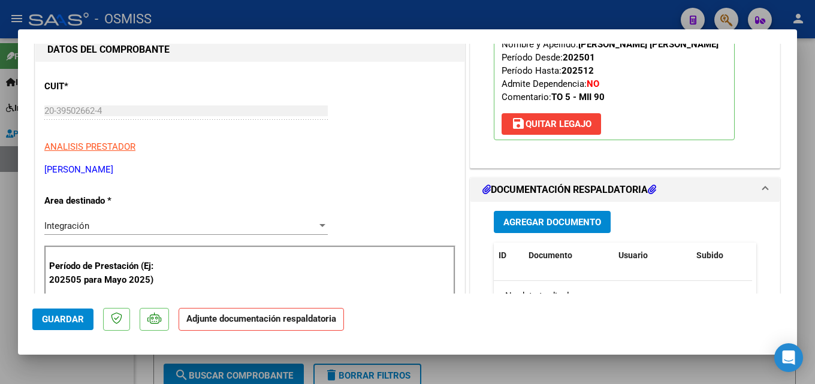
click at [570, 215] on button "Agregar Documento" at bounding box center [552, 222] width 117 height 22
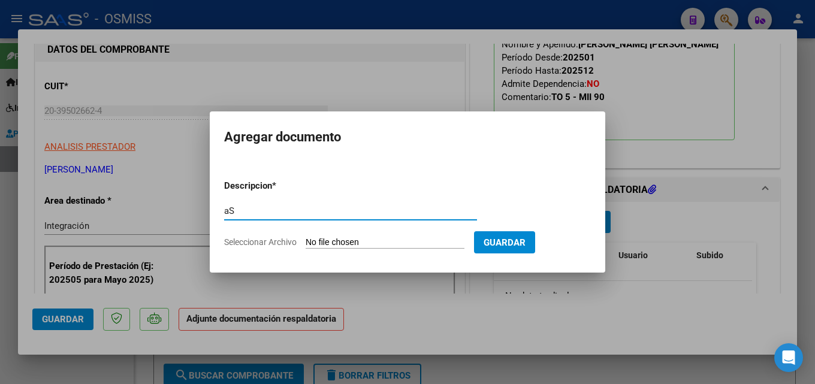
type input "a"
type input "Asistencia 202508"
click at [386, 239] on input "Seleccionar Archivo" at bounding box center [385, 242] width 159 height 11
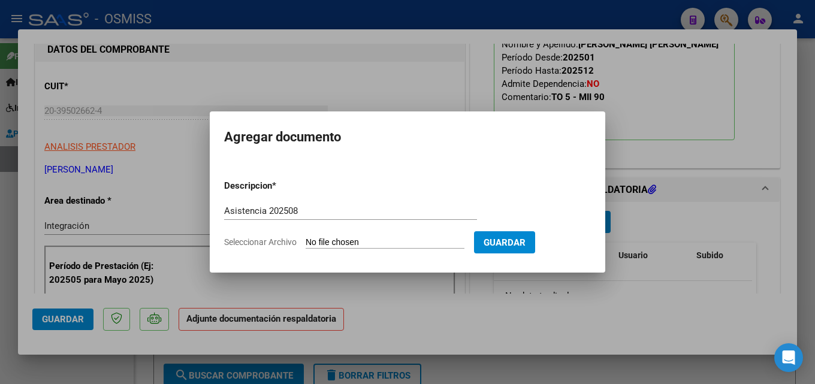
type input "C:\fakepath\Santoro. Asistencia 202508.pdf"
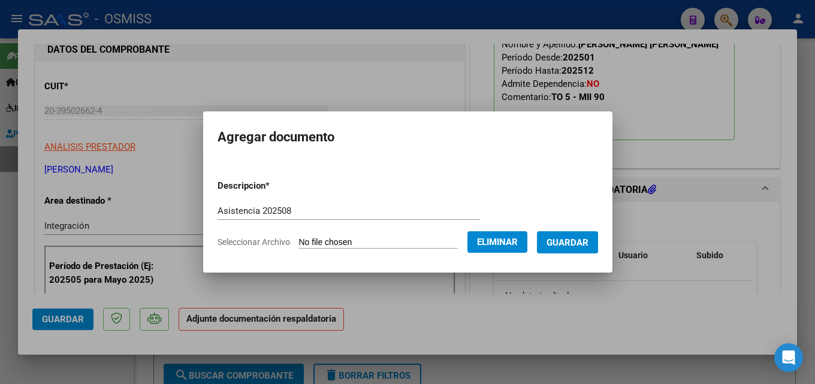
click at [592, 234] on button "Guardar" at bounding box center [567, 242] width 61 height 22
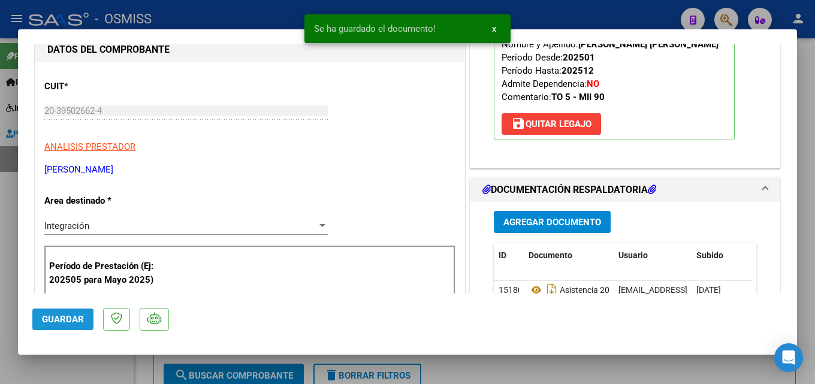
drag, startPoint x: 71, startPoint y: 321, endPoint x: 35, endPoint y: 314, distance: 37.3
click at [70, 321] on span "Guardar" at bounding box center [63, 319] width 42 height 11
drag, startPoint x: 0, startPoint y: 305, endPoint x: 40, endPoint y: 314, distance: 40.6
click at [0, 304] on div at bounding box center [407, 192] width 815 height 384
type input "$ 0,00"
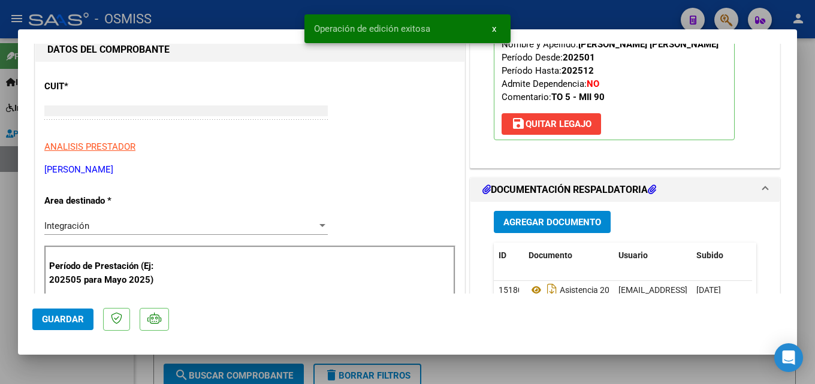
scroll to position [0, 0]
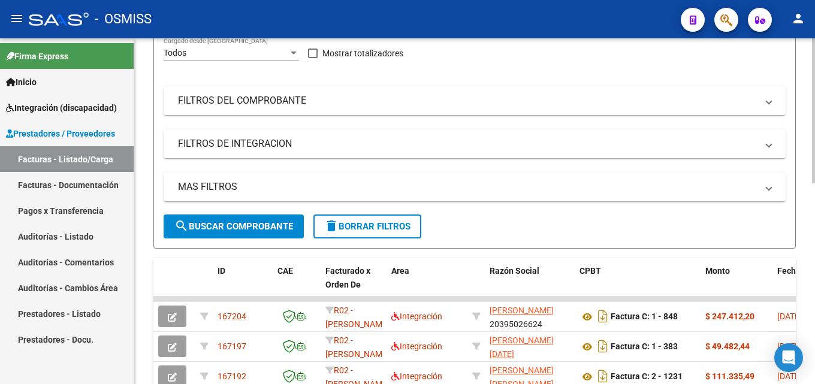
scroll to position [240, 0]
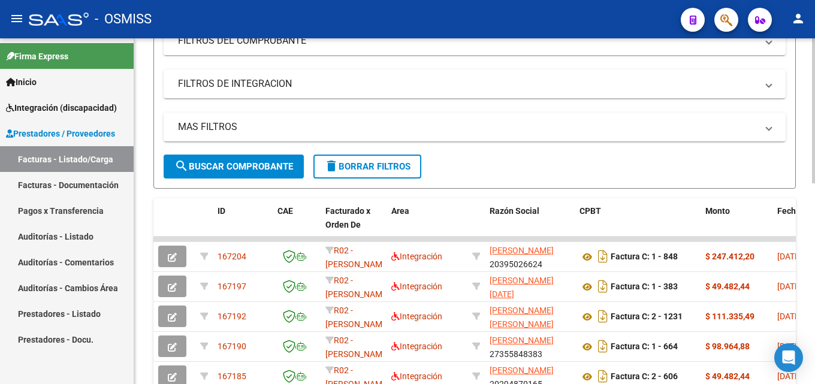
click at [145, 97] on div "Video tutorial PRESTADORES -> Listado de CPBTs Emitidos por Prestadores / Prove…" at bounding box center [474, 207] width 681 height 816
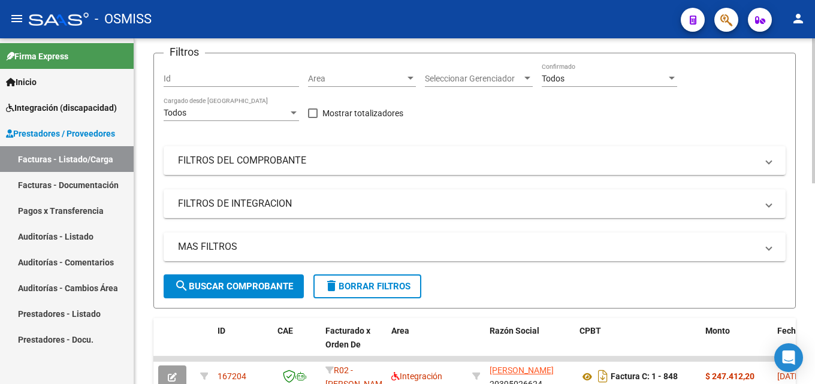
scroll to position [60, 0]
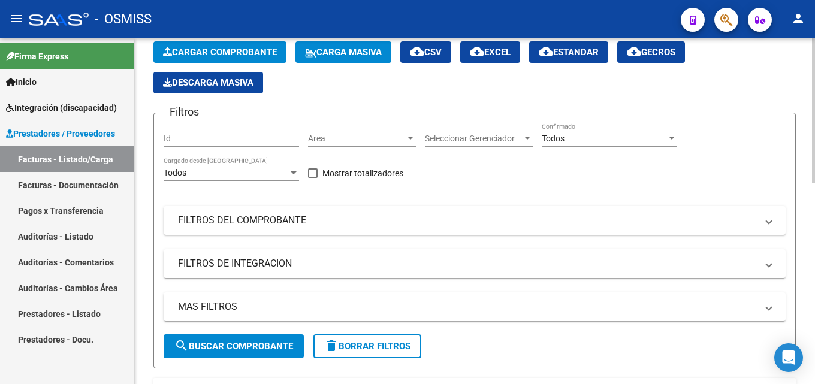
click at [213, 43] on button "Cargar Comprobante" at bounding box center [219, 52] width 133 height 22
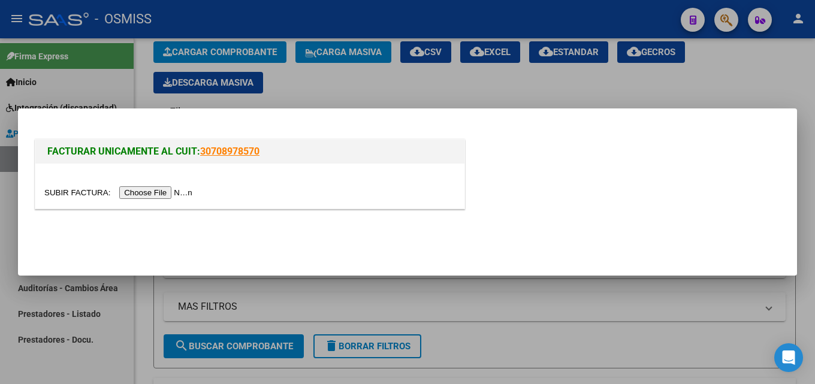
click at [167, 196] on input "file" at bounding box center [120, 192] width 152 height 13
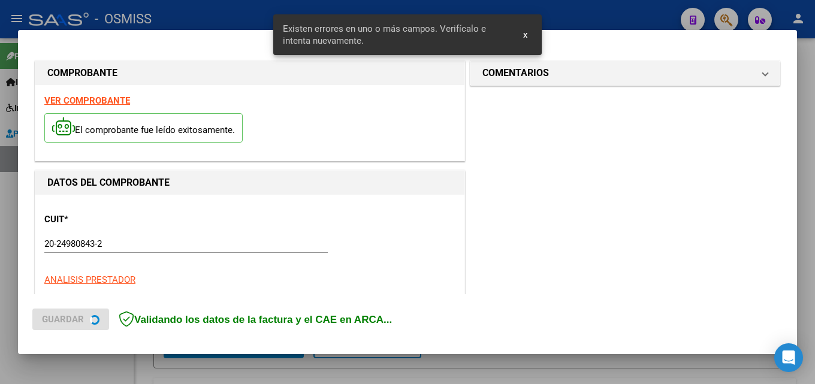
scroll to position [293, 0]
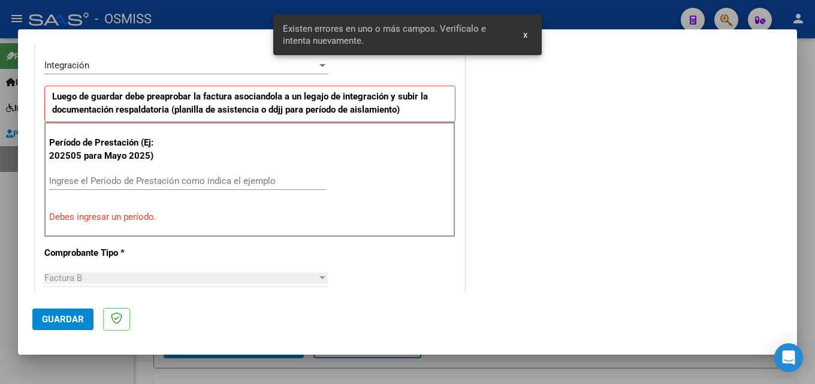
click at [105, 174] on div "Ingrese el Período de Prestación como indica el ejemplo" at bounding box center [187, 181] width 277 height 18
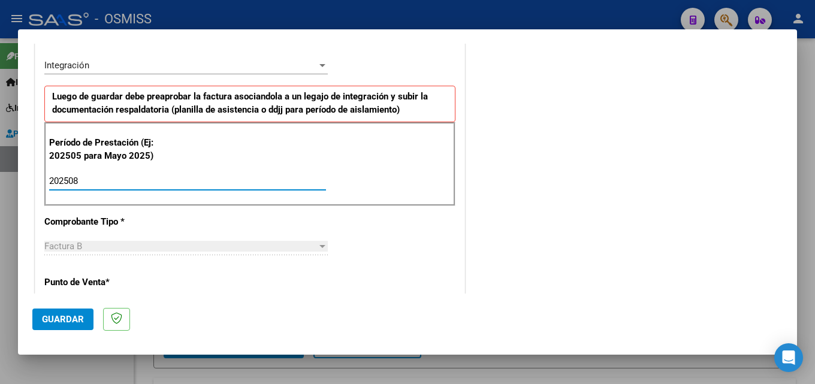
type input "202508"
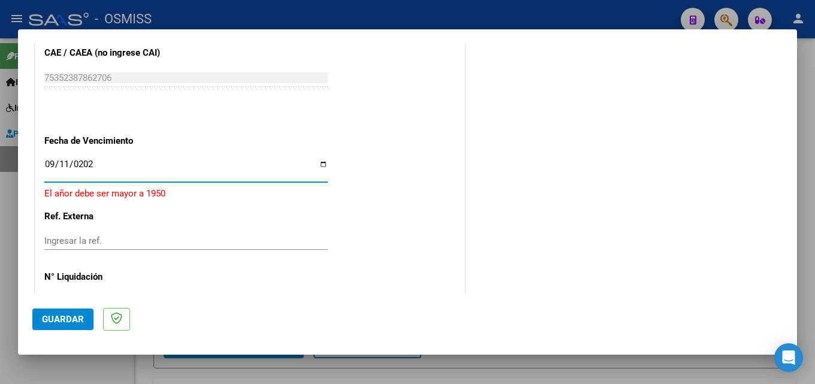
type input "[DATE]"
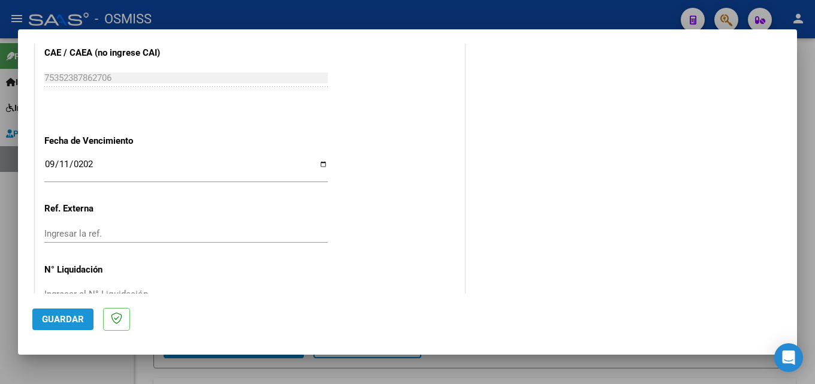
click at [73, 327] on button "Guardar" at bounding box center [62, 320] width 61 height 22
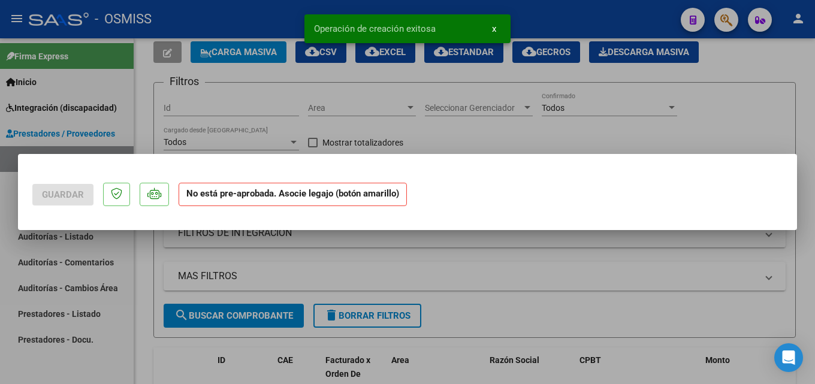
scroll to position [0, 0]
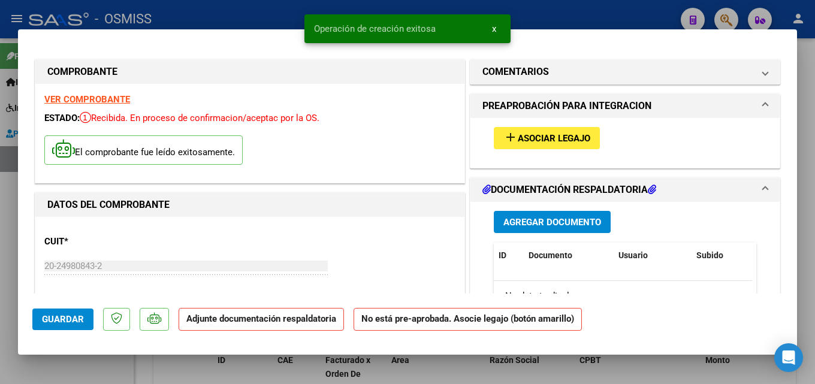
click at [534, 135] on span "Asociar Legajo" at bounding box center [554, 138] width 73 height 11
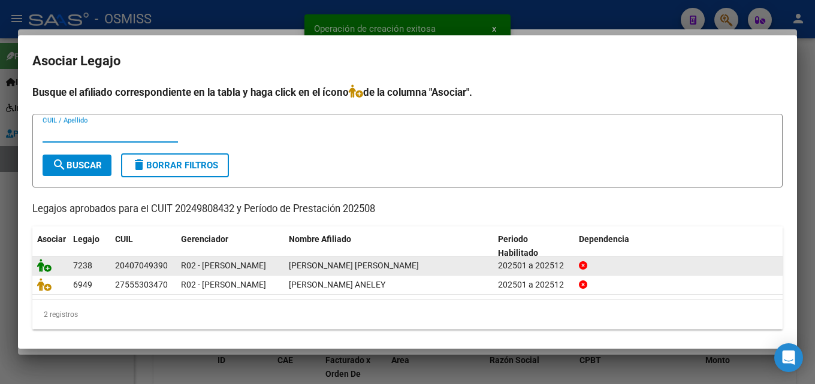
click at [51, 266] on icon at bounding box center [44, 265] width 14 height 13
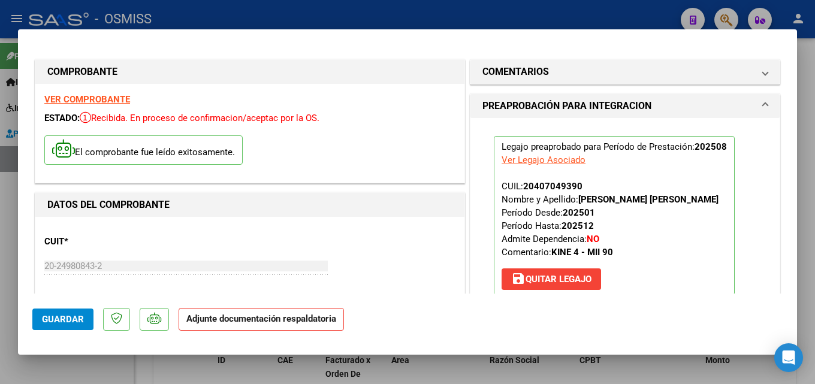
scroll to position [240, 0]
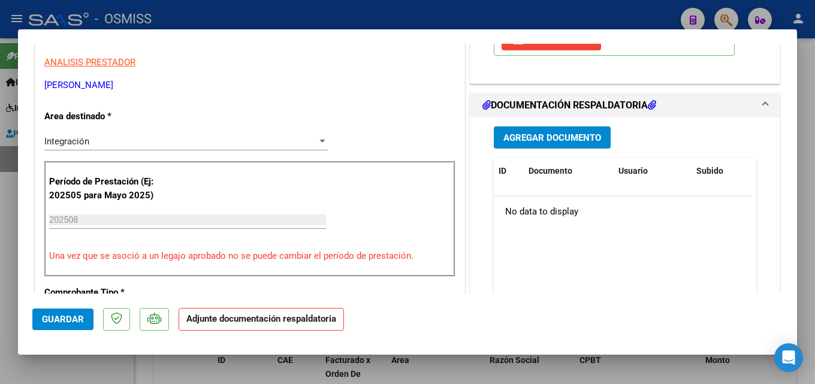
click at [546, 143] on span "Agregar Documento" at bounding box center [553, 138] width 98 height 11
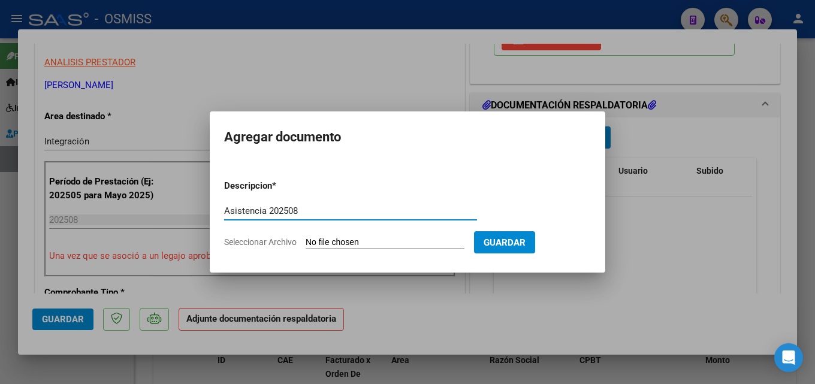
type input "Asistencia 202508"
click at [347, 242] on input "Seleccionar Archivo" at bounding box center [385, 242] width 159 height 11
type input "C:\fakepath\[PERSON_NAME]. Asistencia 202508.pdf"
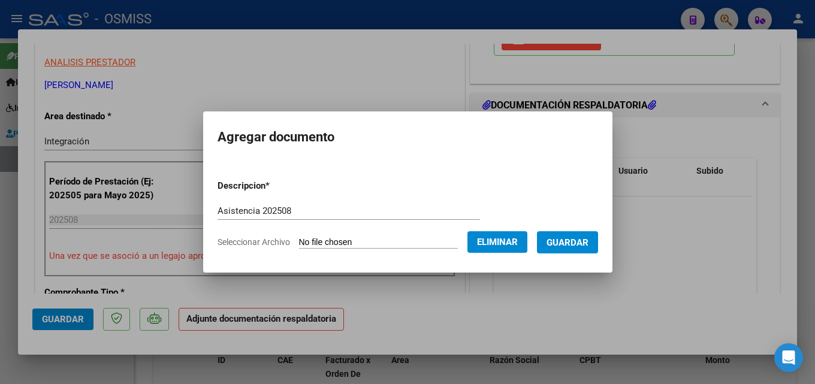
click at [580, 246] on span "Guardar" at bounding box center [568, 242] width 42 height 11
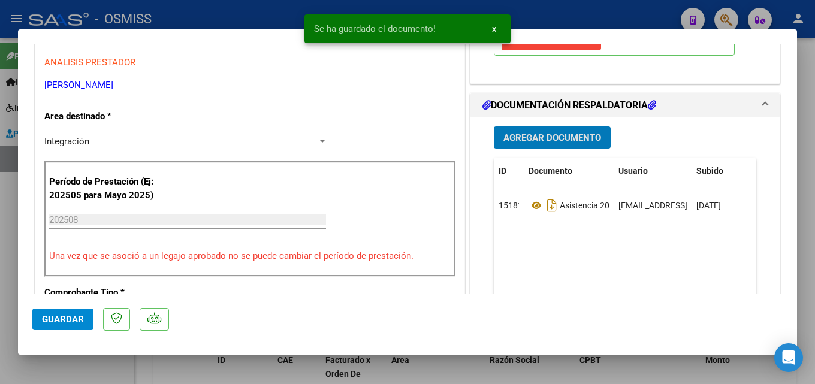
click at [52, 325] on button "Guardar" at bounding box center [62, 320] width 61 height 22
click at [1, 327] on div at bounding box center [407, 192] width 815 height 384
type input "$ 0,00"
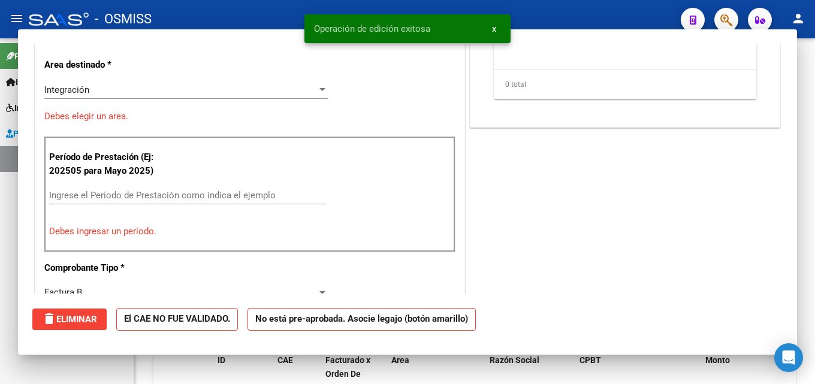
scroll to position [203, 0]
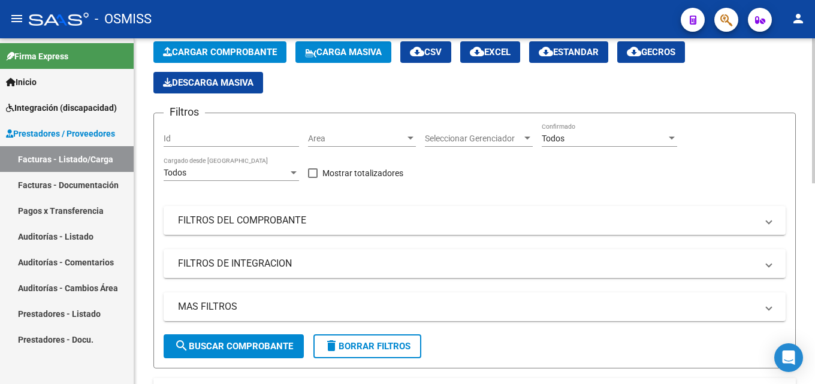
click at [143, 184] on div "Video tutorial PRESTADORES -> Listado de CPBTs Emitidos por Prestadores / Prove…" at bounding box center [474, 386] width 681 height 816
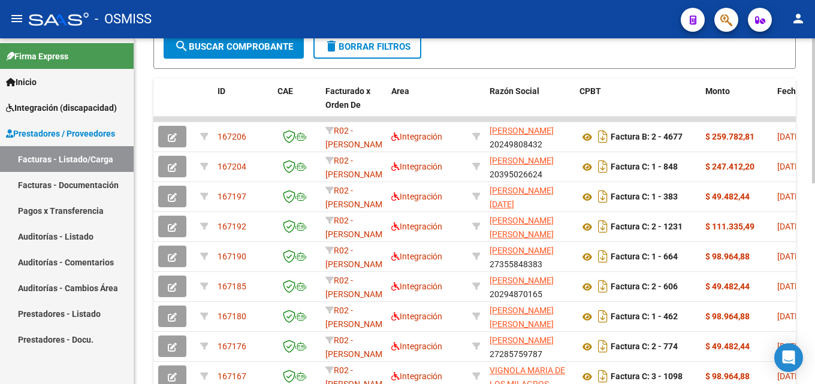
scroll to position [300, 0]
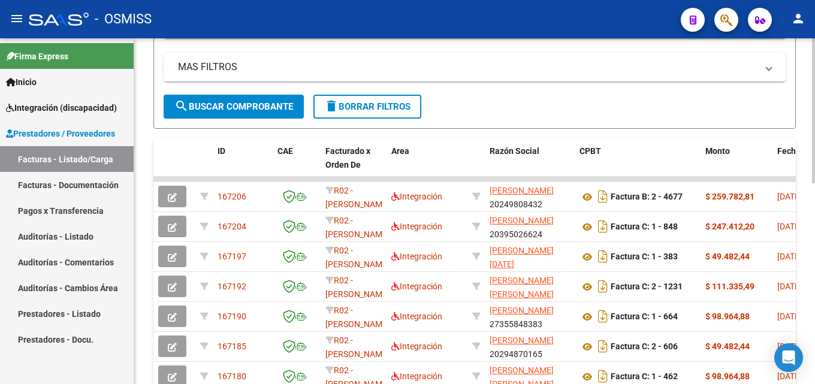
click at [144, 123] on div "Video tutorial PRESTADORES -> Listado de CPBTs Emitidos por Prestadores / Prove…" at bounding box center [474, 147] width 681 height 816
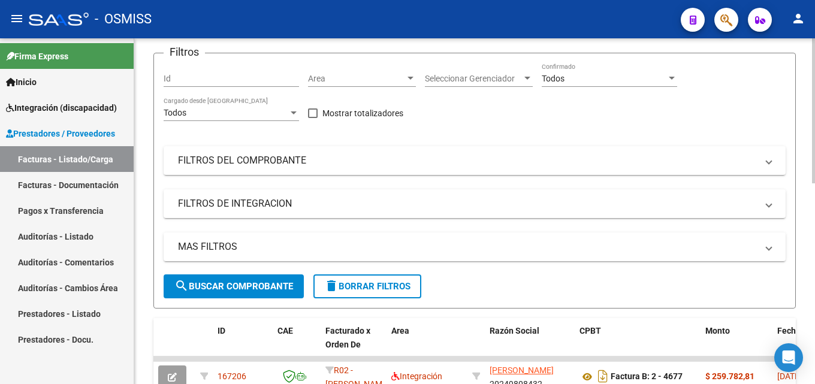
scroll to position [60, 0]
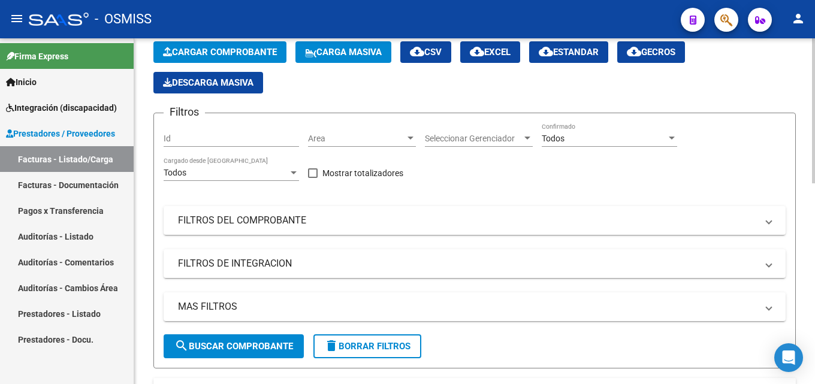
click at [194, 58] on button "Cargar Comprobante" at bounding box center [219, 52] width 133 height 22
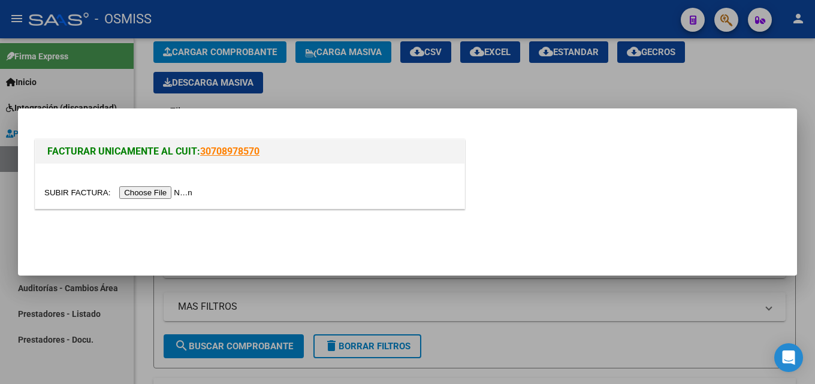
click at [182, 191] on input "file" at bounding box center [120, 192] width 152 height 13
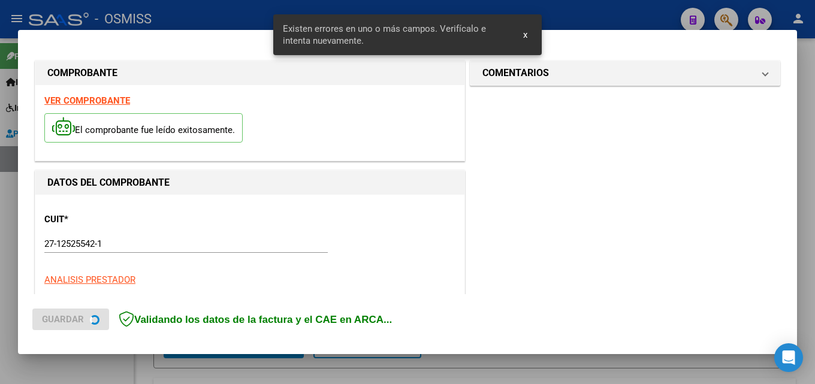
scroll to position [293, 0]
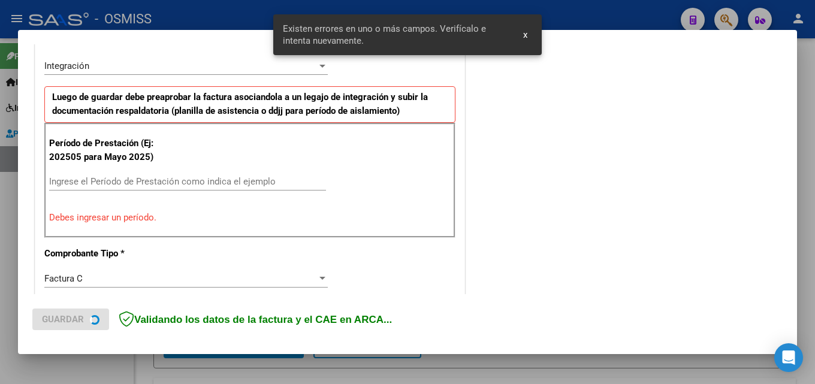
click at [131, 176] on input "Ingrese el Período de Prestación como indica el ejemplo" at bounding box center [187, 181] width 277 height 11
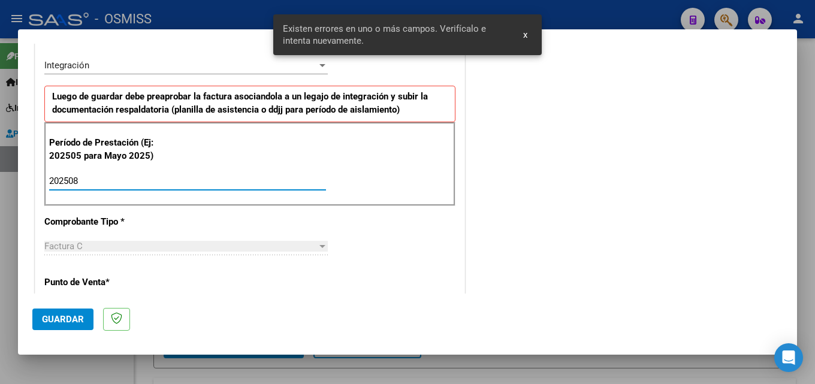
type input "202508"
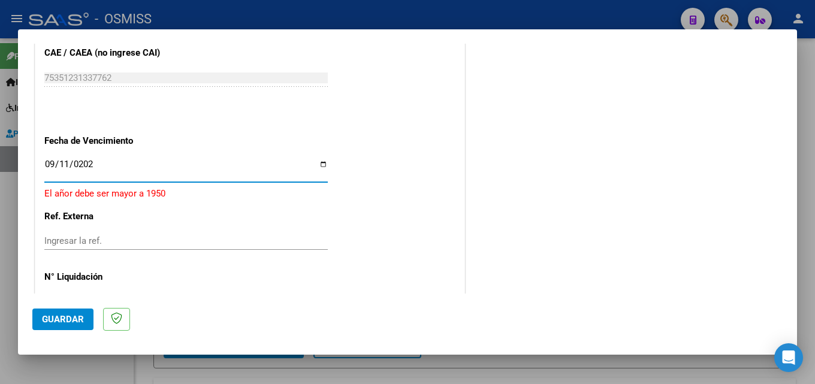
type input "[DATE]"
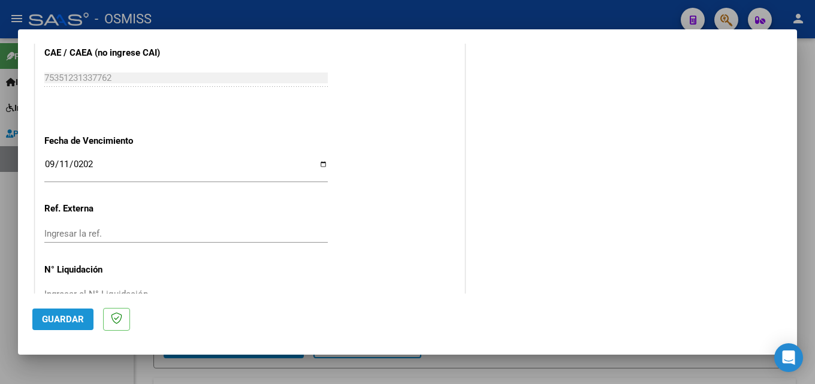
click at [77, 318] on span "Guardar" at bounding box center [63, 319] width 42 height 11
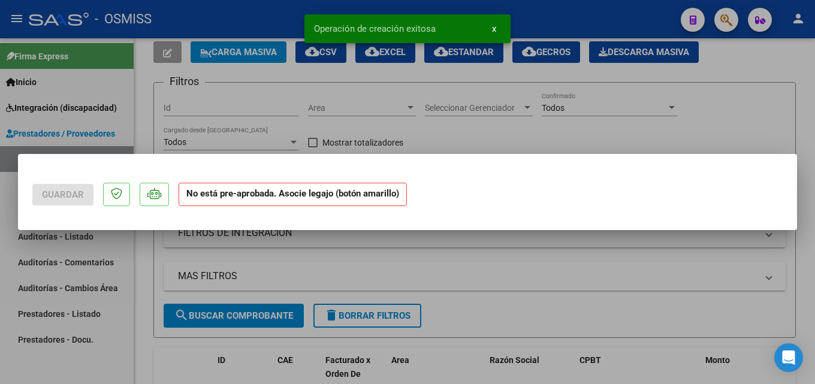
scroll to position [0, 0]
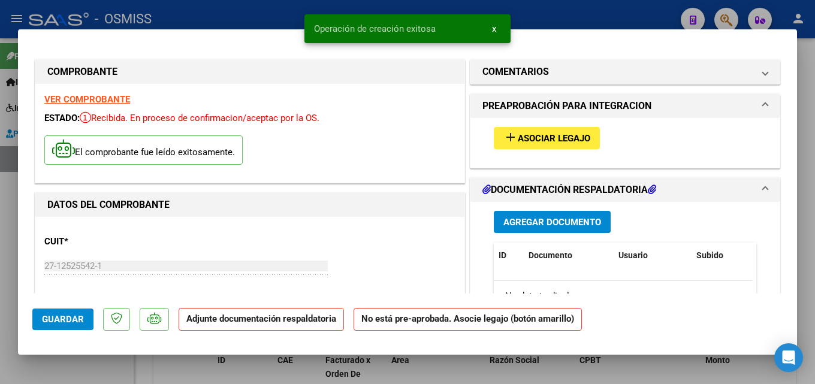
click at [570, 139] on span "Asociar Legajo" at bounding box center [554, 138] width 73 height 11
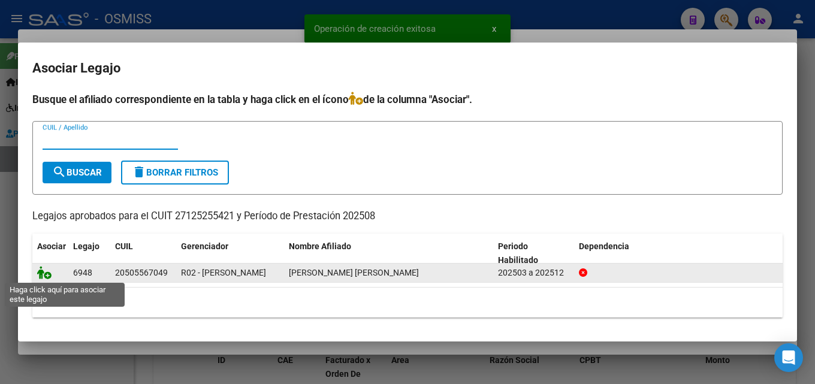
click at [44, 273] on icon at bounding box center [44, 272] width 14 height 13
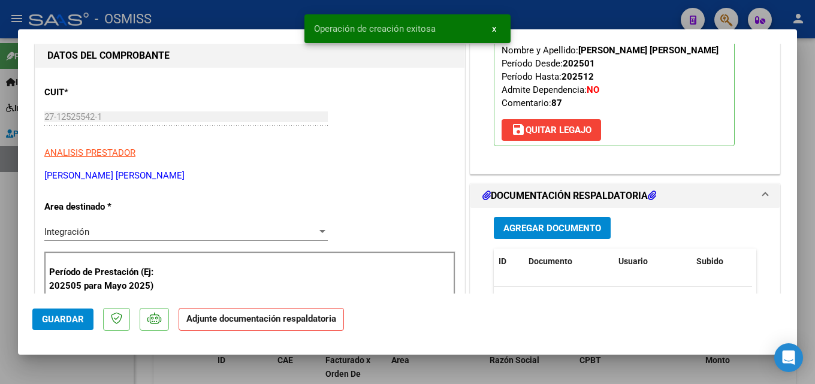
scroll to position [169, 0]
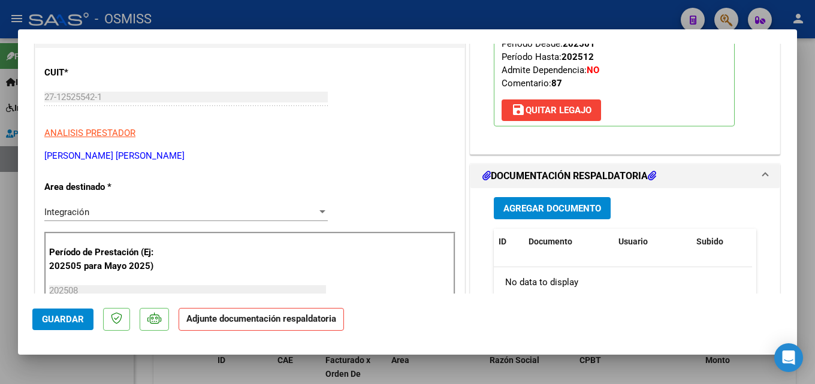
click at [560, 213] on span "Agregar Documento" at bounding box center [553, 208] width 98 height 11
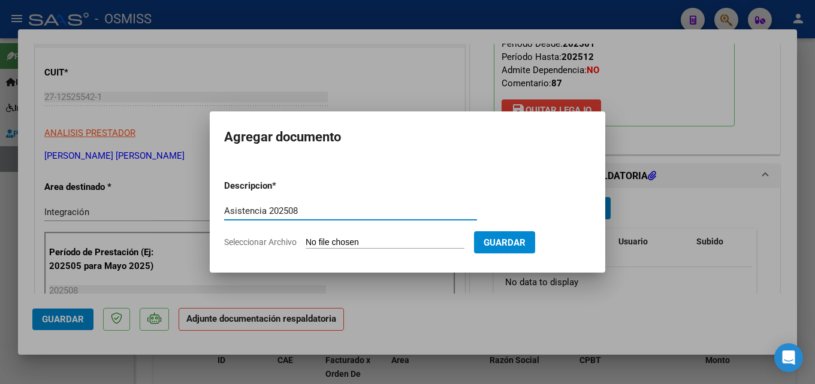
type input "Asistencia 202508"
click at [333, 245] on input "Seleccionar Archivo" at bounding box center [385, 242] width 159 height 11
type input "C:\fakepath\[PERSON_NAME]. Asistencia 202508.pdf"
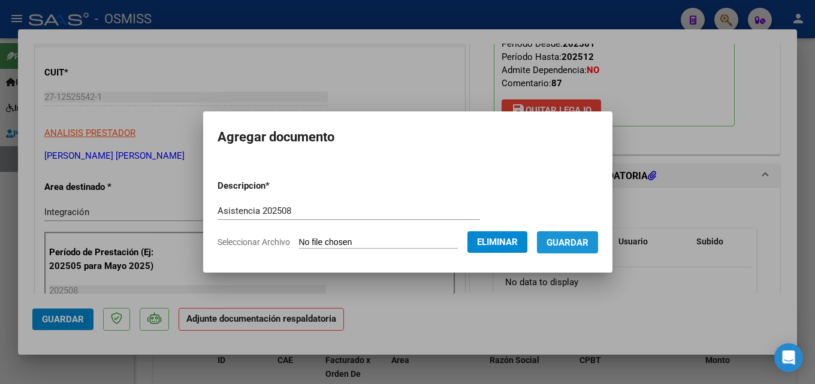
click at [569, 246] on span "Guardar" at bounding box center [568, 242] width 42 height 11
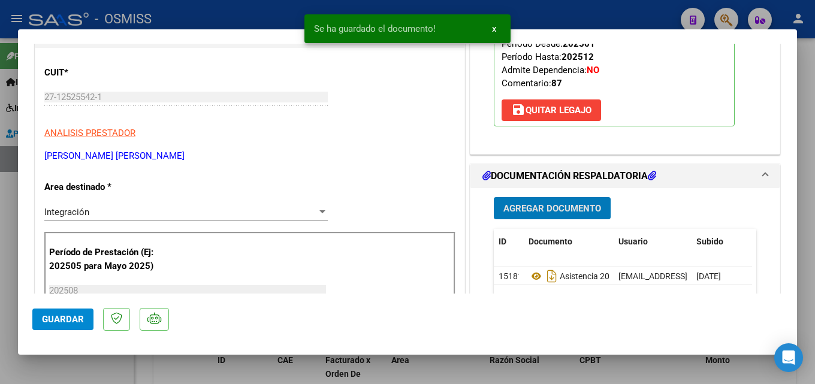
click at [45, 315] on span "Guardar" at bounding box center [63, 319] width 42 height 11
click at [4, 330] on div at bounding box center [407, 192] width 815 height 384
type input "$ 0,00"
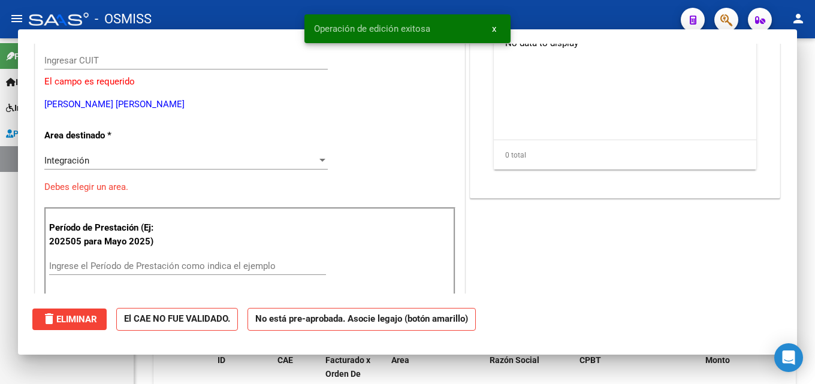
scroll to position [0, 0]
